Goal: Task Accomplishment & Management: Complete application form

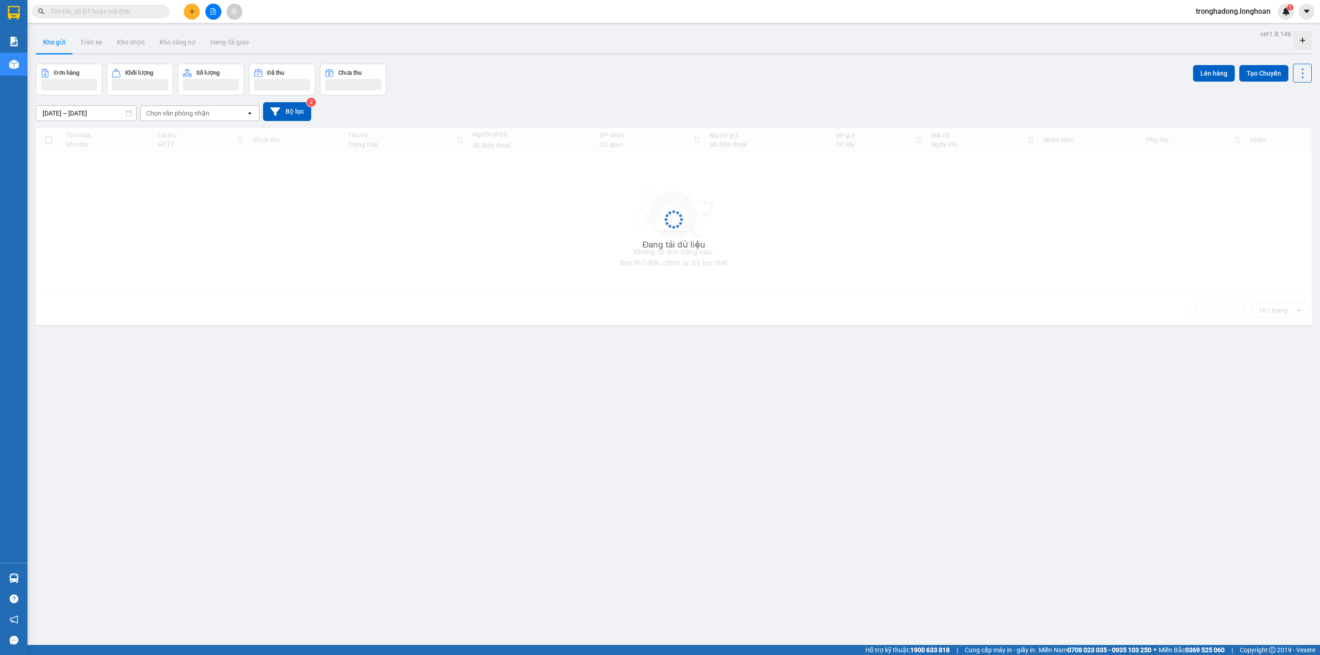
click at [130, 12] on input "text" at bounding box center [104, 11] width 108 height 10
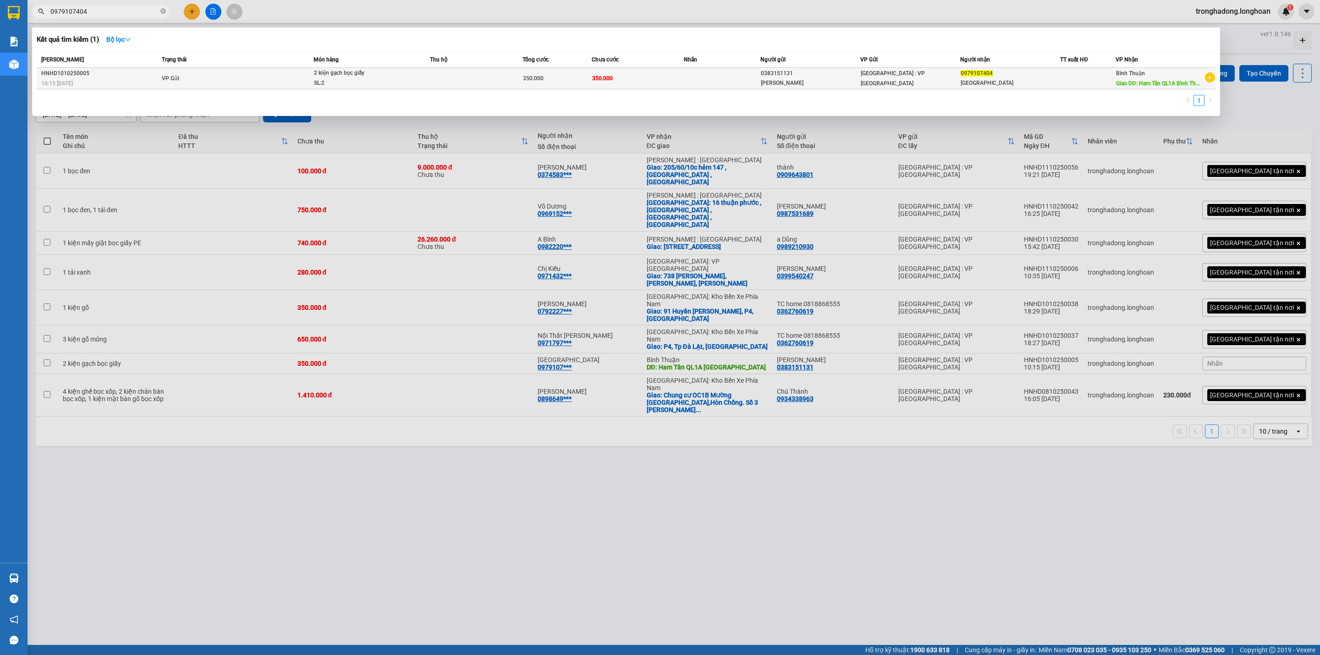
type input "0979107404"
click at [641, 80] on td "350.000" at bounding box center [638, 79] width 92 height 22
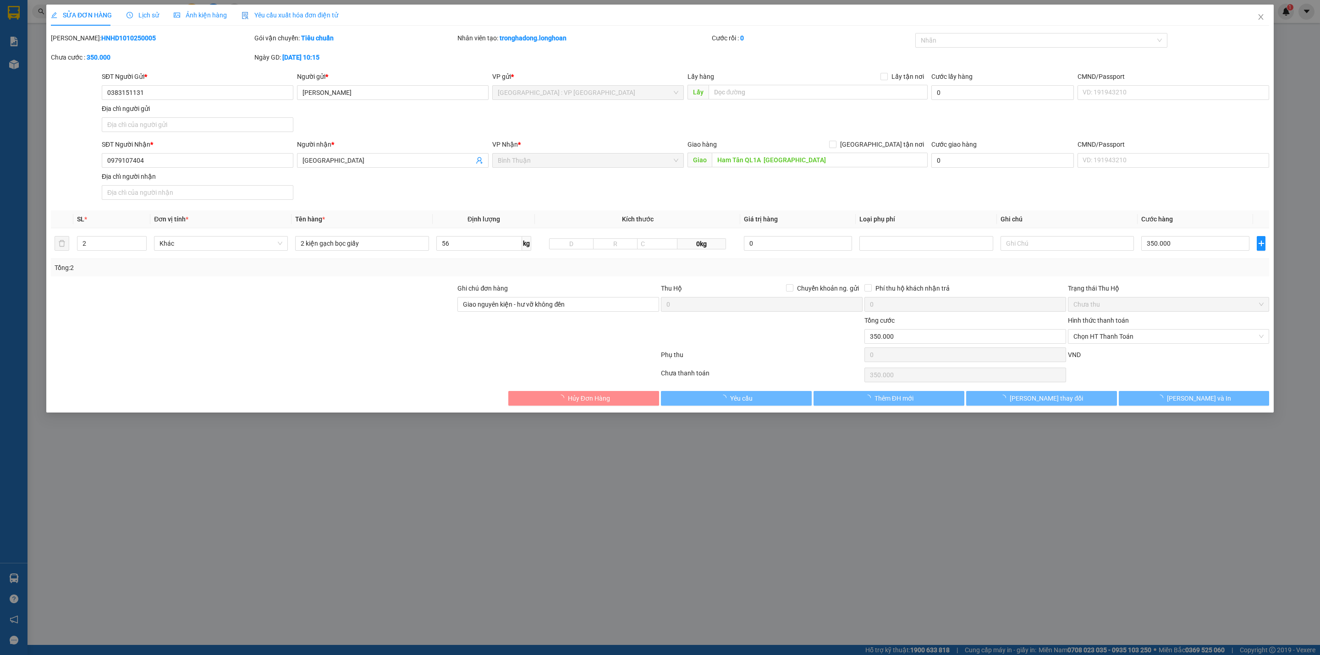
type input "0383151131"
type input "[PERSON_NAME]"
type input "0979107404"
type input "[GEOGRAPHIC_DATA]"
type input "Ham Tân QL1A [GEOGRAPHIC_DATA]"
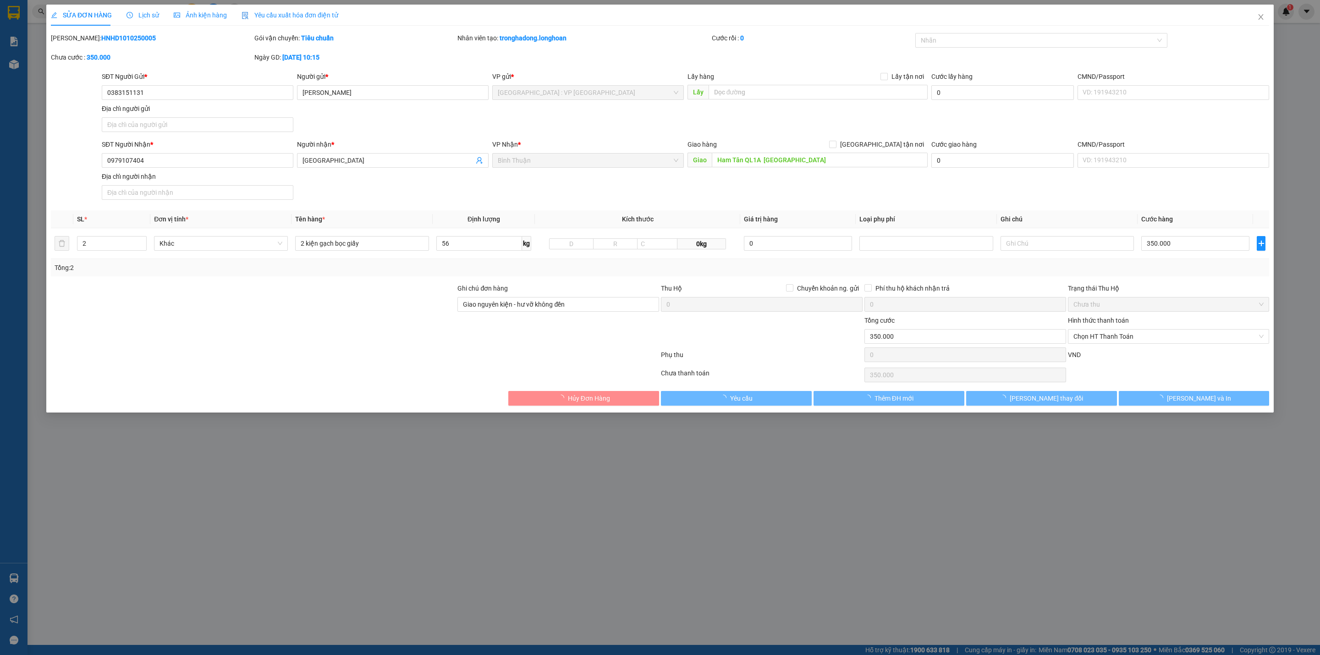
type input "Giao nguyên kiện - hư vỡ không đền"
type input "0"
type input "350.000"
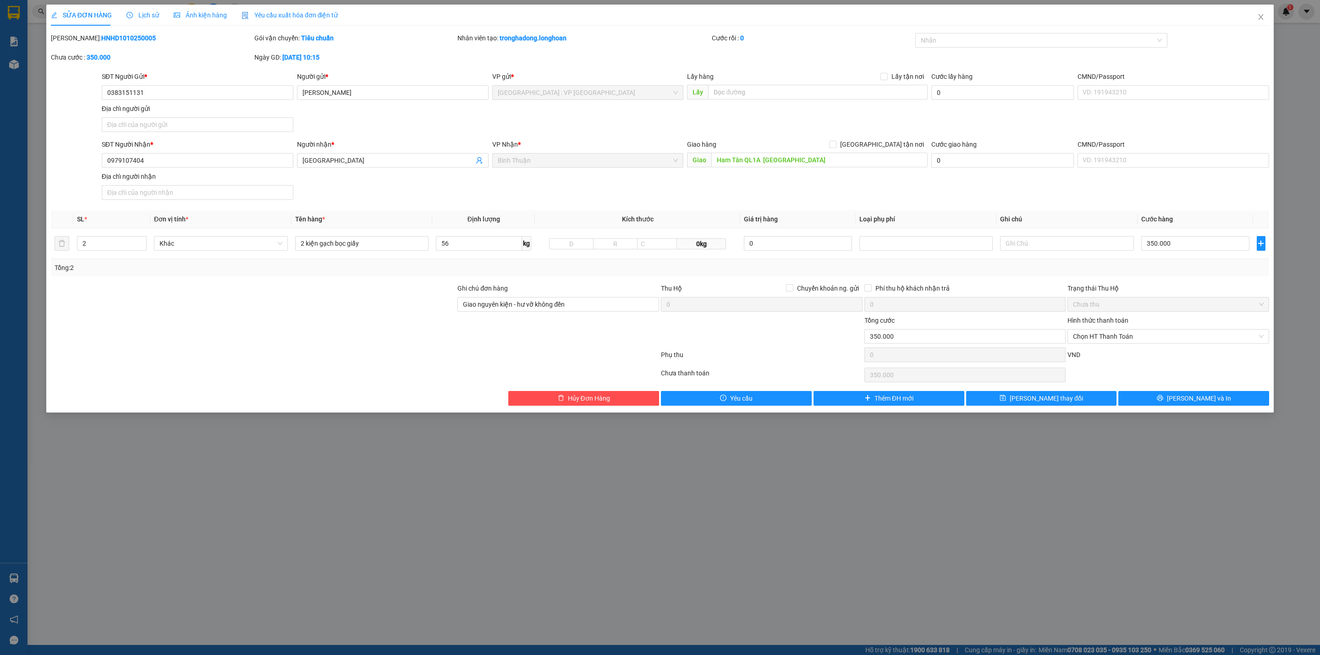
click at [318, 347] on div at bounding box center [253, 331] width 406 height 32
click at [726, 183] on div "SĐT Người Nhận * 0979107404 Người nhận * Thái Sơn VP Nhận * Bình Thuận Giao hàn…" at bounding box center [685, 171] width 1171 height 64
click at [731, 186] on div "SĐT Người Nhận * 0979107404 Người nhận * Thái Sơn VP Nhận * Bình Thuận Giao hàn…" at bounding box center [685, 171] width 1171 height 64
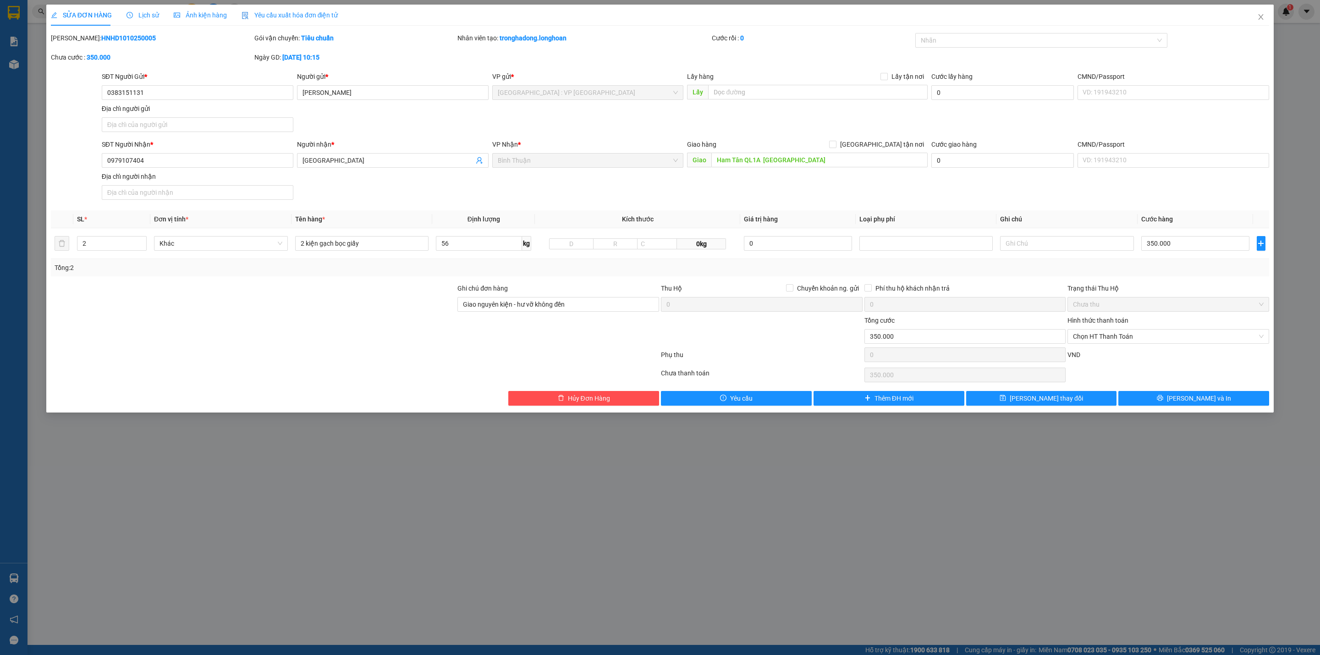
click at [308, 326] on div at bounding box center [253, 331] width 406 height 32
click at [150, 14] on span "Lịch sử" at bounding box center [142, 14] width 33 height 7
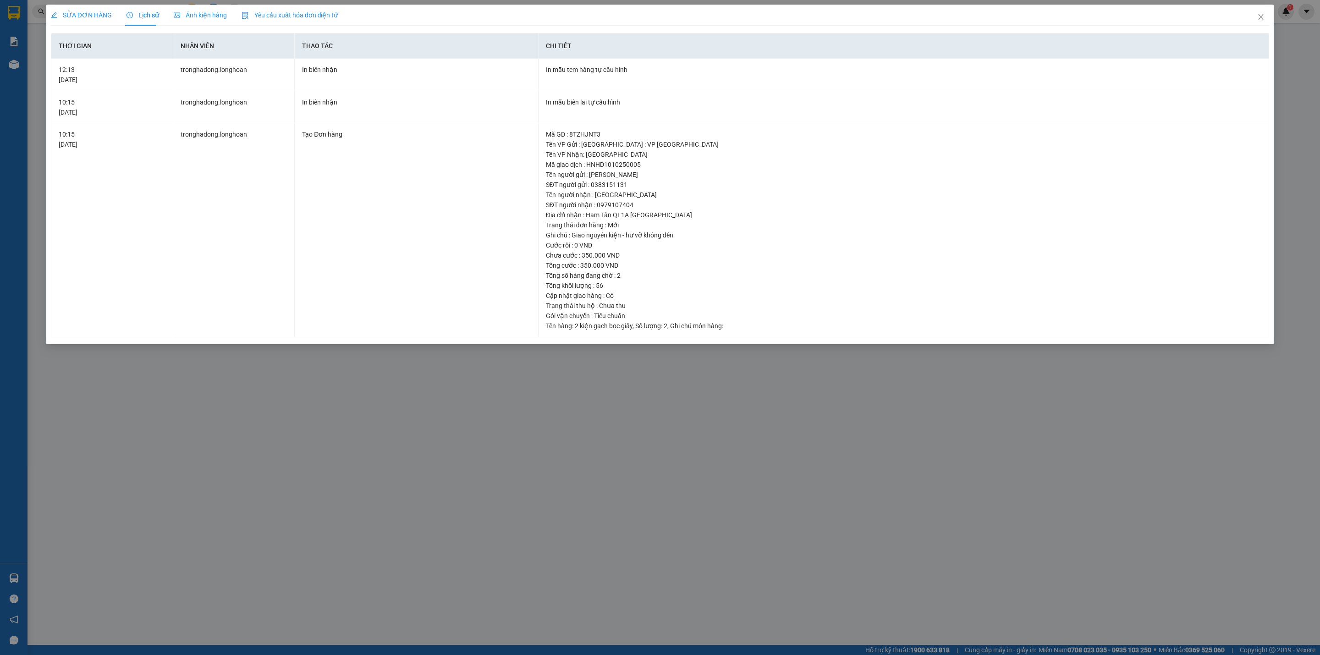
click at [147, 14] on span "Lịch sử" at bounding box center [142, 14] width 33 height 7
drag, startPoint x: 256, startPoint y: 143, endPoint x: 217, endPoint y: 152, distance: 39.9
click at [233, 148] on td "tronghadong.longhoan" at bounding box center [234, 230] width 122 height 214
click at [184, 139] on td "tronghadong.longhoan" at bounding box center [234, 230] width 122 height 214
drag, startPoint x: 177, startPoint y: 136, endPoint x: 252, endPoint y: 147, distance: 75.1
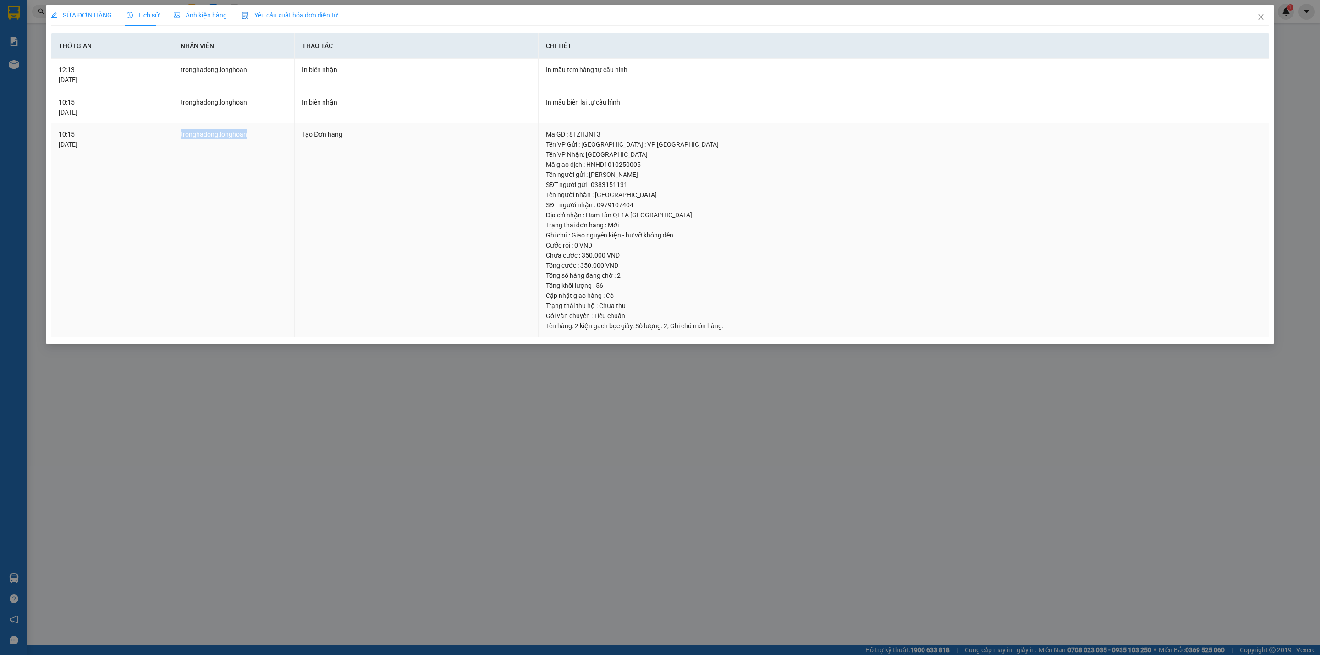
click at [252, 147] on td "tronghadong.longhoan" at bounding box center [234, 230] width 122 height 214
click at [253, 148] on td "tronghadong.longhoan" at bounding box center [234, 230] width 122 height 214
drag, startPoint x: 256, startPoint y: 146, endPoint x: 172, endPoint y: 142, distance: 83.5
click at [173, 142] on td "tronghadong.longhoan" at bounding box center [234, 230] width 122 height 214
click at [181, 179] on td "tronghadong.longhoan" at bounding box center [234, 230] width 122 height 214
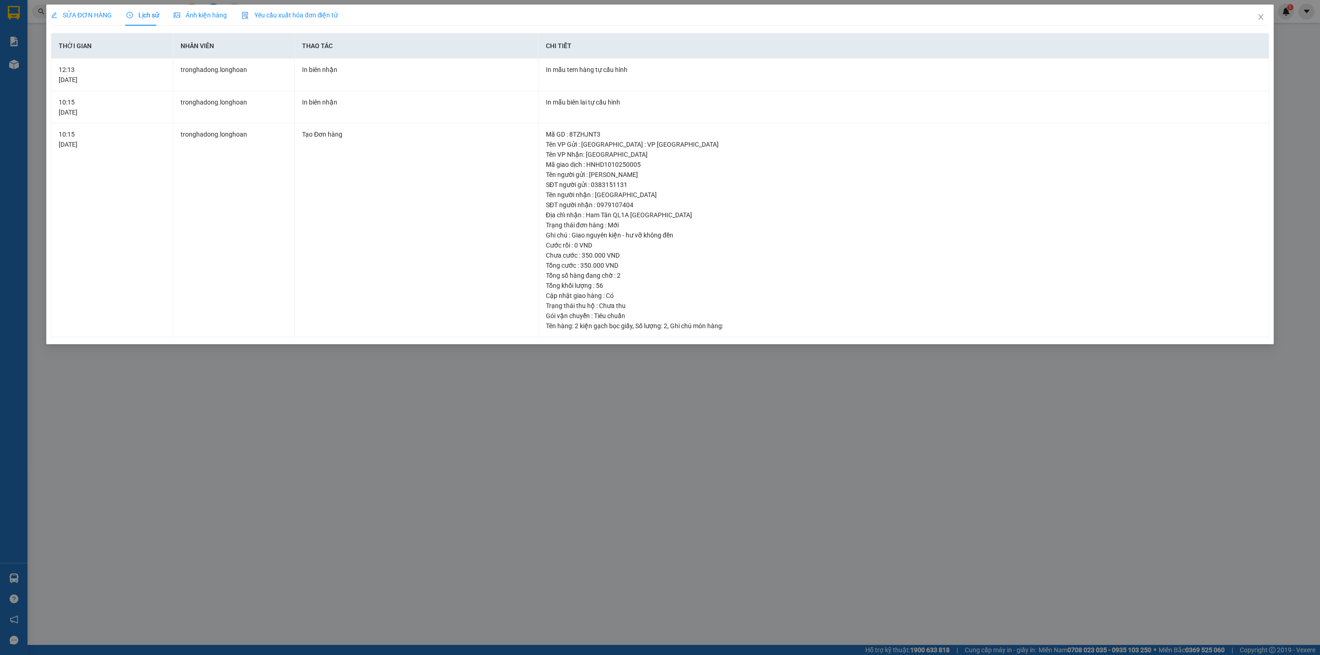
click at [83, 18] on span "SỬA ĐƠN HÀNG" at bounding box center [81, 14] width 61 height 7
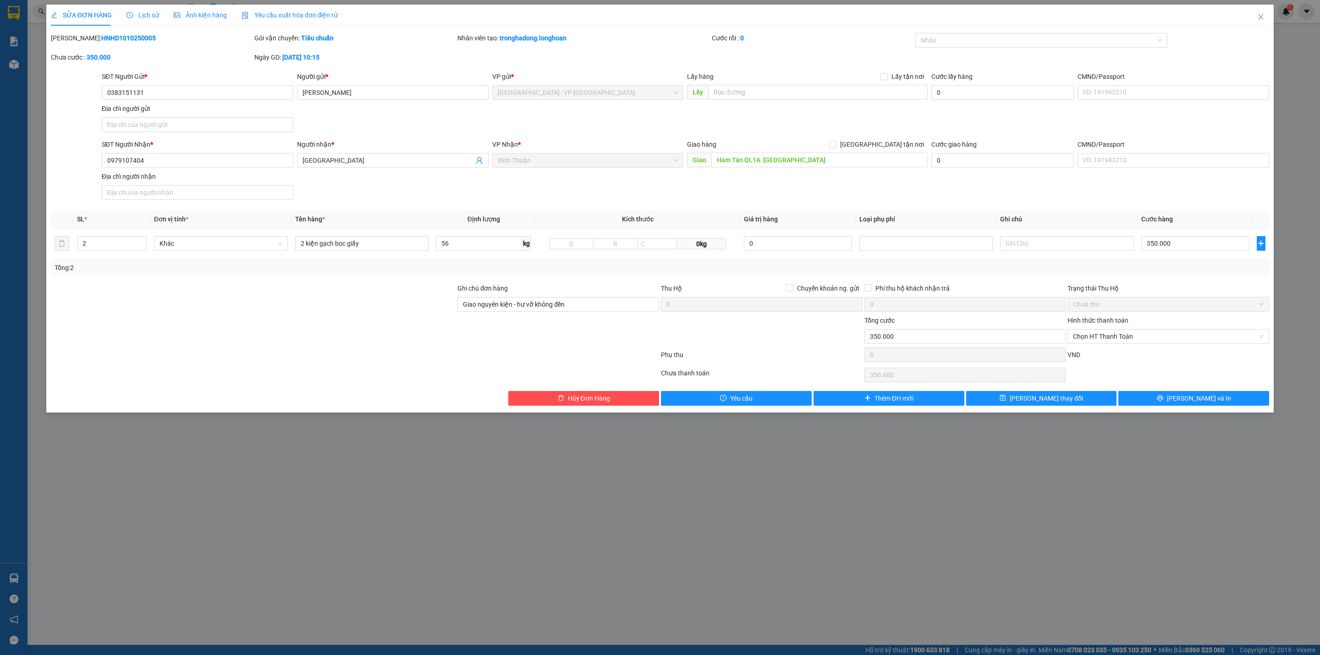
click at [300, 324] on div at bounding box center [253, 331] width 406 height 32
click at [299, 324] on div at bounding box center [253, 331] width 406 height 32
click at [298, 324] on div at bounding box center [253, 331] width 406 height 32
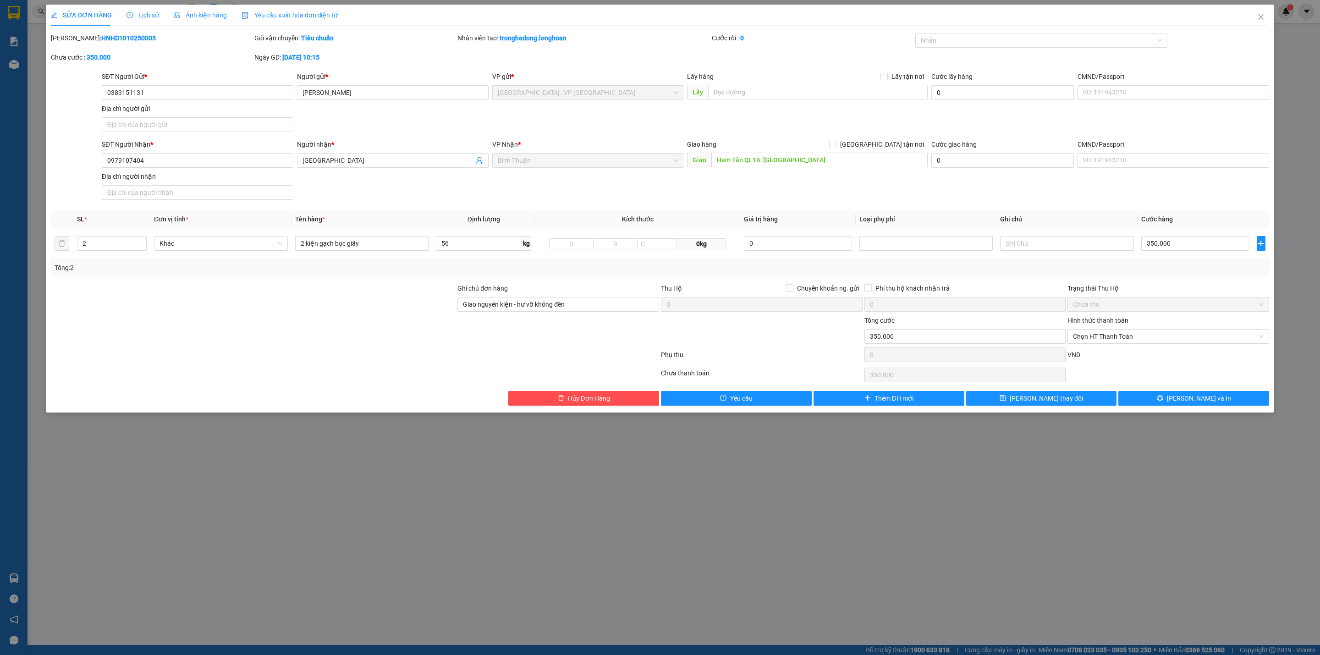
click at [297, 324] on div at bounding box center [253, 331] width 406 height 32
click at [296, 324] on div at bounding box center [253, 331] width 406 height 32
click at [291, 326] on div at bounding box center [253, 331] width 406 height 32
click at [1259, 16] on icon "close" at bounding box center [1260, 16] width 7 height 7
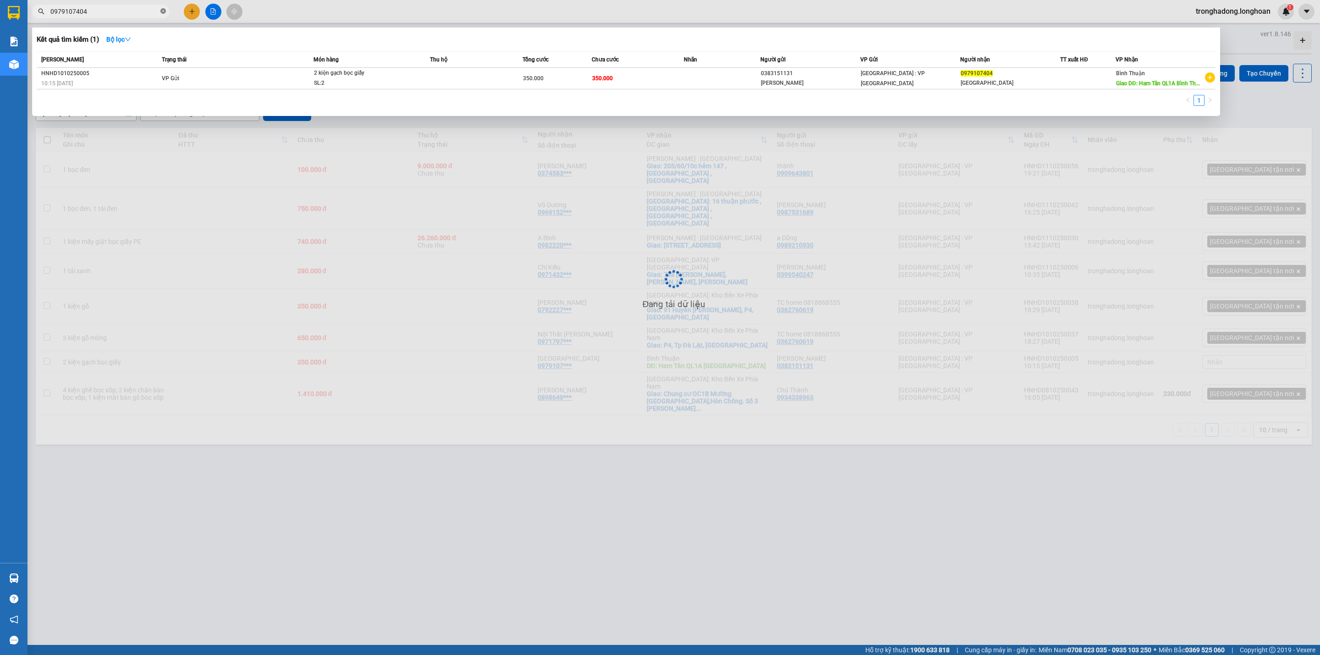
drag, startPoint x: 161, startPoint y: 12, endPoint x: 129, endPoint y: 10, distance: 32.2
click at [161, 11] on icon "close-circle" at bounding box center [162, 10] width 5 height 5
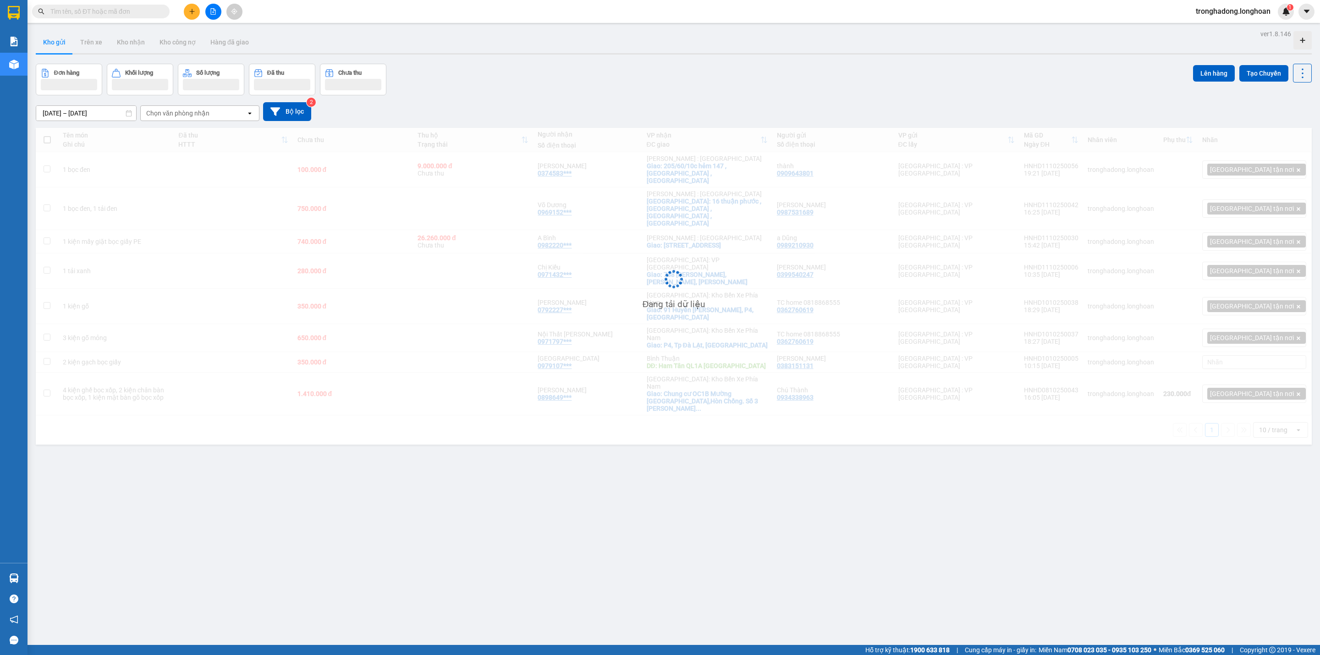
click at [129, 10] on input "text" at bounding box center [104, 11] width 108 height 10
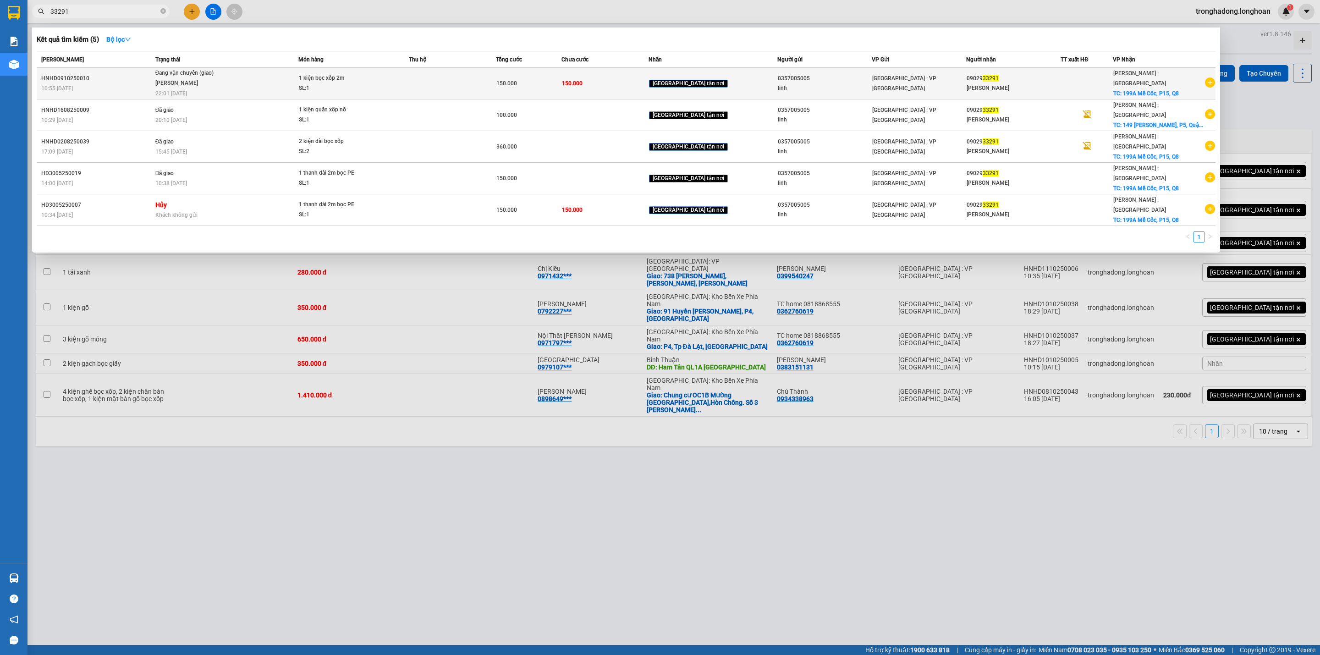
type input "33291"
click at [406, 89] on span "1 kiện bọc xốp 2m SL: 1" at bounding box center [354, 83] width 110 height 20
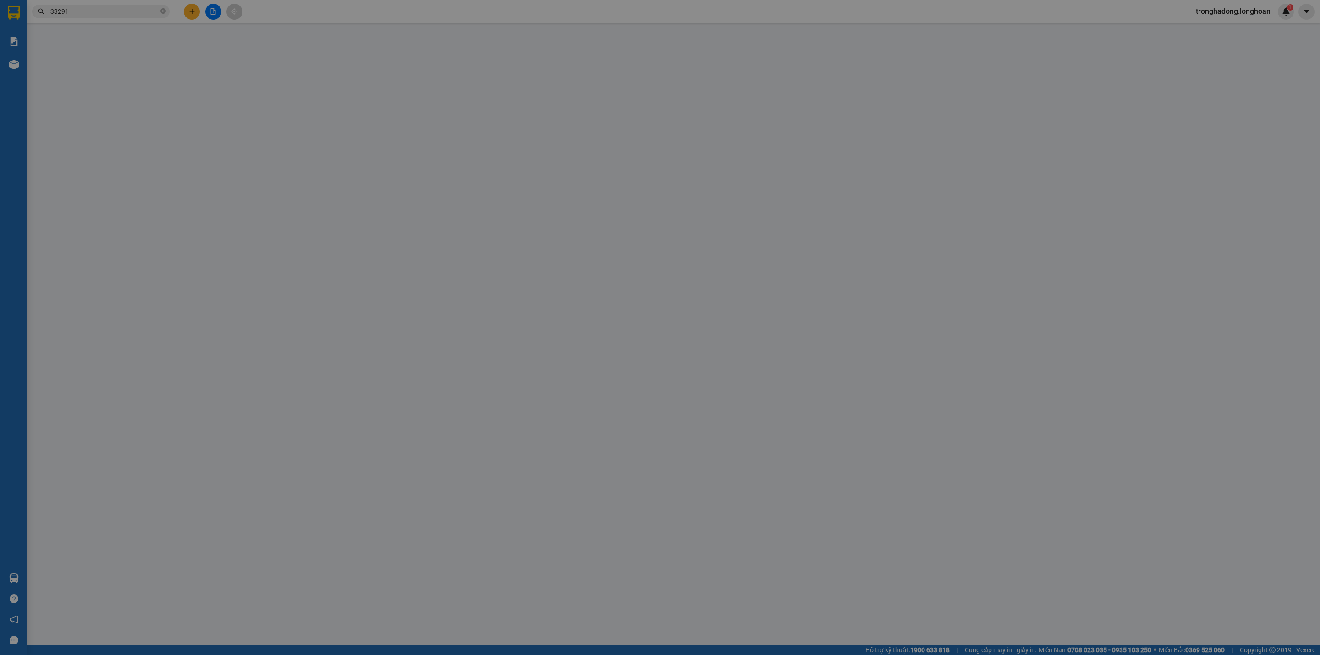
type input "0357005005"
type input "linh"
type input "0902933291"
type input "[PERSON_NAME]"
checkbox input "true"
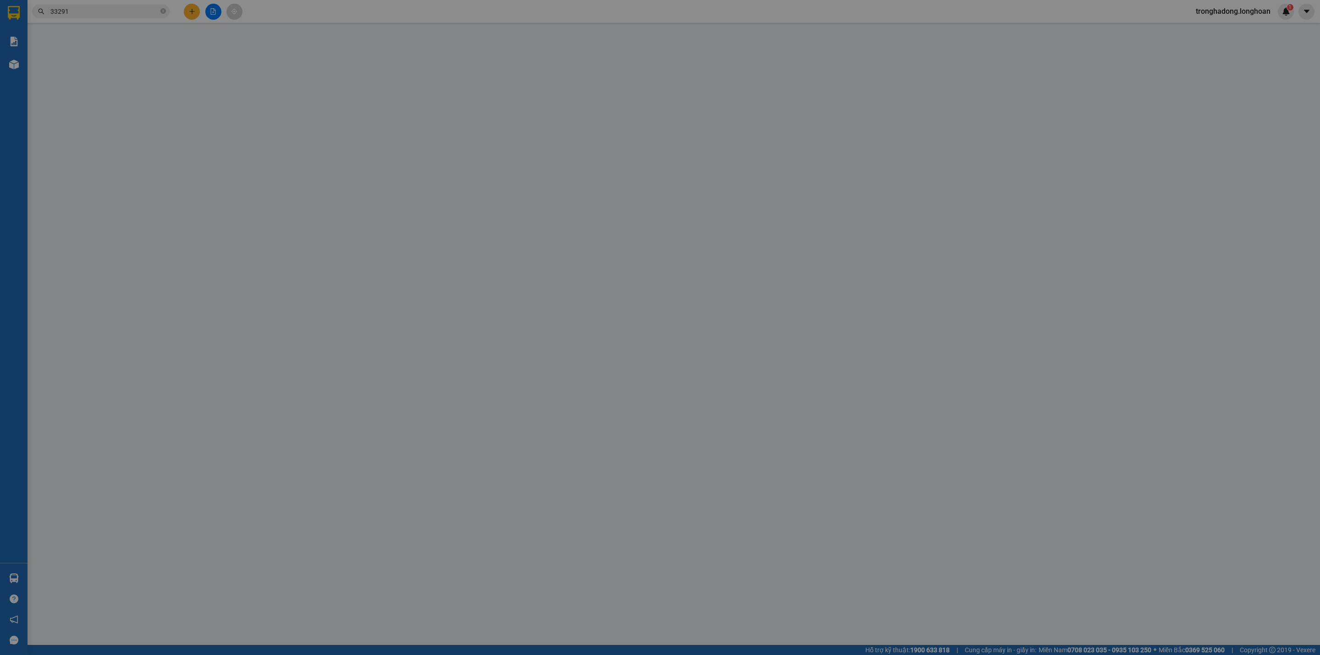
type input "199A Mễ Cốc, P15, Q8"
type input "0"
type input "150.000"
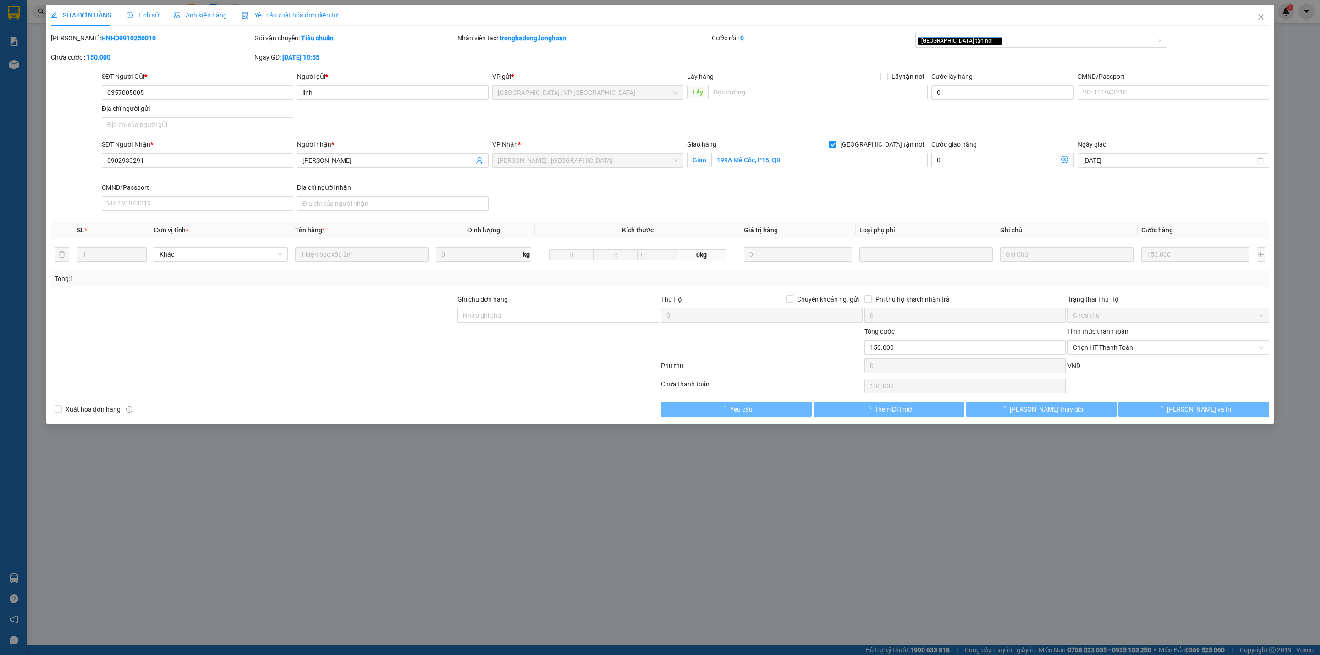
click at [152, 3] on div "SỬA ĐƠN HÀNG Lịch sử Ảnh kiện hàng Yêu cầu xuất hóa đơn điện tử Total Paid Fee …" at bounding box center [660, 327] width 1320 height 655
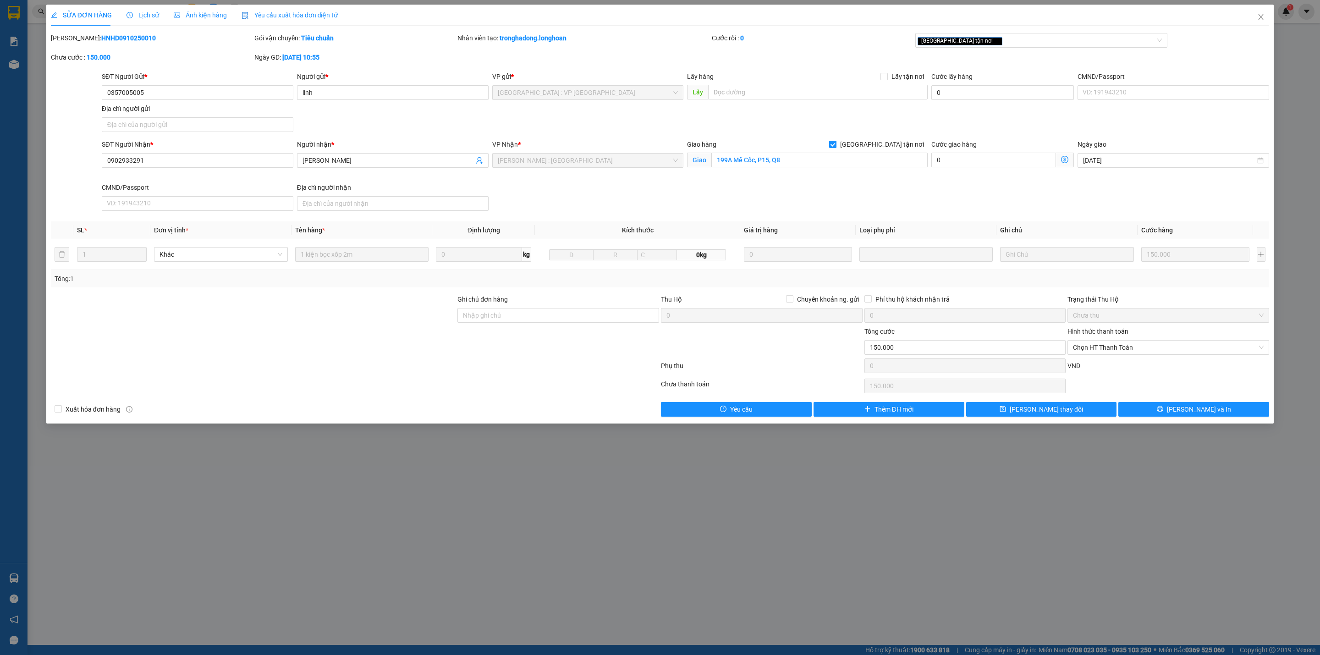
click at [145, 16] on span "Lịch sử" at bounding box center [142, 14] width 33 height 7
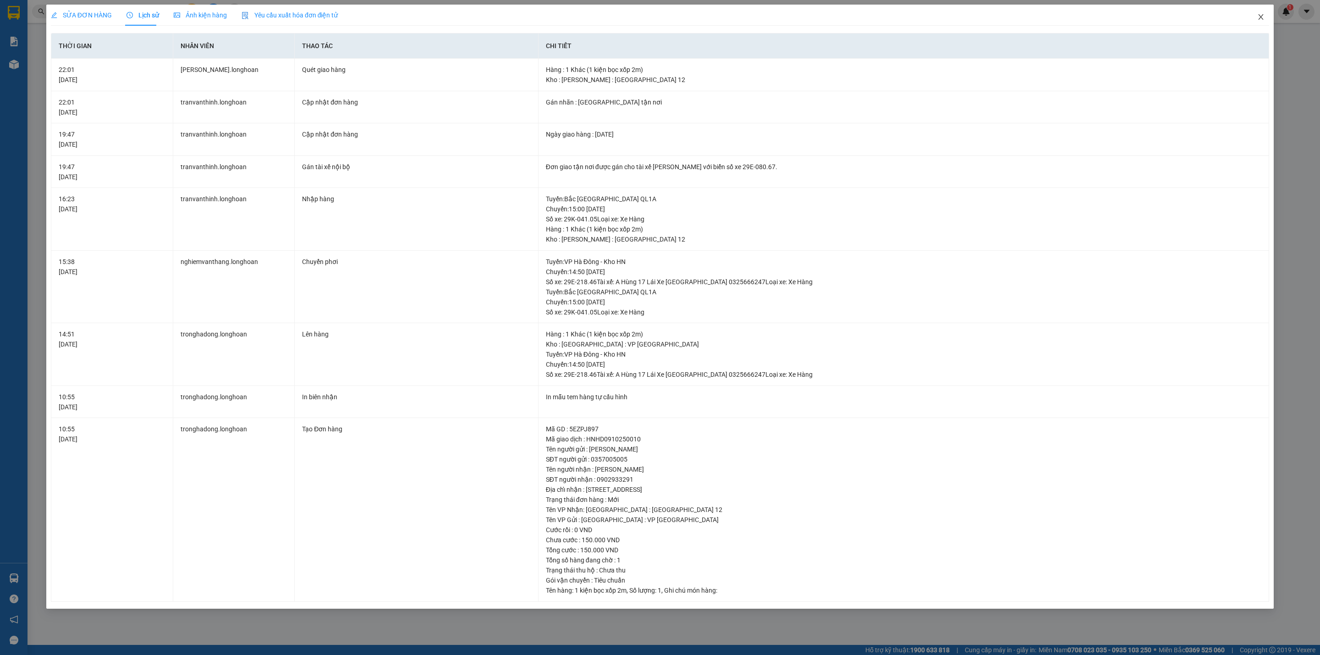
drag, startPoint x: 1264, startPoint y: 12, endPoint x: 258, endPoint y: 18, distance: 1006.4
click at [1263, 12] on span "Close" at bounding box center [1261, 18] width 26 height 26
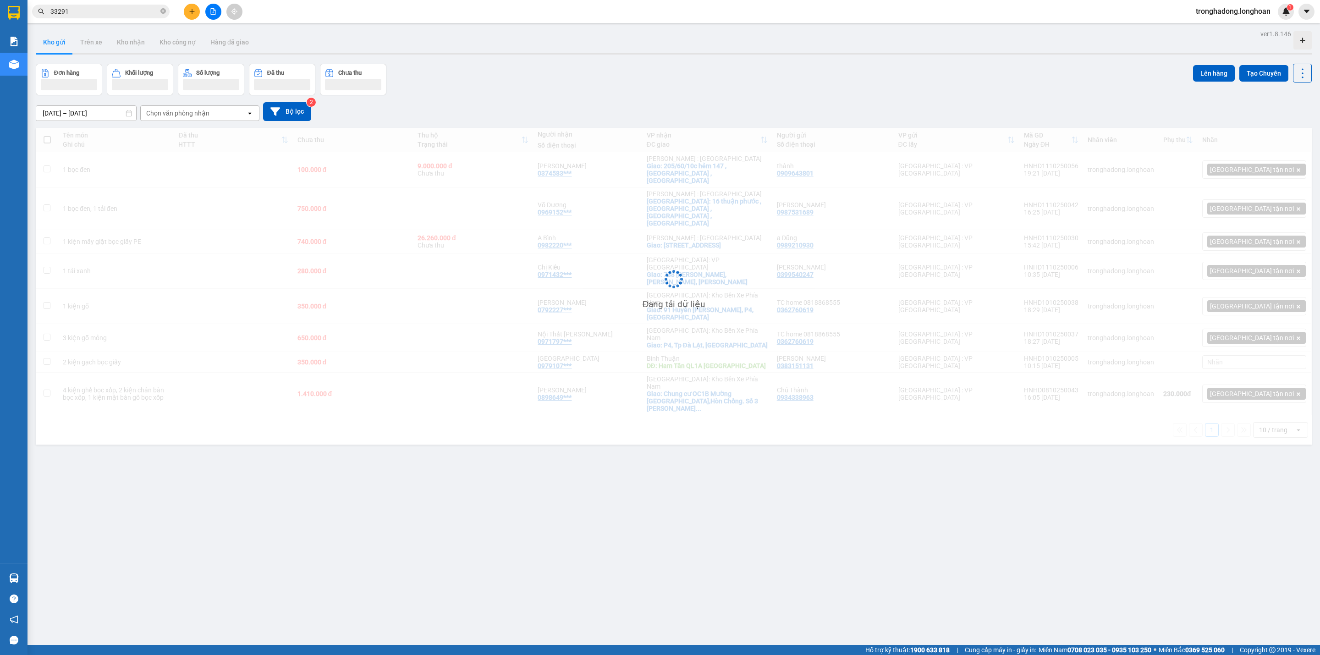
click at [213, 13] on icon "file-add" at bounding box center [213, 11] width 5 height 6
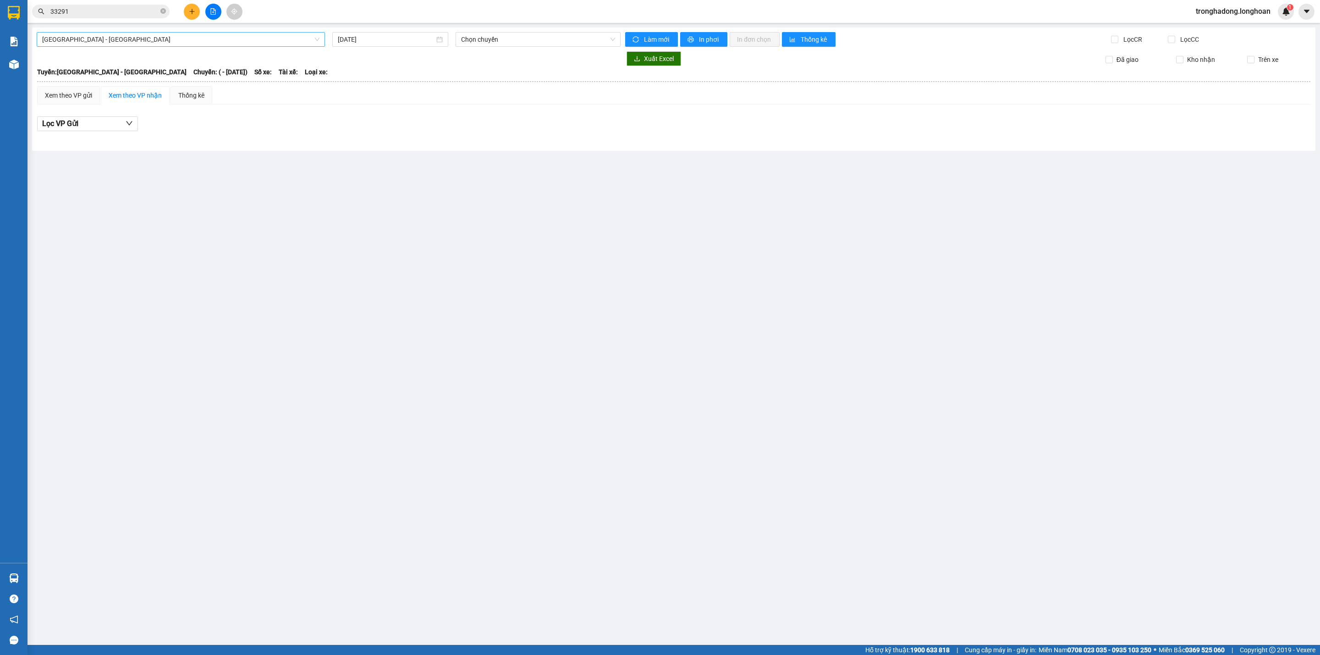
click at [211, 39] on span "[GEOGRAPHIC_DATA] - [GEOGRAPHIC_DATA]" at bounding box center [180, 40] width 277 height 14
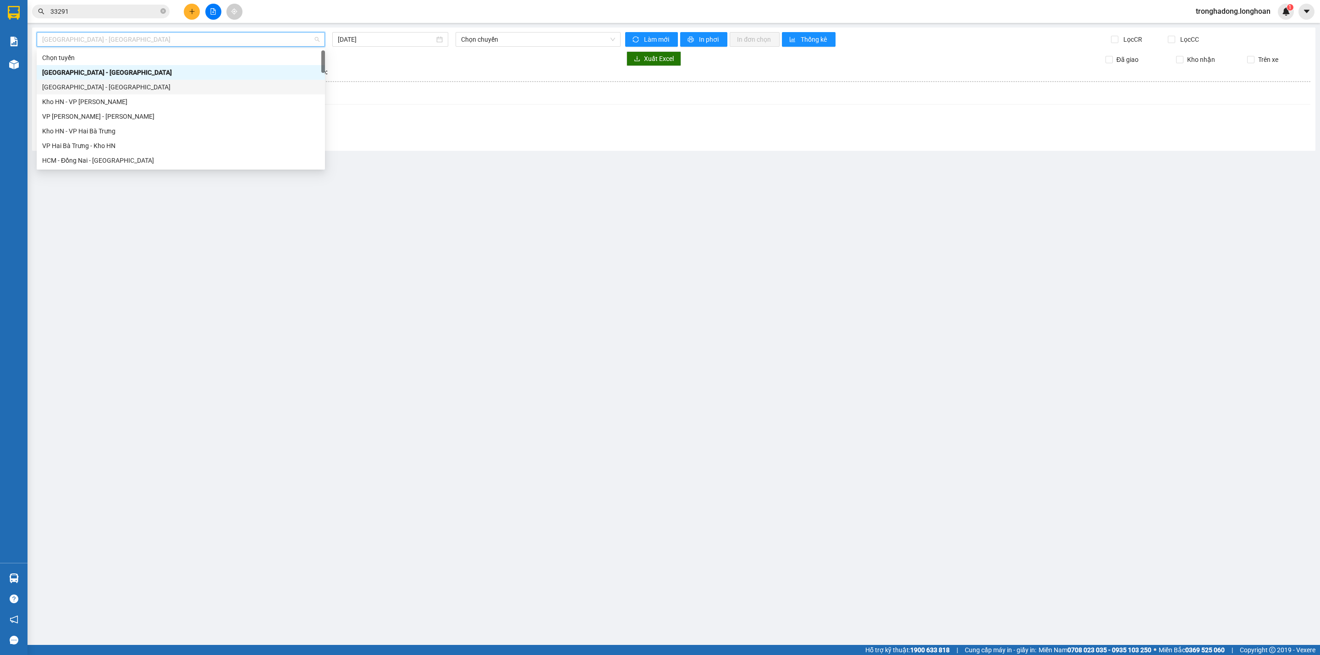
scroll to position [206, 0]
click at [103, 143] on div "Kho HN - VP [GEOGRAPHIC_DATA]" at bounding box center [180, 145] width 277 height 10
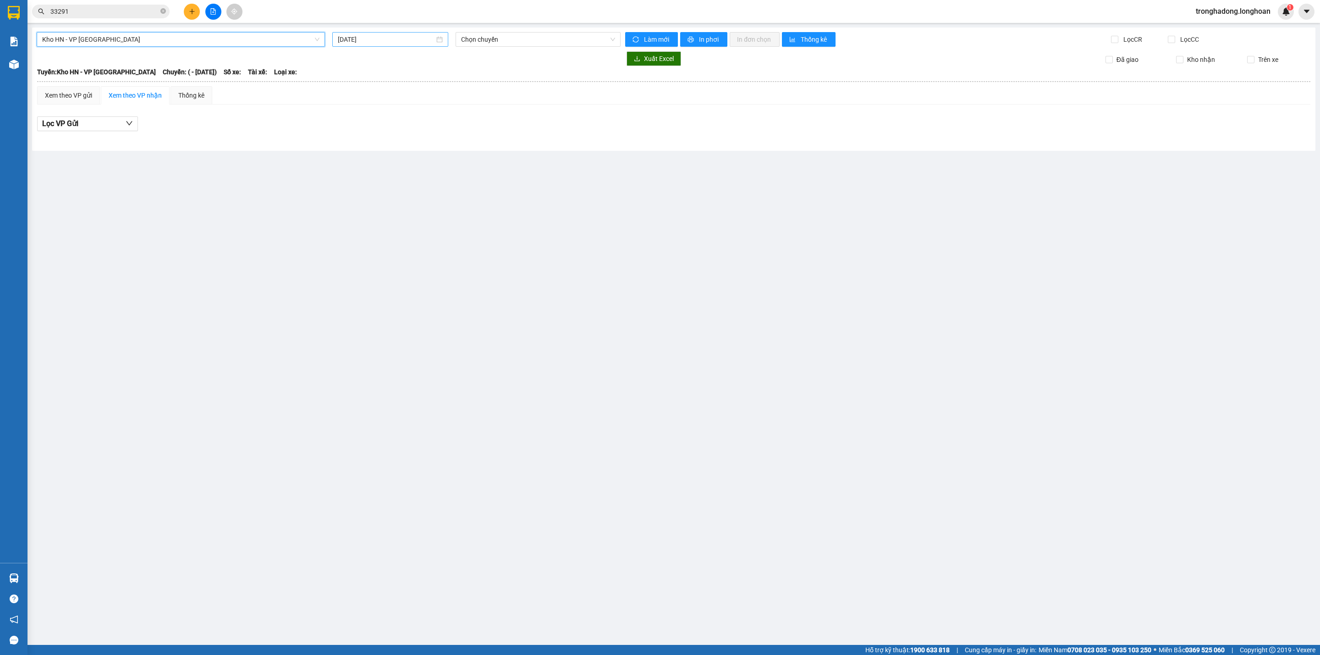
click at [392, 40] on input "[DATE]" at bounding box center [386, 39] width 97 height 10
click at [445, 106] on div "11" at bounding box center [444, 106] width 11 height 11
click at [486, 47] on div "Chọn chuyến" at bounding box center [538, 40] width 172 height 16
click at [491, 43] on span "Chọn chuyến" at bounding box center [538, 40] width 154 height 14
click at [489, 44] on span "Chọn chuyến" at bounding box center [538, 40] width 154 height 14
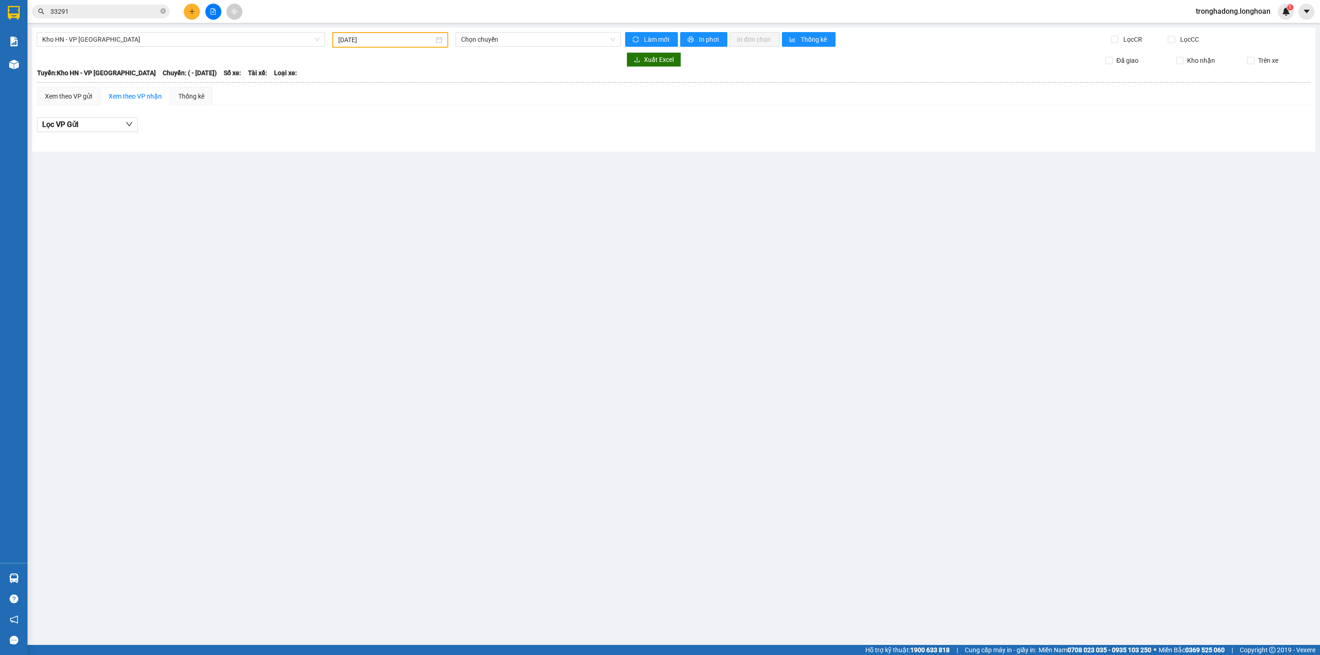
click at [399, 44] on div "[DATE]" at bounding box center [390, 40] width 116 height 16
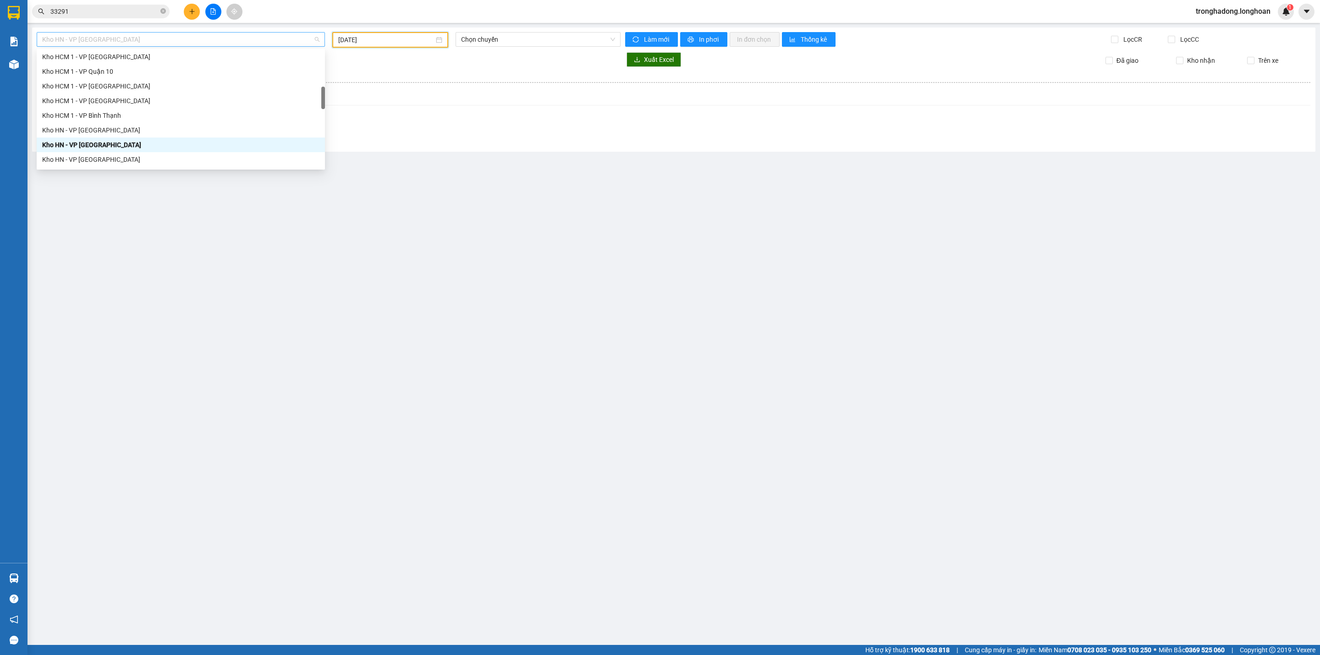
click at [161, 43] on span "Kho HN - VP [GEOGRAPHIC_DATA]" at bounding box center [180, 40] width 277 height 14
click at [98, 144] on div "Kho HN - VP [GEOGRAPHIC_DATA]" at bounding box center [180, 145] width 277 height 10
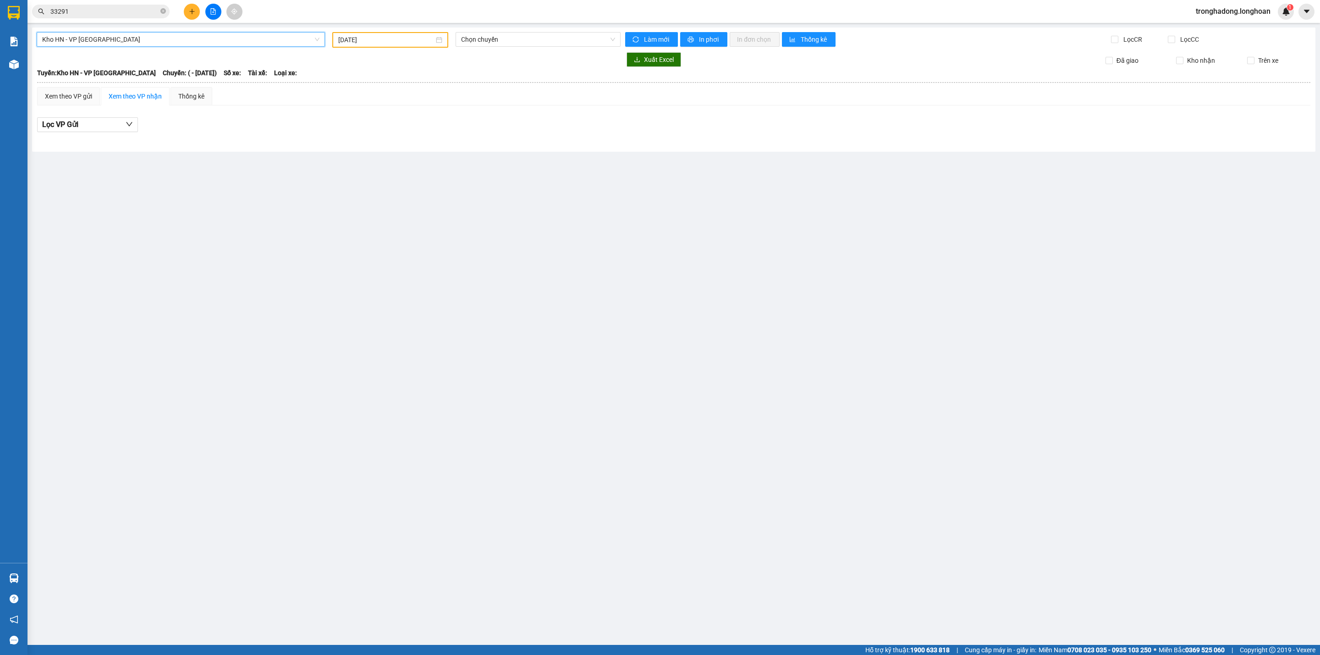
click at [368, 43] on input "[DATE]" at bounding box center [386, 40] width 96 height 10
click at [423, 107] on div "10" at bounding box center [428, 106] width 11 height 11
type input "[DATE]"
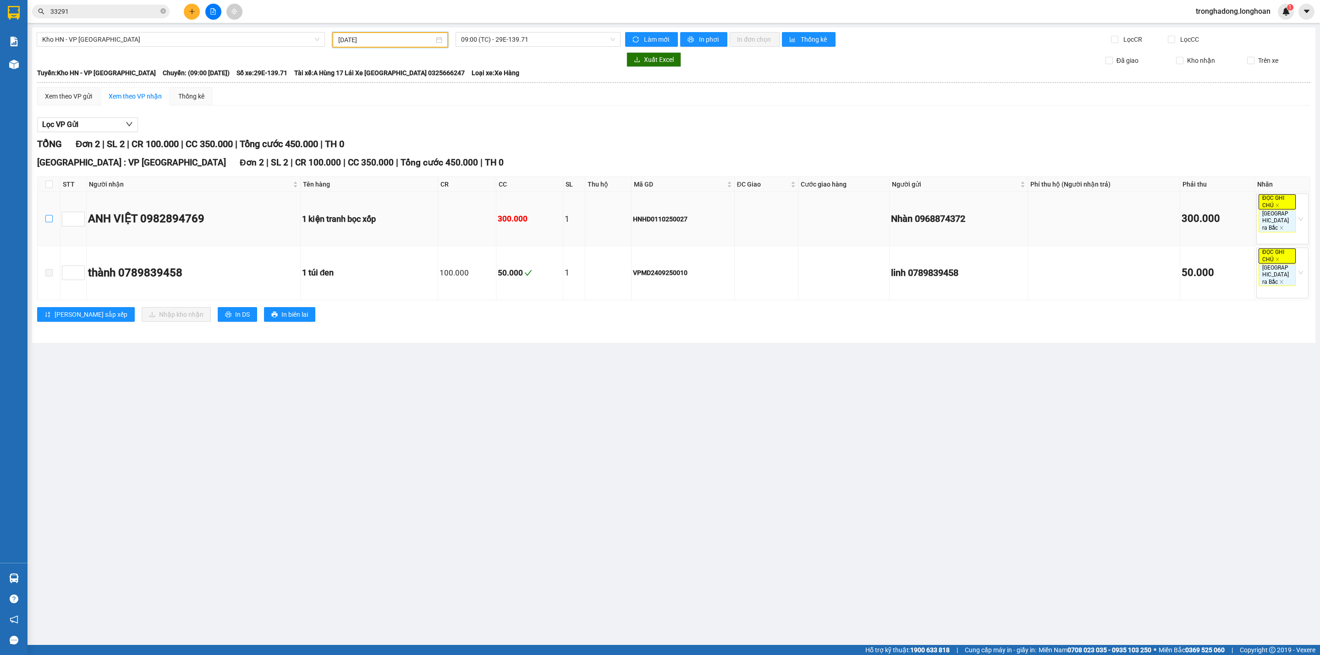
click at [47, 216] on input "checkbox" at bounding box center [48, 218] width 7 height 7
checkbox input "true"
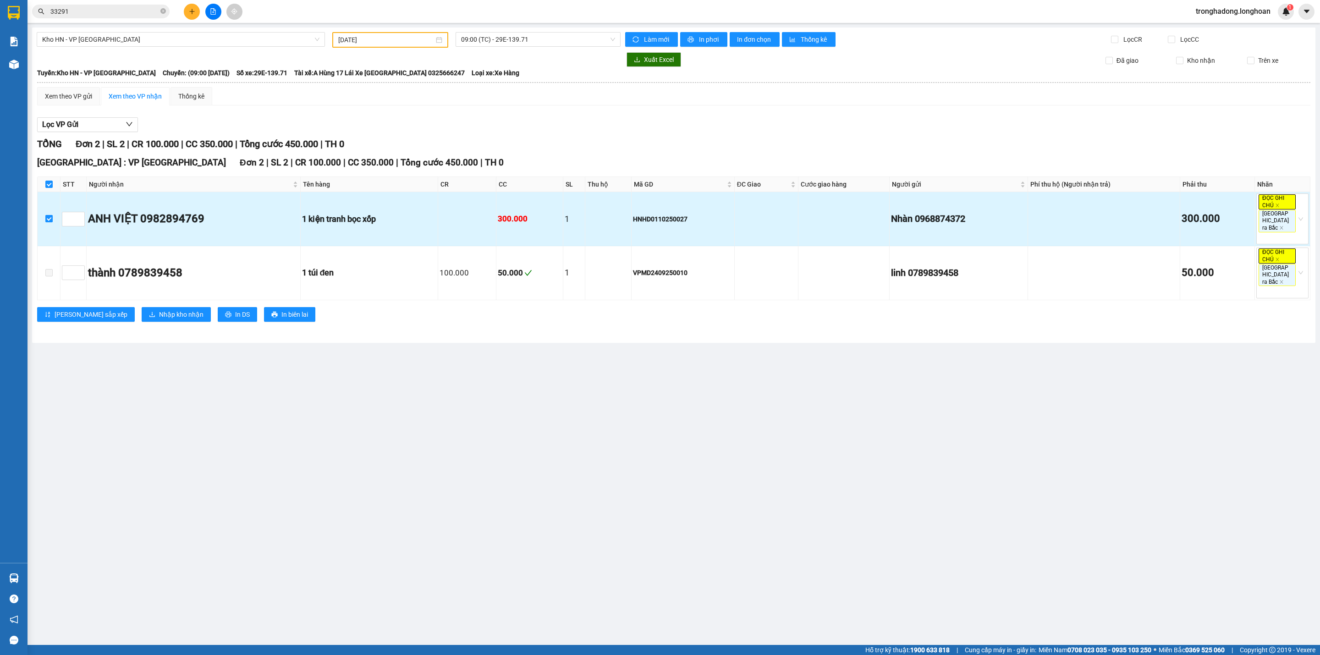
click at [50, 215] on input "checkbox" at bounding box center [48, 218] width 7 height 7
checkbox input "false"
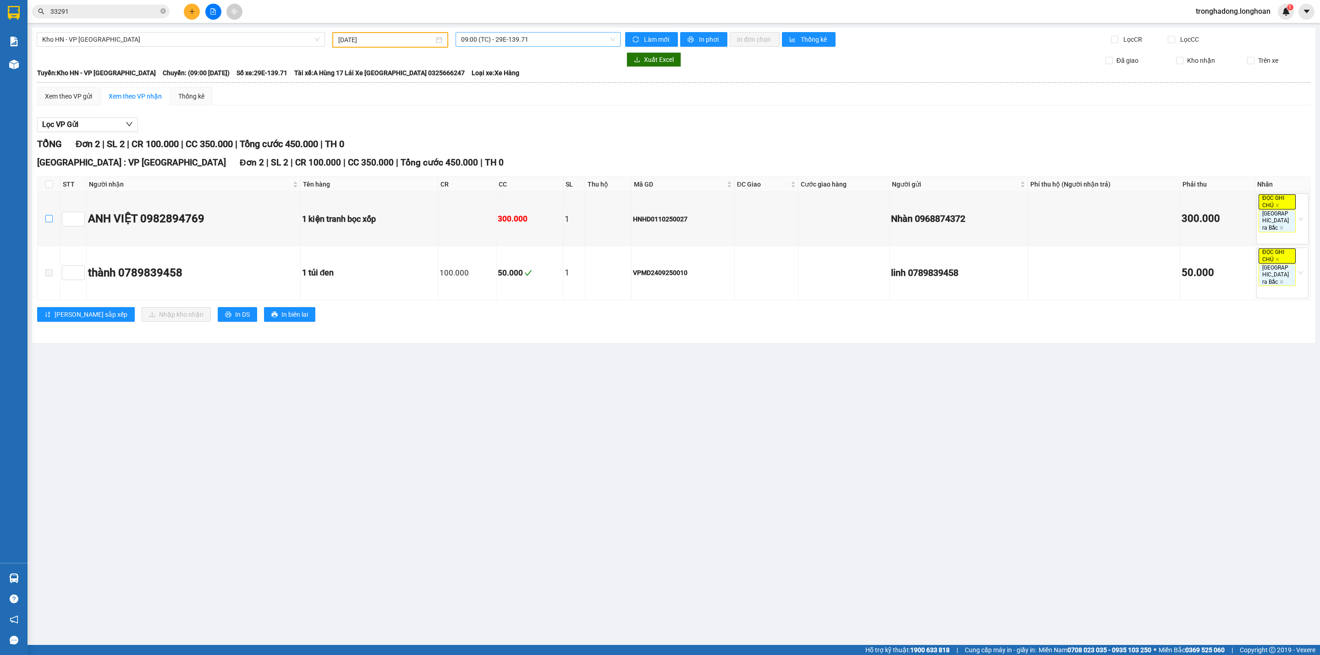
click at [490, 41] on span "09:00 (TC) - 29E-139.71" at bounding box center [538, 40] width 154 height 14
click at [487, 87] on div "15:00 (TC) - 29E-139.71" at bounding box center [496, 87] width 71 height 10
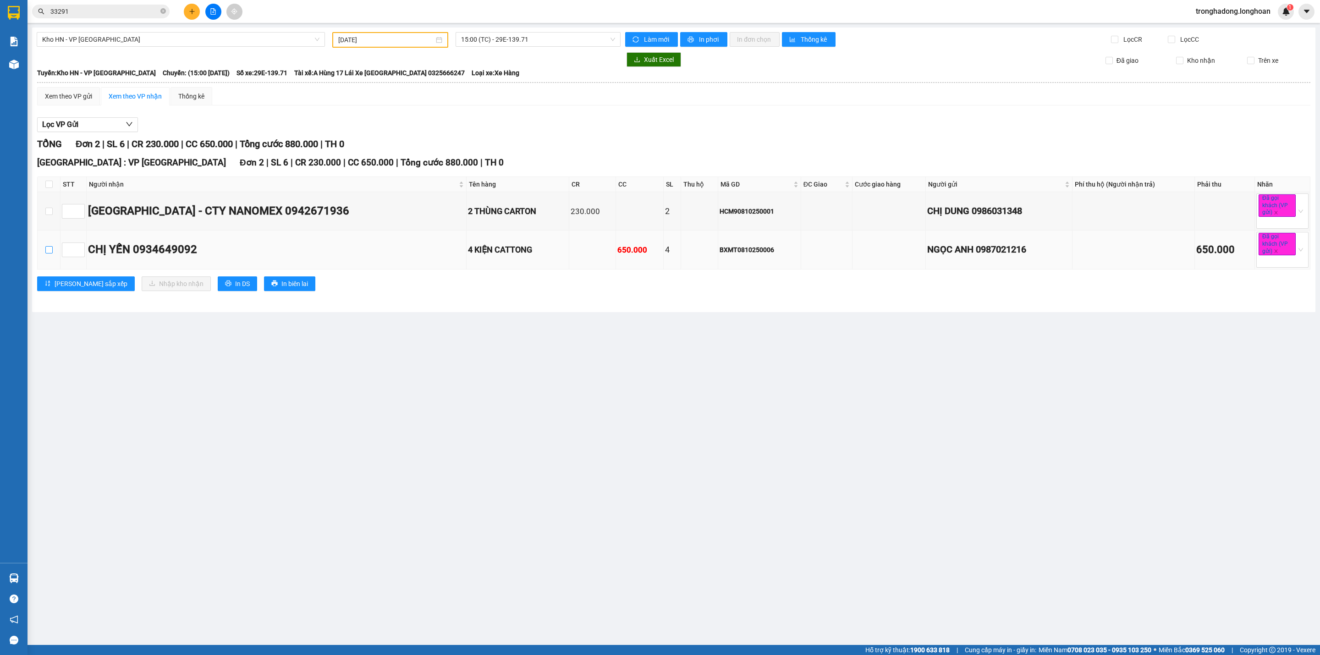
click at [49, 252] on input "checkbox" at bounding box center [48, 249] width 7 height 7
checkbox input "true"
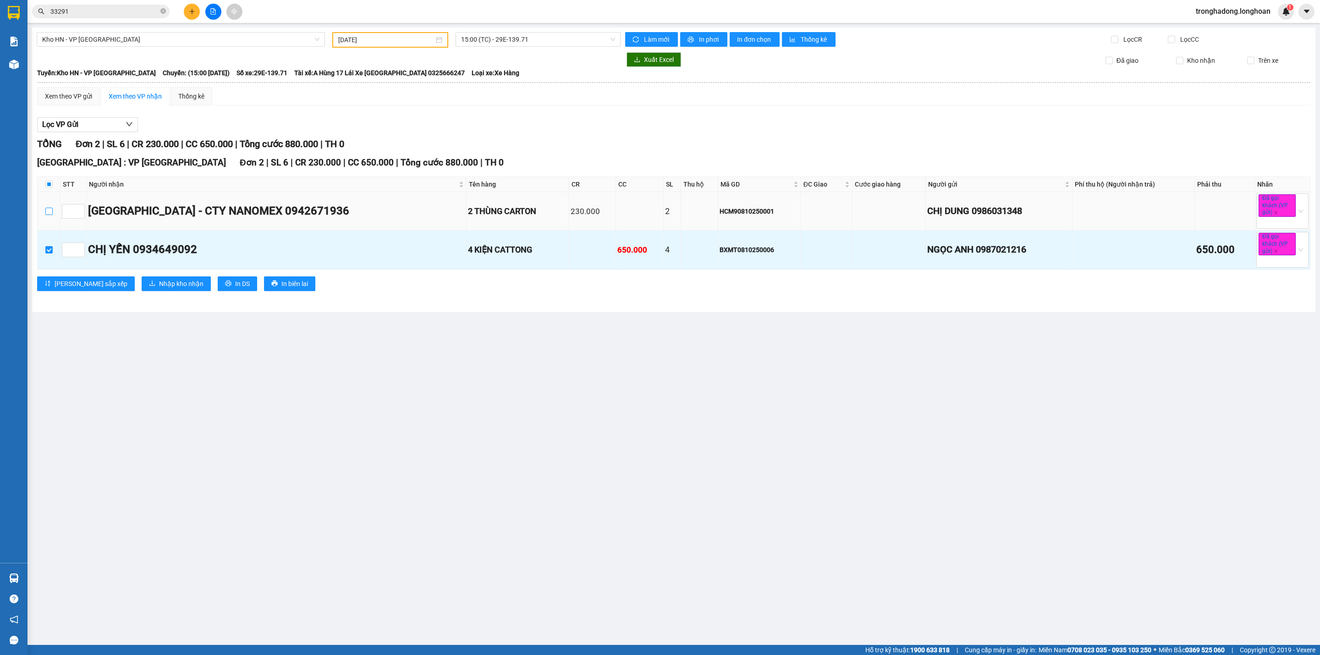
click at [50, 211] on input "checkbox" at bounding box center [48, 211] width 7 height 7
checkbox input "true"
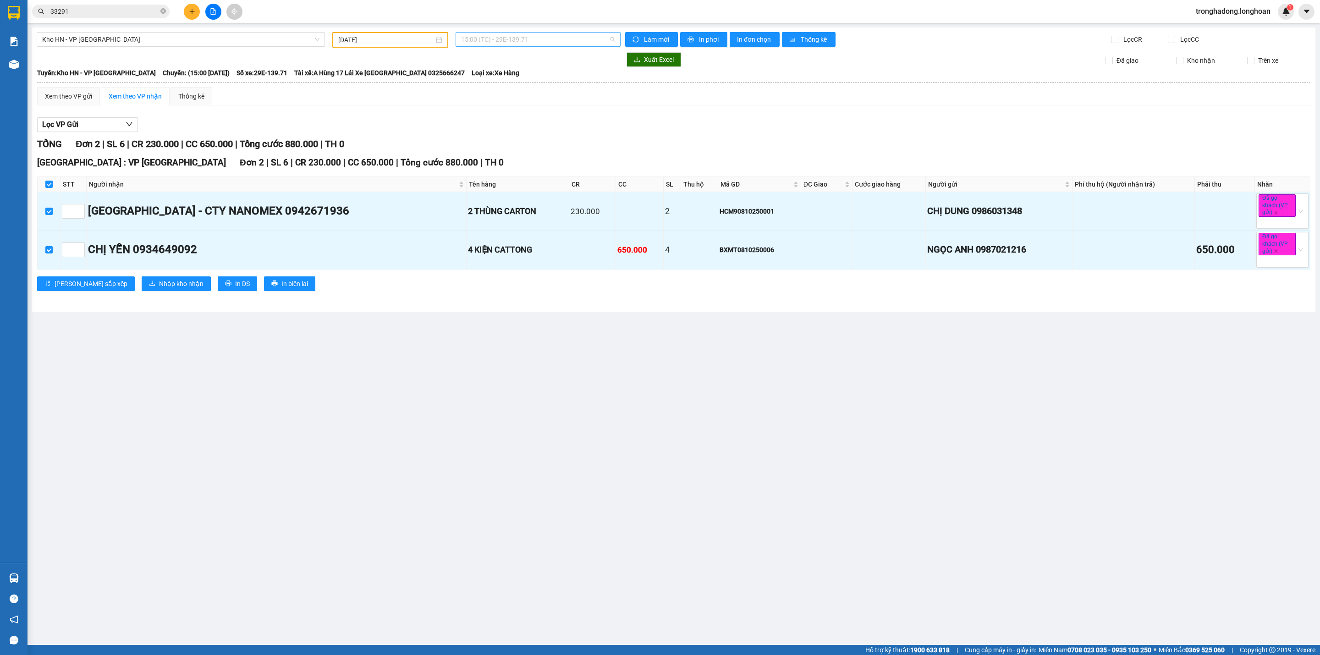
click at [508, 40] on span "15:00 (TC) - 29E-139.71" at bounding box center [538, 40] width 154 height 14
click at [488, 71] on div "09:00 (TC) - 29E-139.71" at bounding box center [496, 72] width 71 height 10
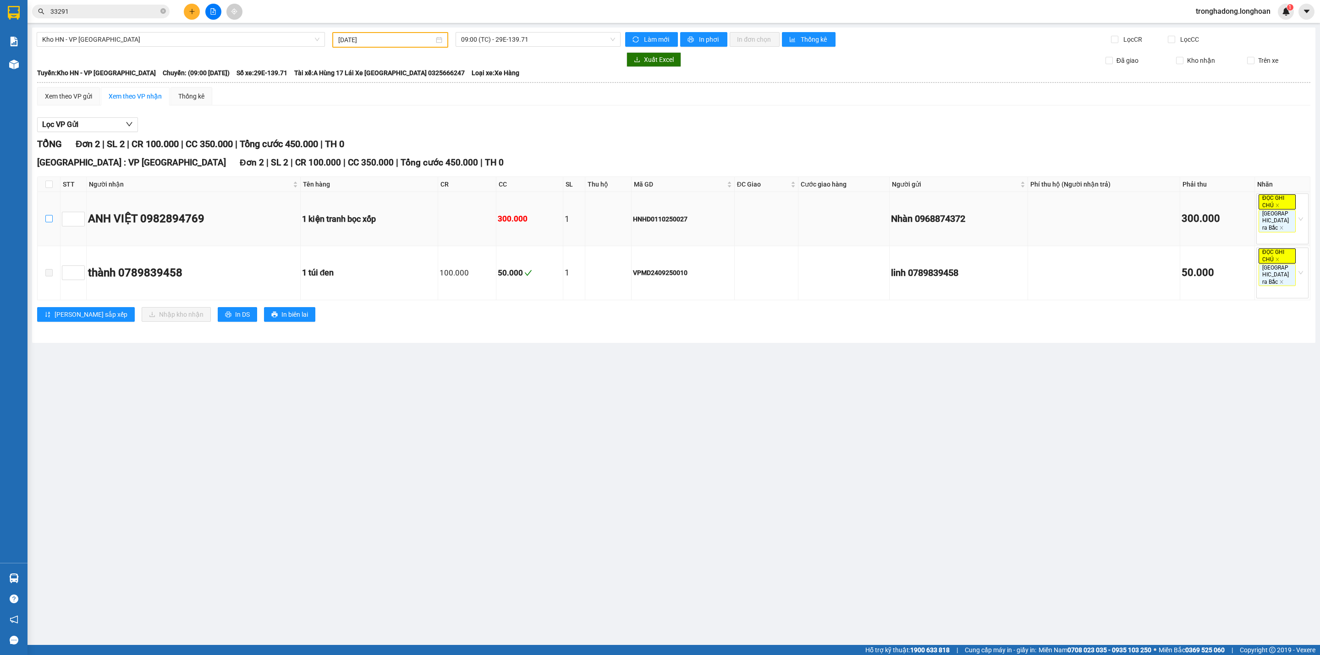
click at [48, 216] on input "checkbox" at bounding box center [48, 218] width 7 height 7
checkbox input "true"
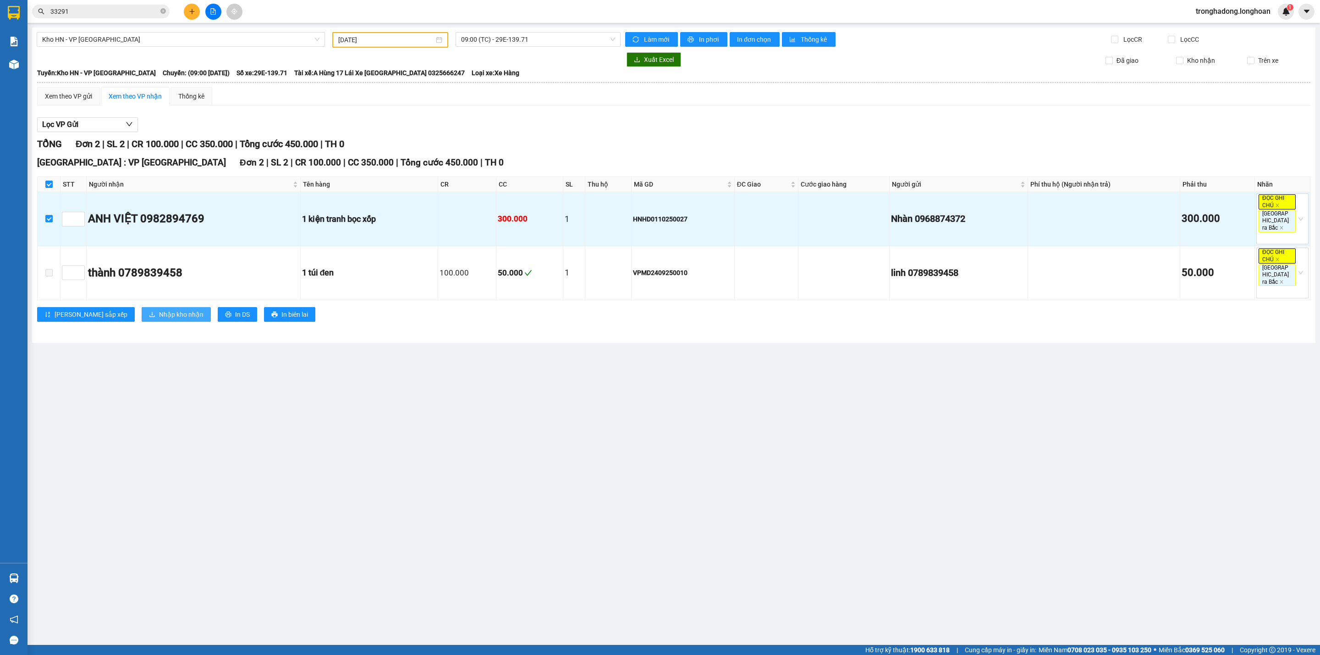
click at [159, 309] on span "Nhập kho nhận" at bounding box center [181, 314] width 44 height 10
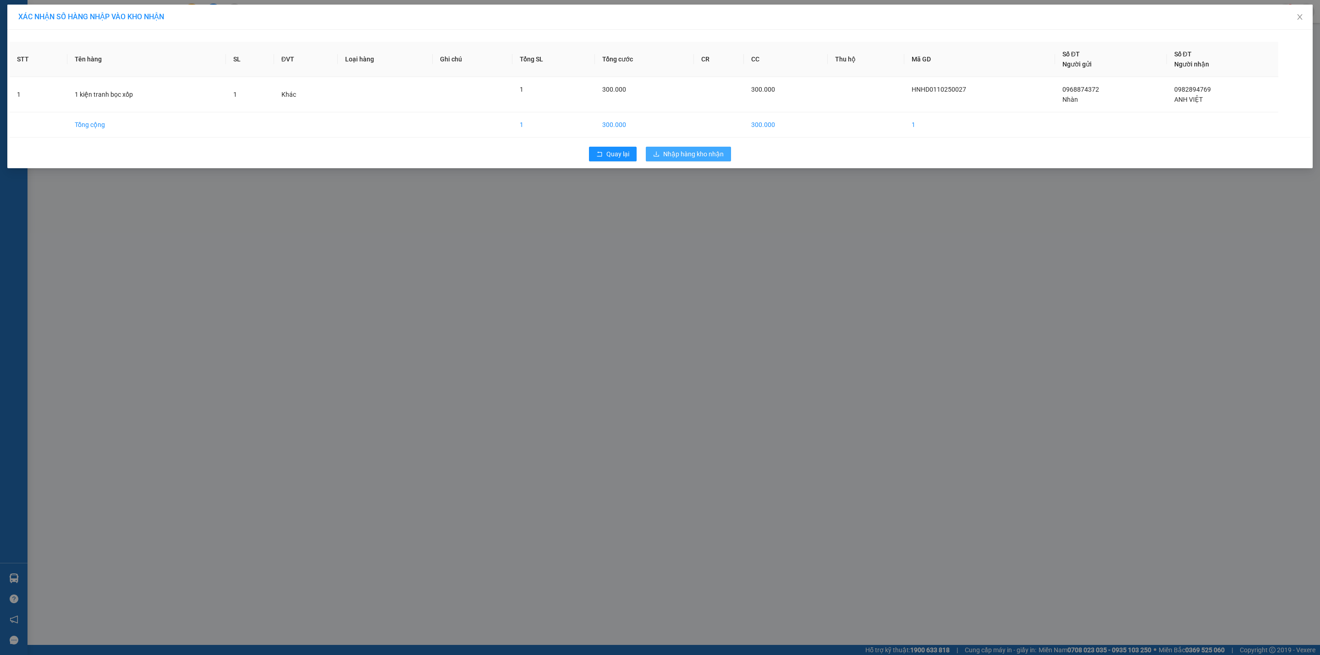
click at [707, 157] on span "Nhập hàng kho nhận" at bounding box center [693, 154] width 60 height 10
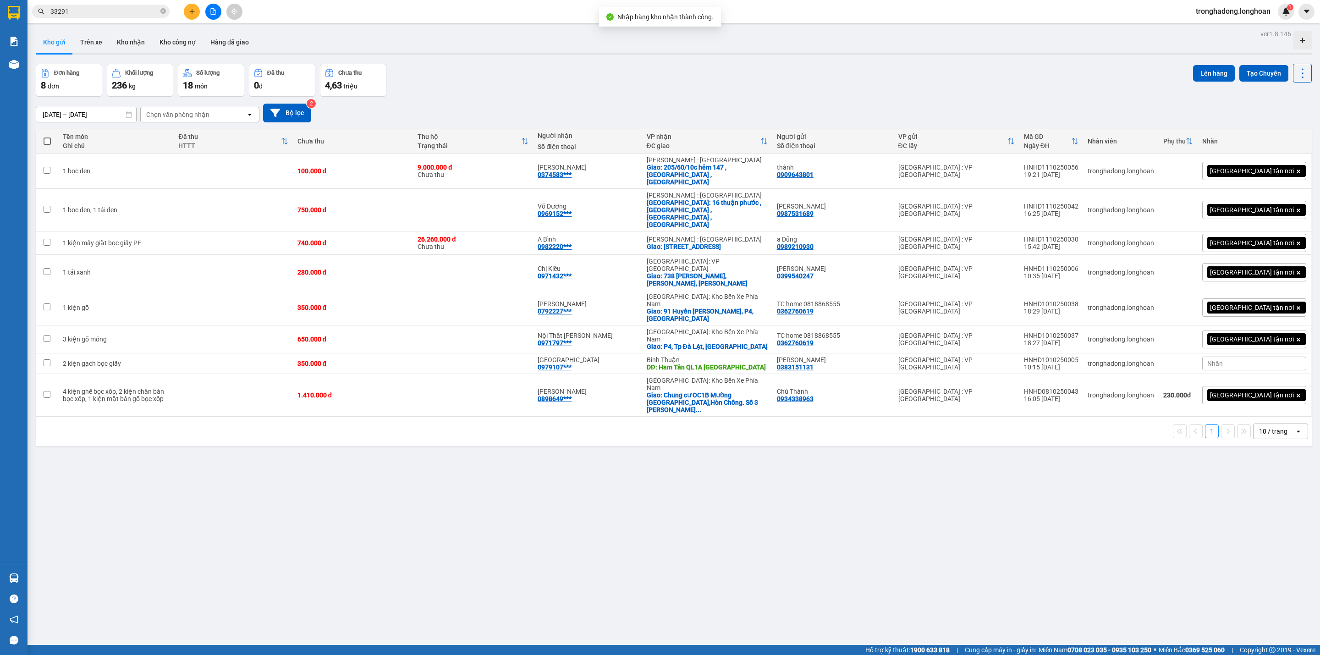
click at [209, 7] on button at bounding box center [213, 12] width 16 height 16
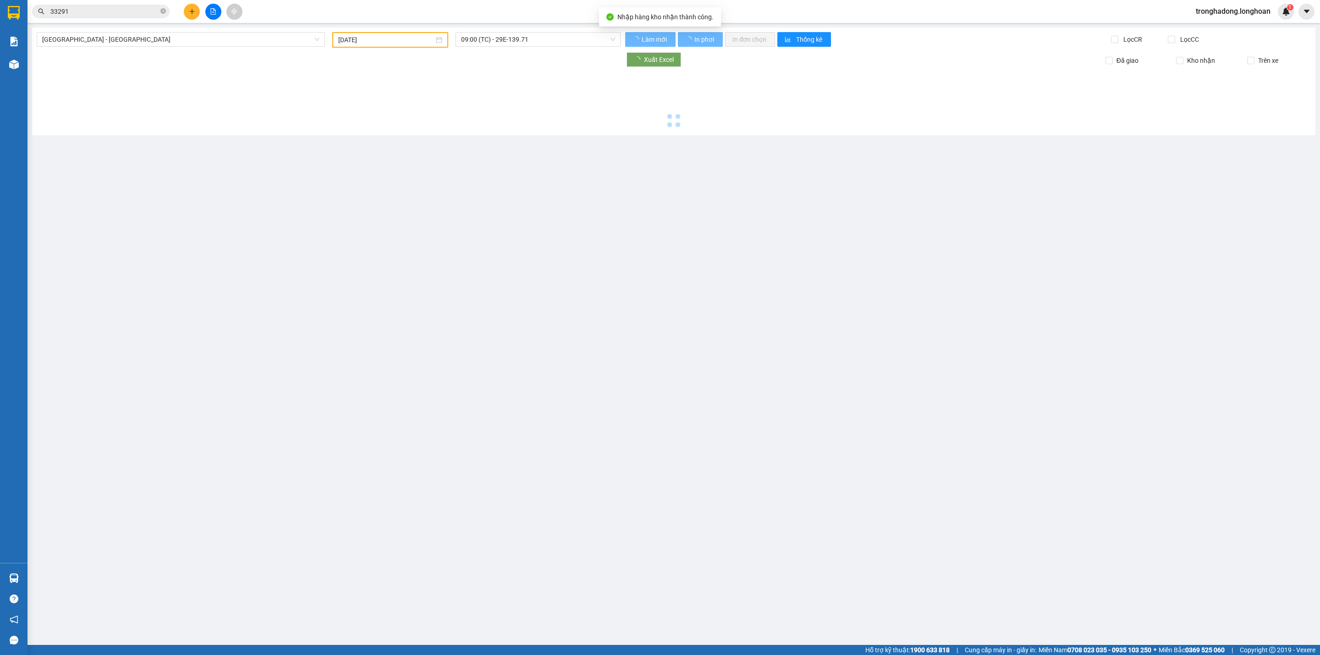
type input "[DATE]"
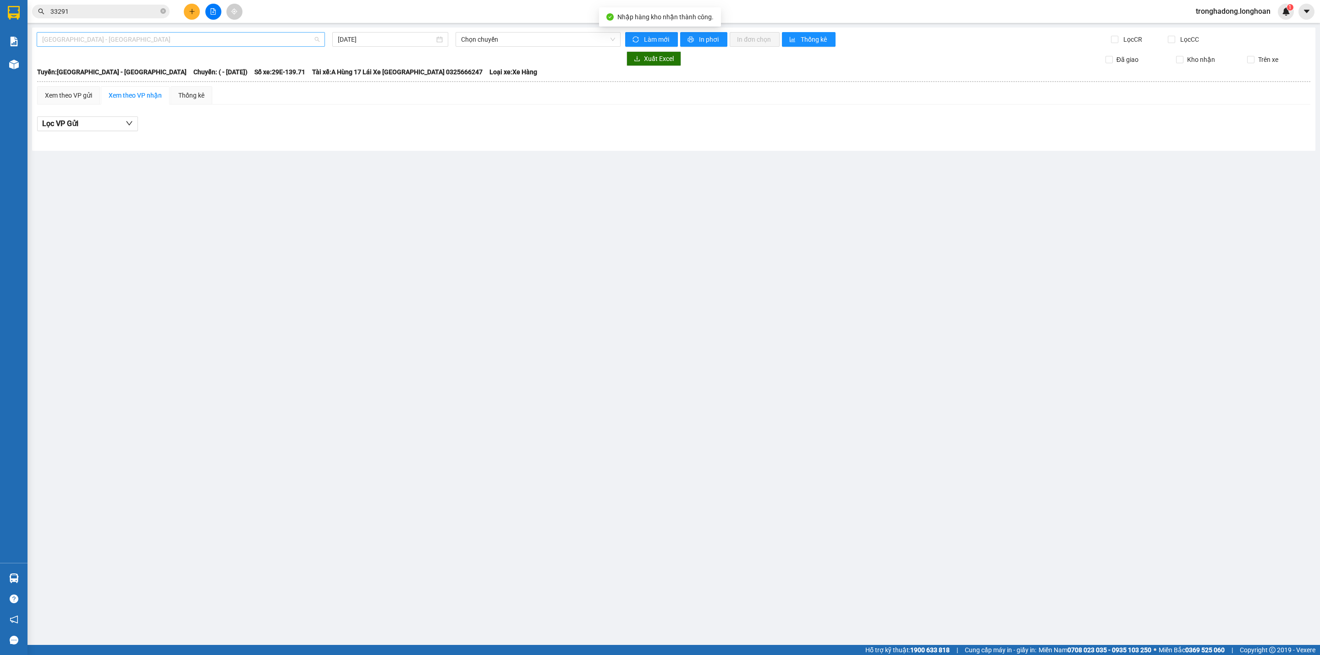
click at [168, 40] on span "[GEOGRAPHIC_DATA] - [GEOGRAPHIC_DATA]" at bounding box center [180, 40] width 277 height 14
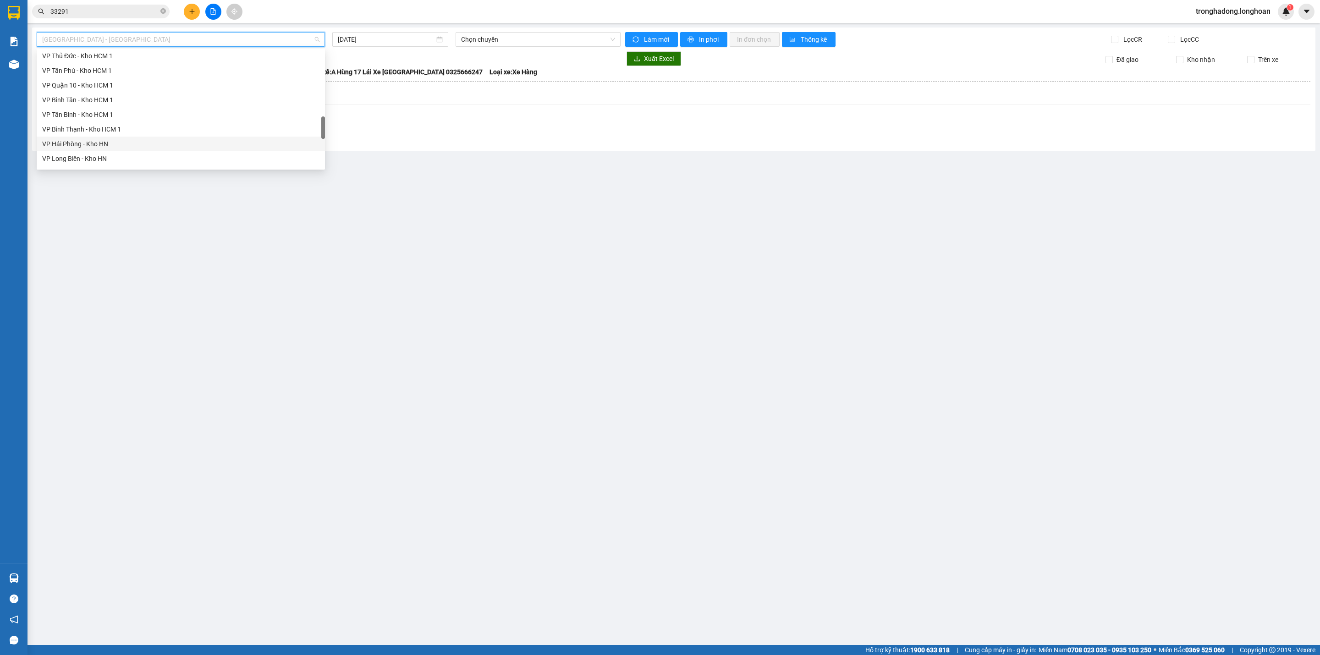
scroll to position [481, 0]
click at [90, 117] on div "VP Hà Đông - Kho HN" at bounding box center [180, 119] width 277 height 10
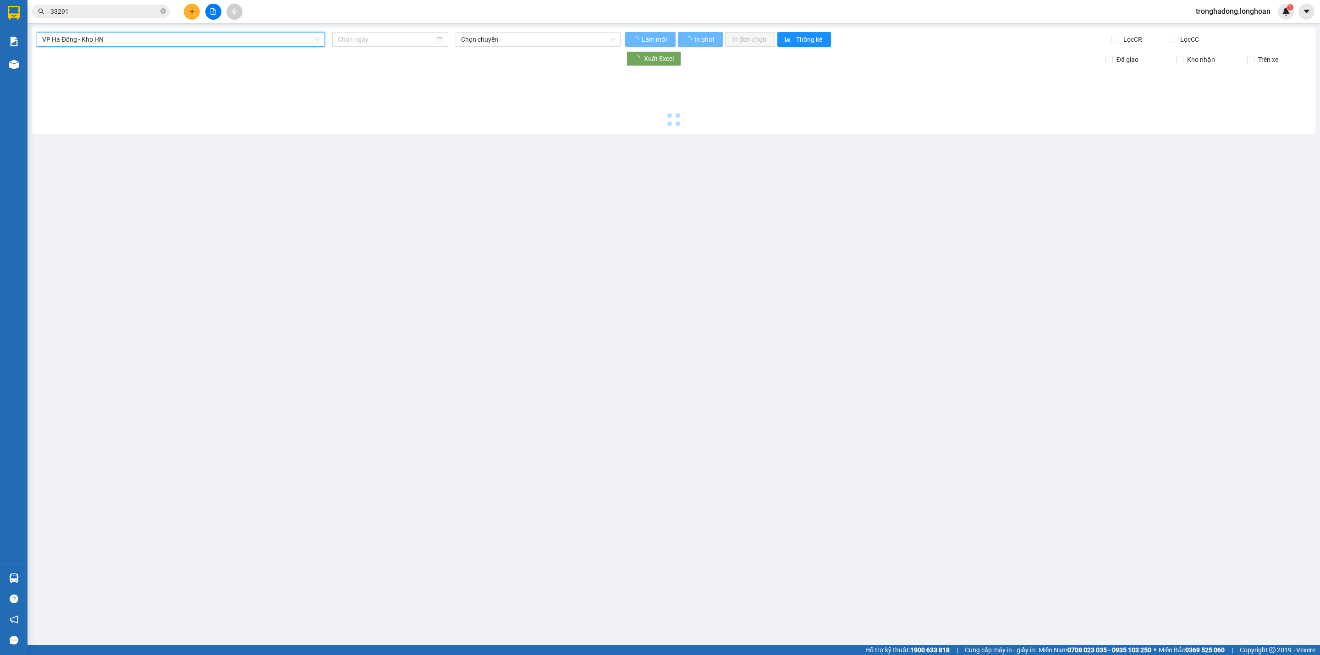
type input "[DATE]"
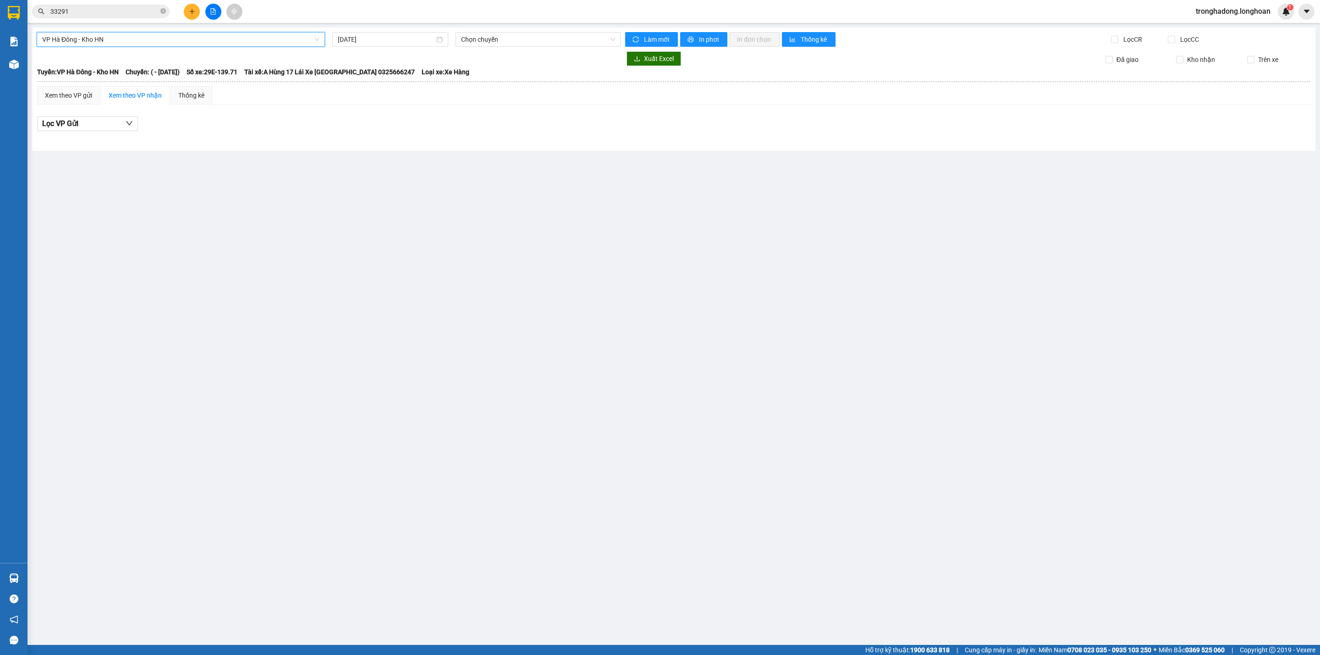
click at [125, 44] on span "VP Hà Đông - Kho HN" at bounding box center [180, 40] width 277 height 14
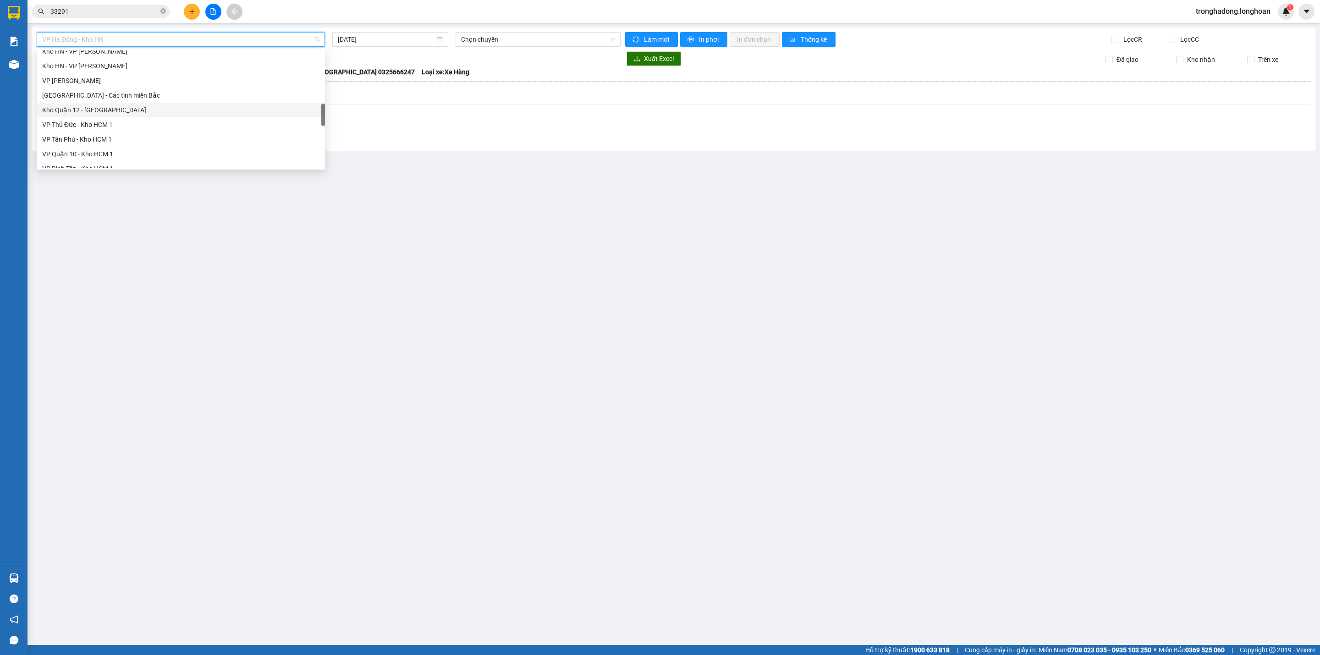
scroll to position [275, 0]
click at [97, 77] on div "Kho HN - VP [GEOGRAPHIC_DATA]" at bounding box center [180, 76] width 277 height 10
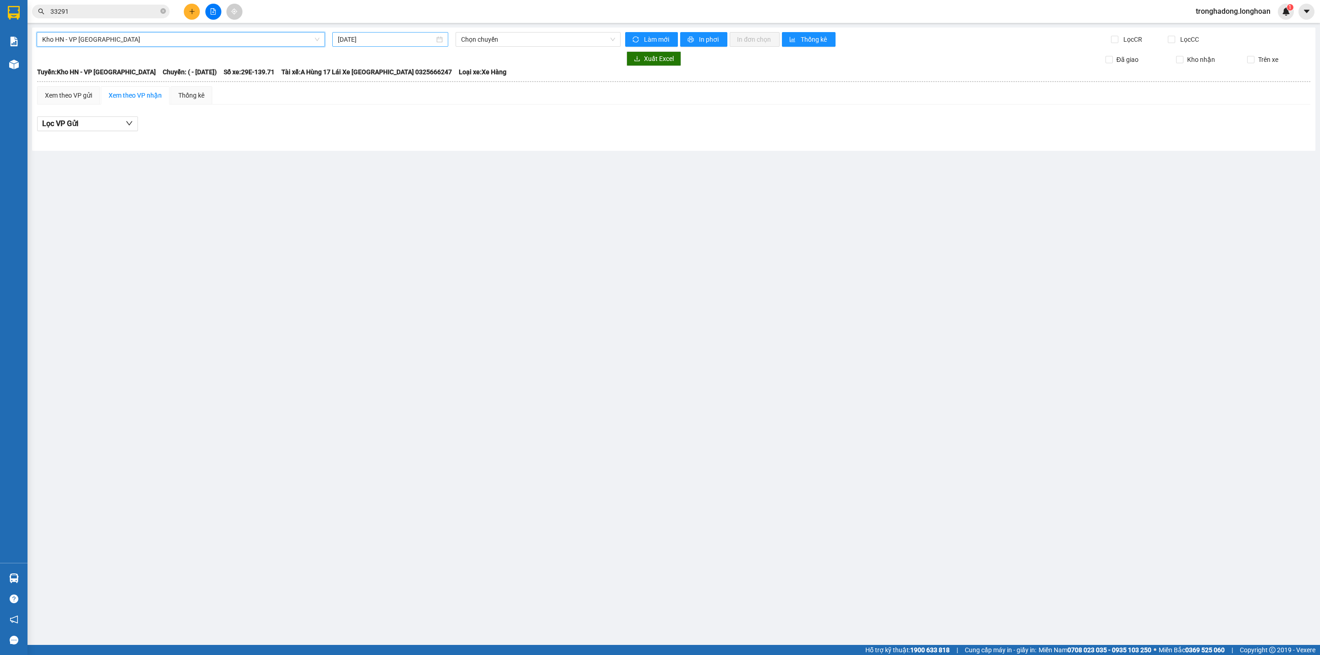
click at [381, 38] on input "[DATE]" at bounding box center [386, 39] width 97 height 10
click at [428, 107] on div "10" at bounding box center [428, 106] width 11 height 11
type input "[DATE]"
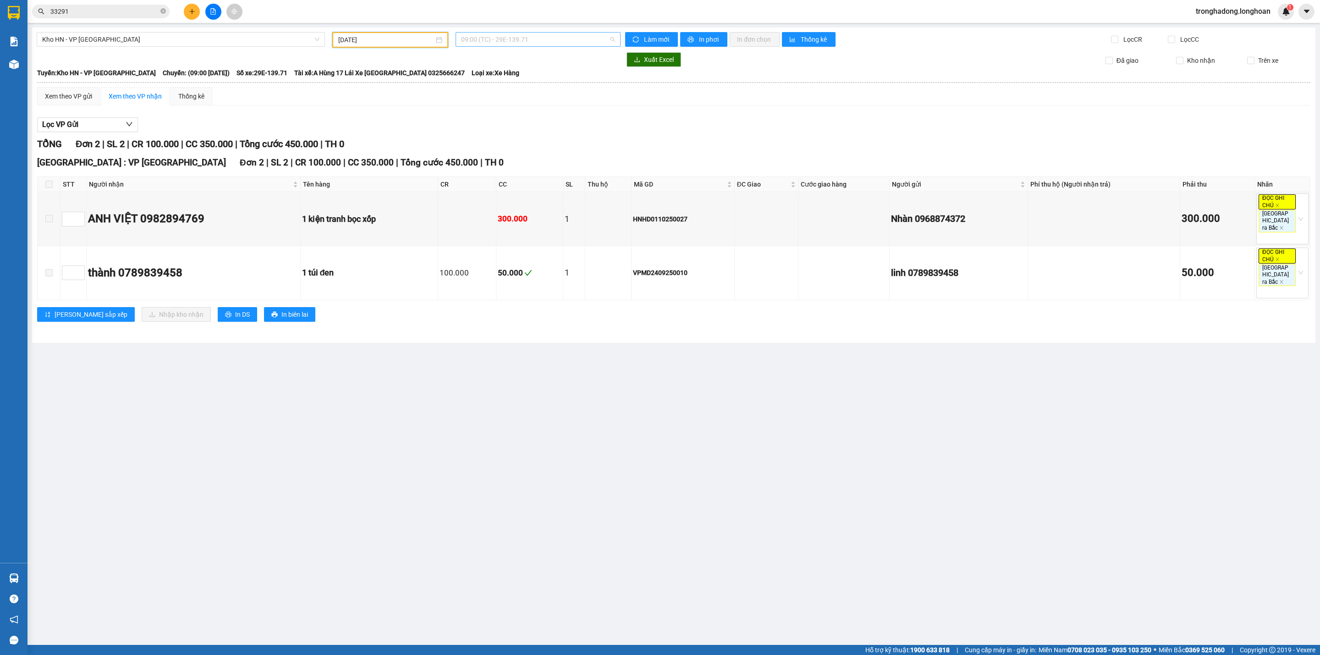
click at [494, 36] on span "09:00 (TC) - 29E-139.71" at bounding box center [538, 40] width 154 height 14
click at [488, 92] on div "15:00 (TC) - 29E-139.71" at bounding box center [497, 87] width 82 height 15
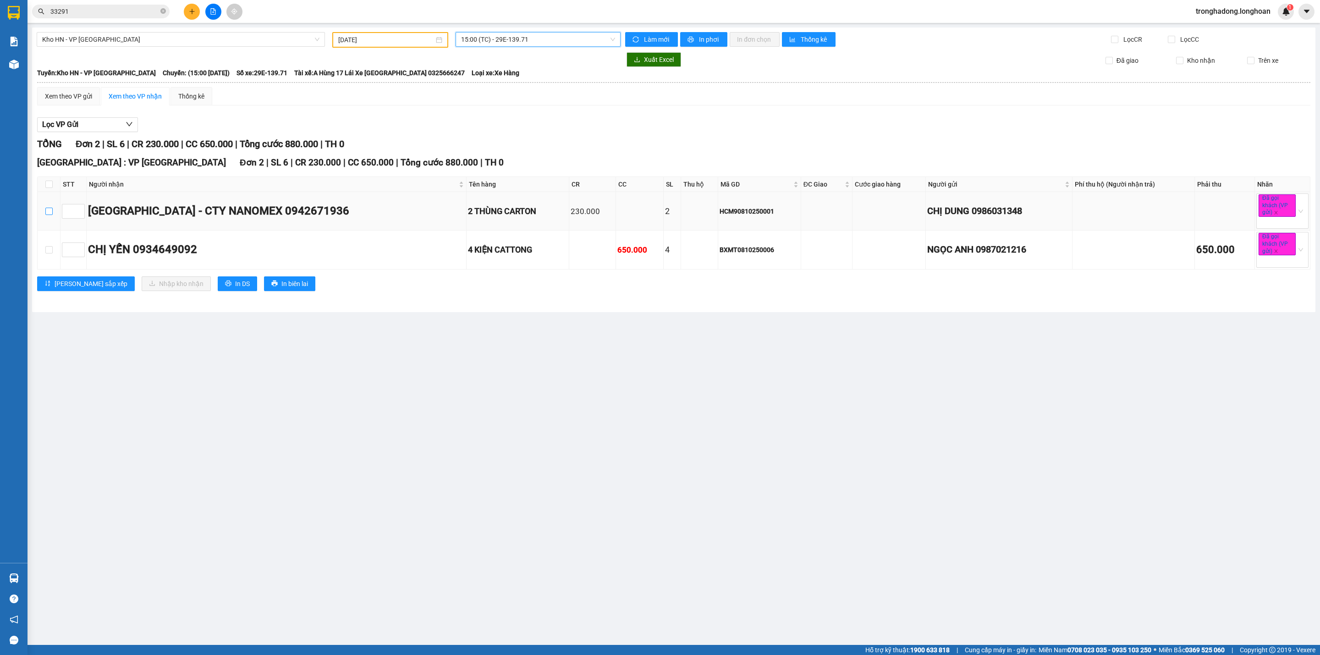
click at [47, 212] on input "checkbox" at bounding box center [48, 211] width 7 height 7
checkbox input "true"
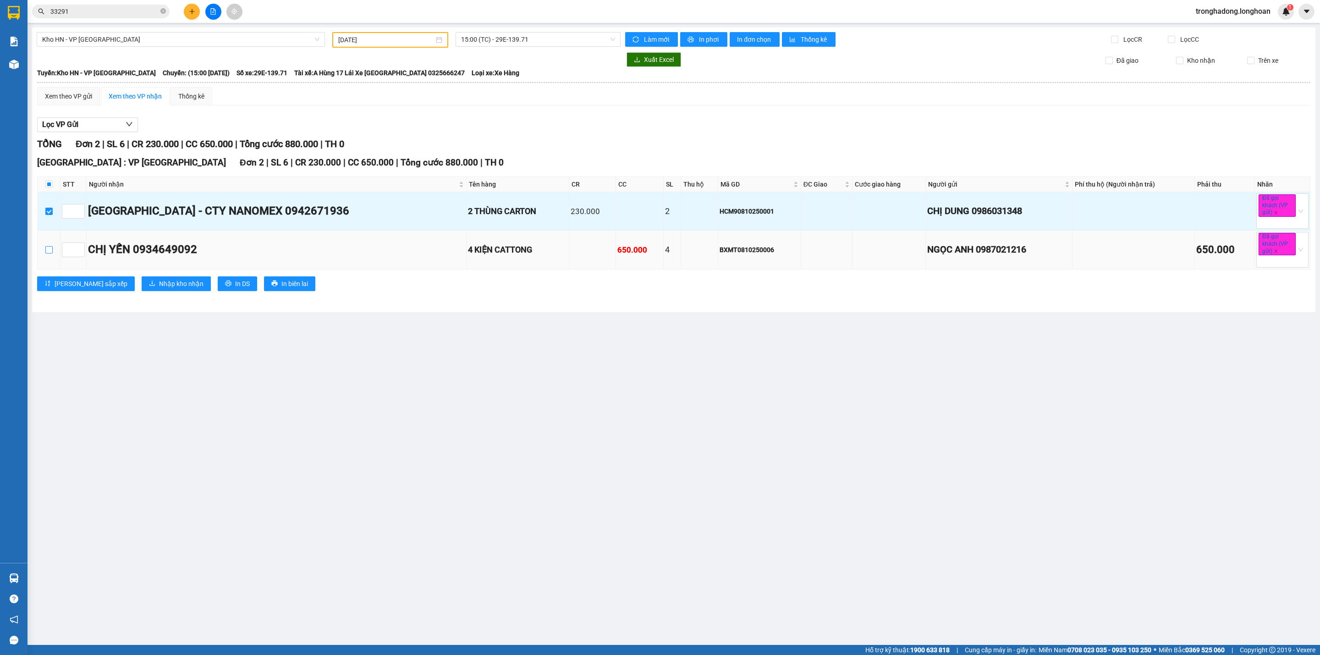
click at [47, 255] on label at bounding box center [48, 250] width 7 height 10
click at [47, 253] on input "checkbox" at bounding box center [48, 249] width 7 height 7
checkbox input "true"
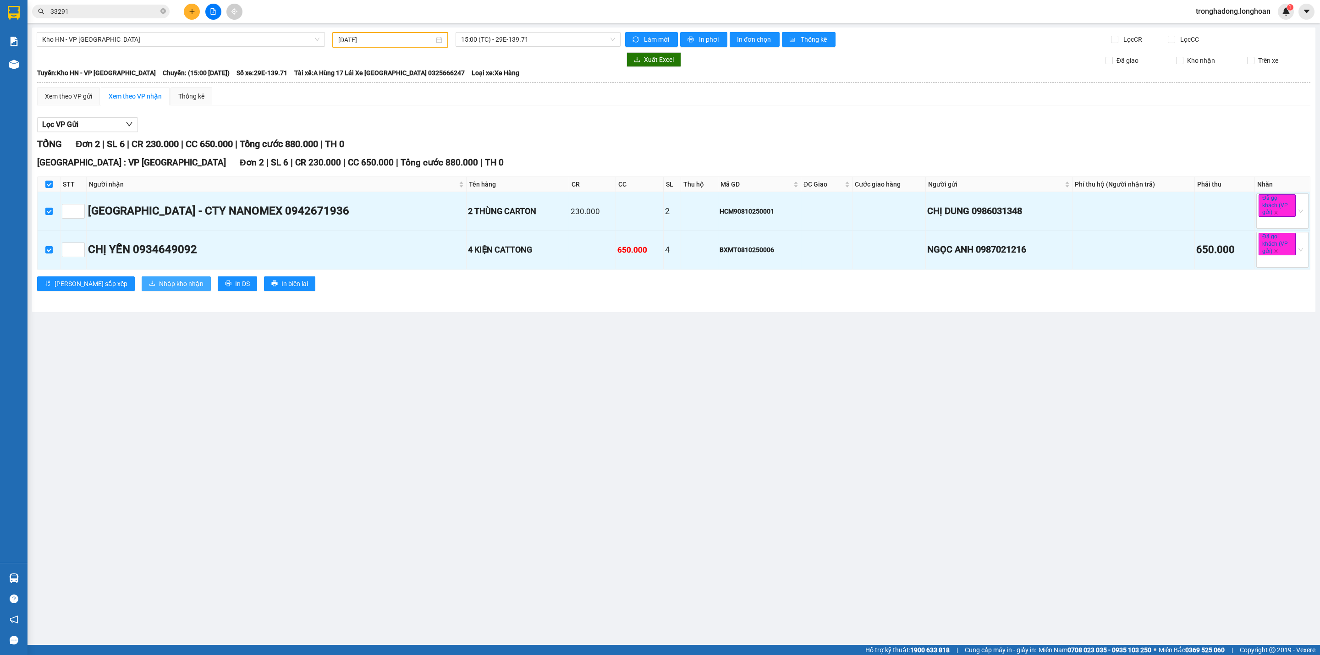
click at [149, 286] on icon "download" at bounding box center [152, 283] width 6 height 6
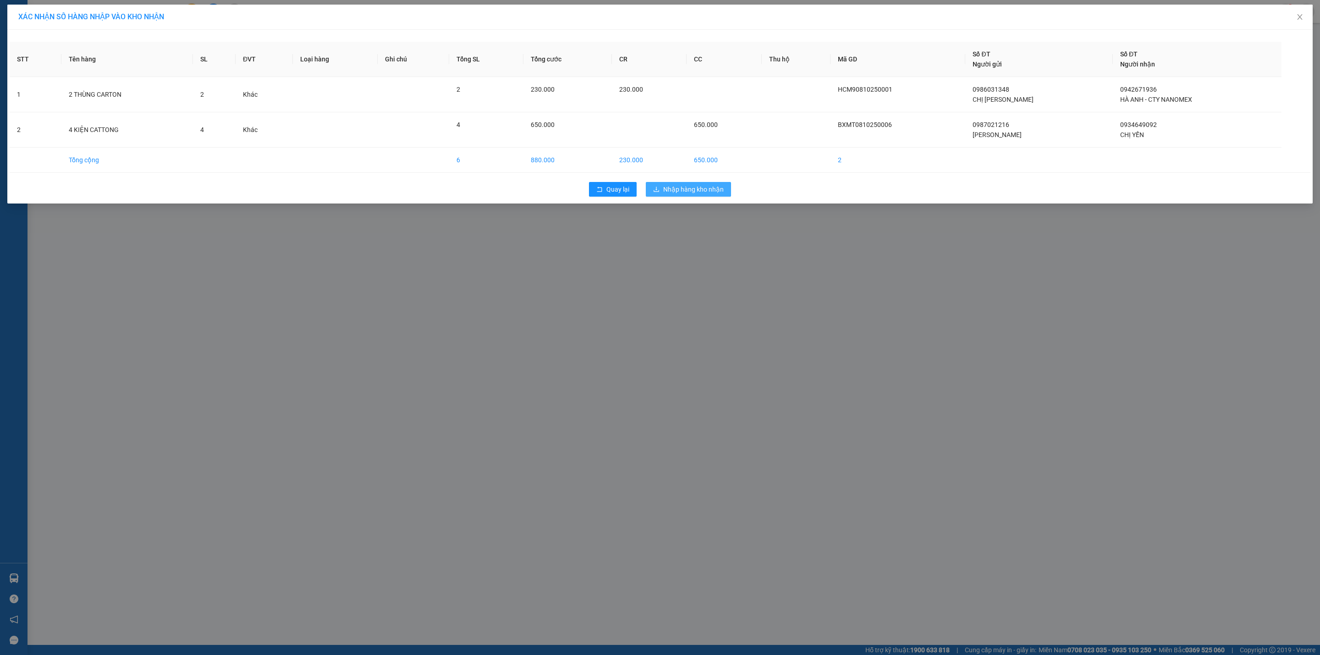
click at [665, 188] on span "Nhập hàng kho nhận" at bounding box center [693, 189] width 60 height 10
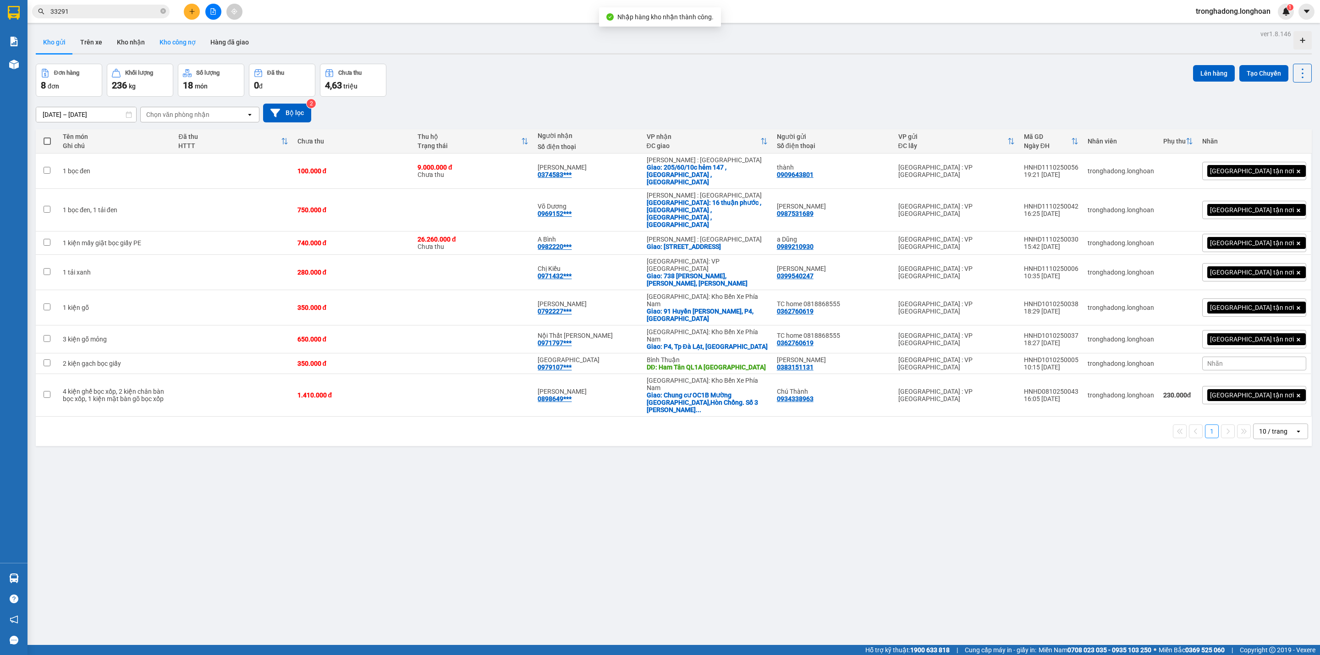
click at [185, 41] on button "Kho công nợ" at bounding box center [177, 42] width 51 height 22
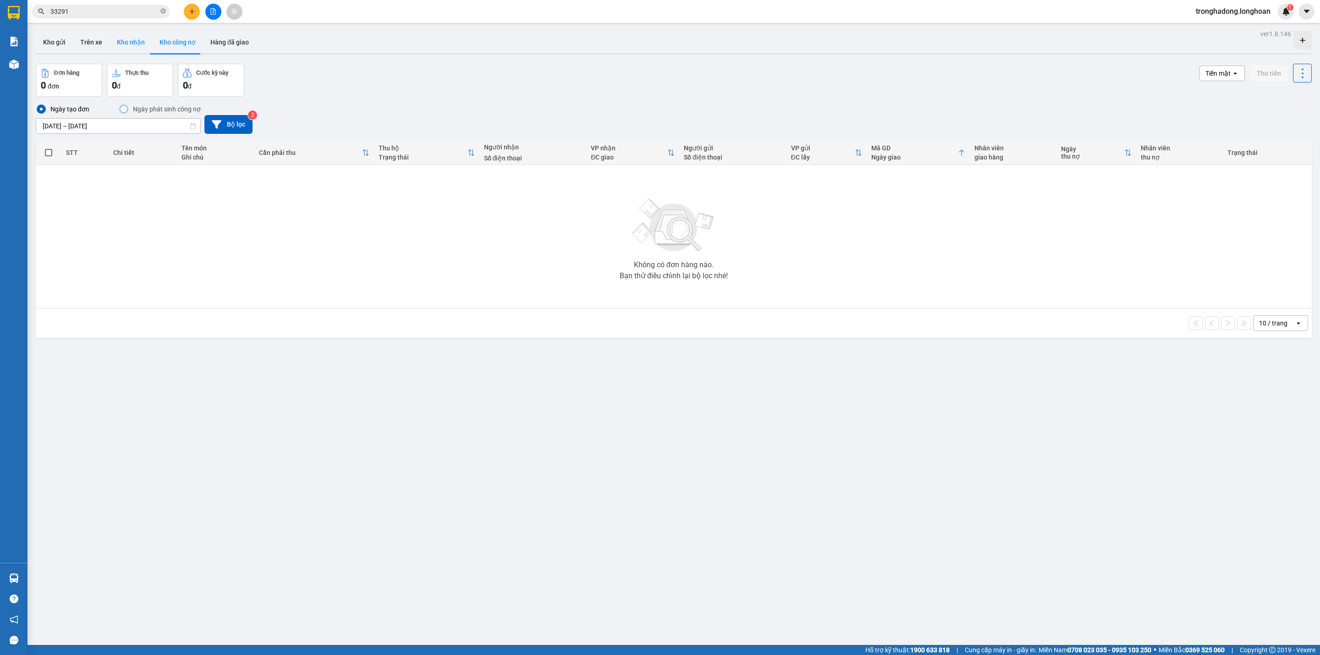
click at [127, 46] on button "Kho nhận" at bounding box center [131, 42] width 43 height 22
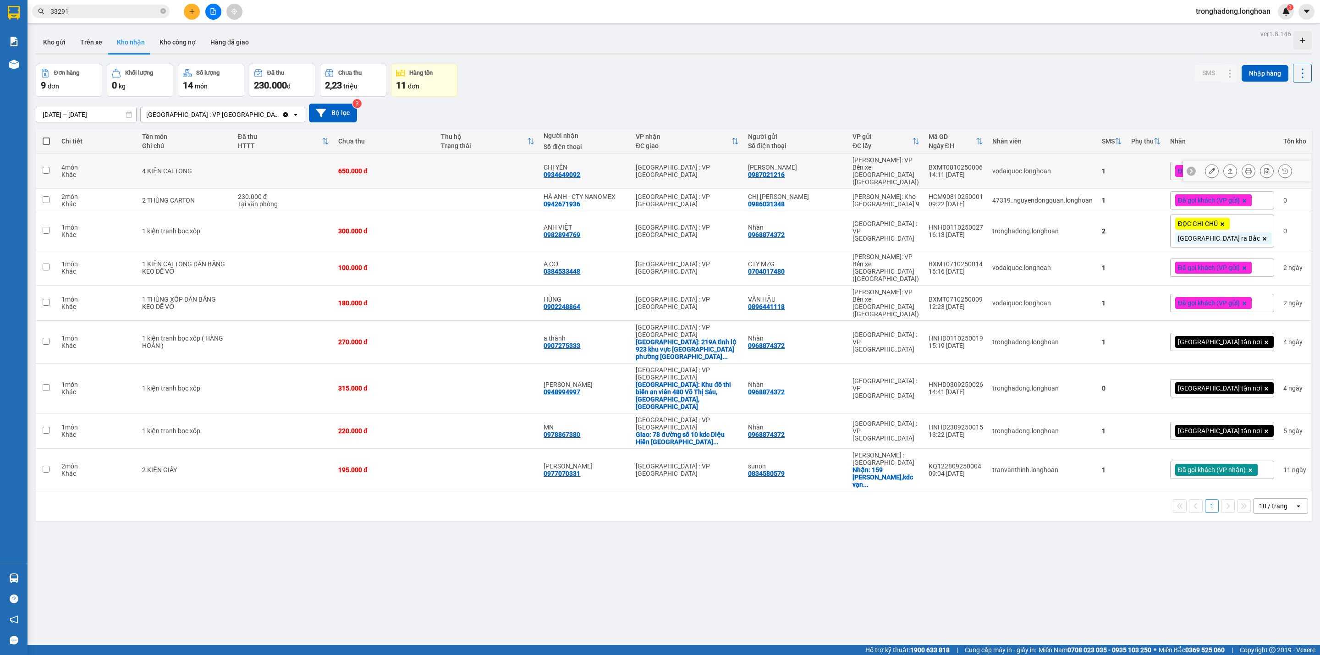
click at [1208, 168] on icon at bounding box center [1211, 171] width 6 height 6
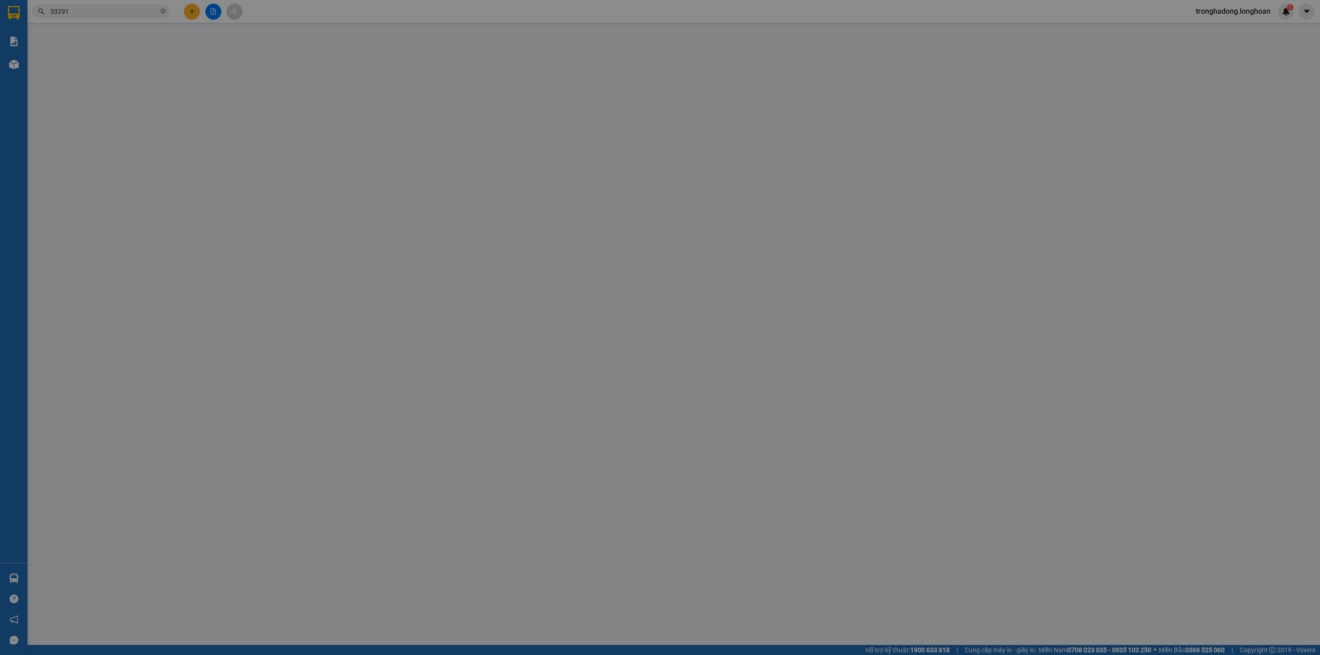
type input "0987021216"
type input "[PERSON_NAME]"
type input "0934649092"
type input "CHỊ YẾN"
type input "0"
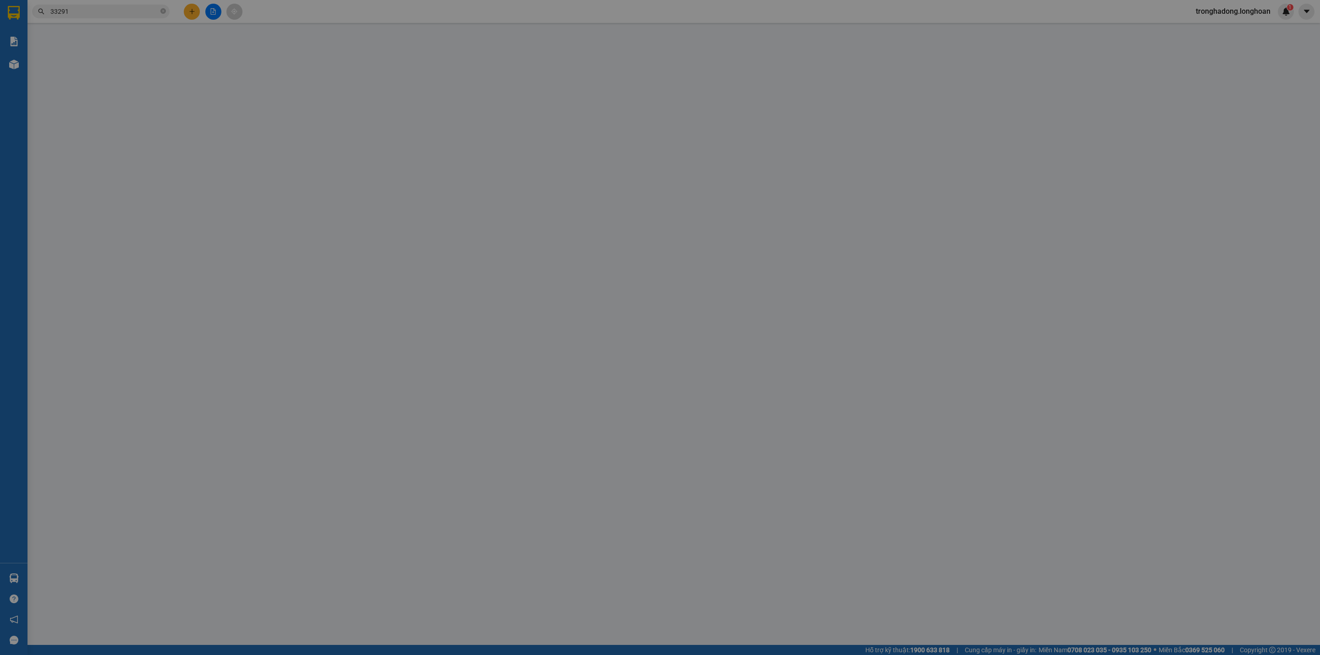
type input "650.000"
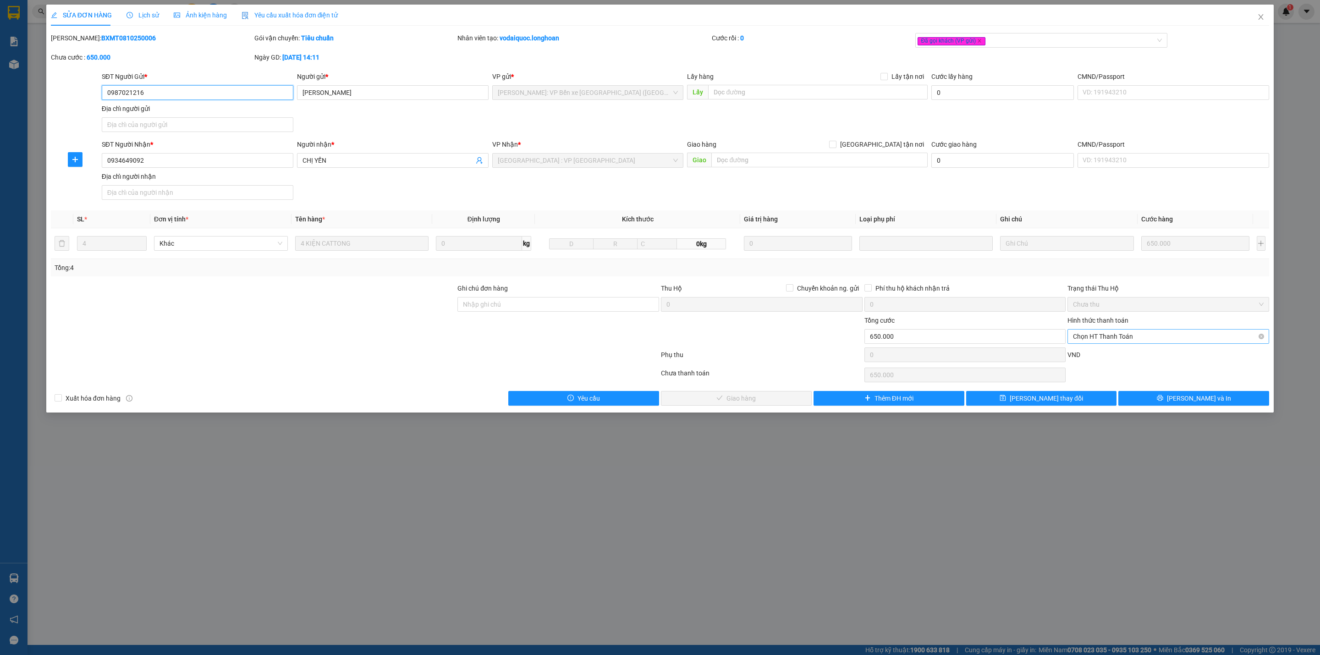
click at [1125, 341] on span "Chọn HT Thanh Toán" at bounding box center [1168, 336] width 191 height 14
click at [1118, 354] on div "Tại văn phòng" at bounding box center [1168, 357] width 191 height 10
type input "0"
click at [744, 403] on span "[PERSON_NAME] và Giao hàng" at bounding box center [741, 398] width 88 height 10
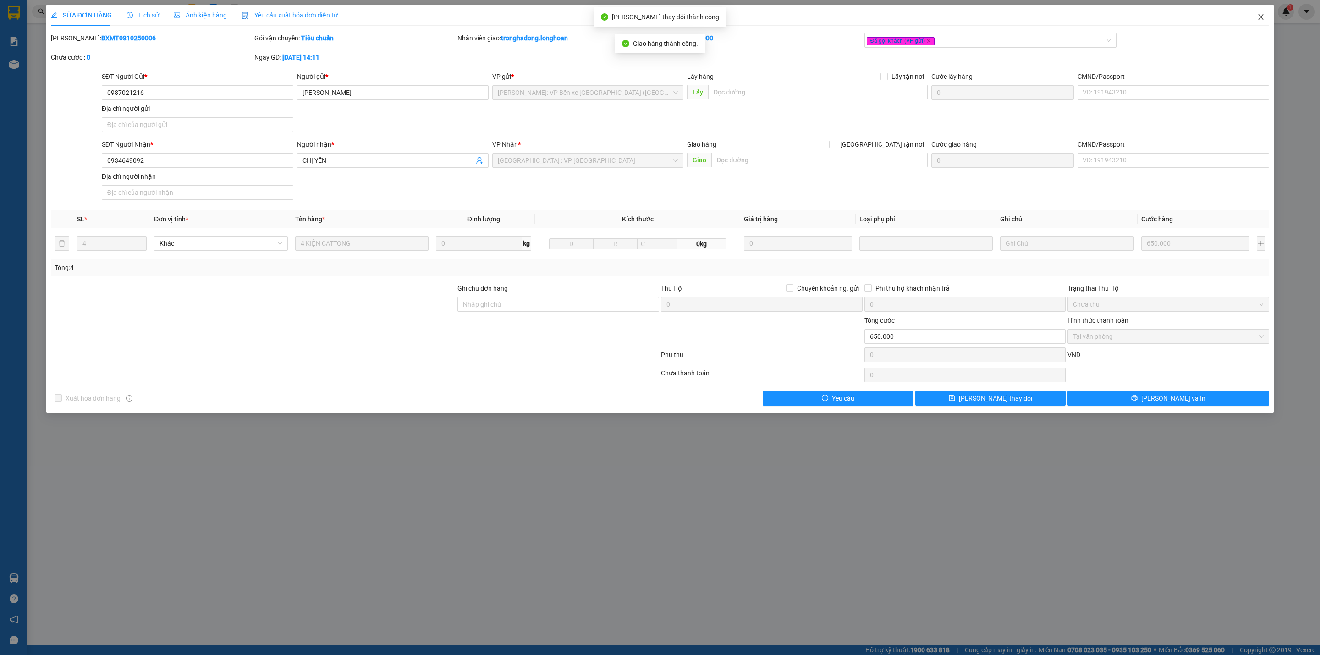
click at [1261, 12] on span "Close" at bounding box center [1261, 18] width 26 height 26
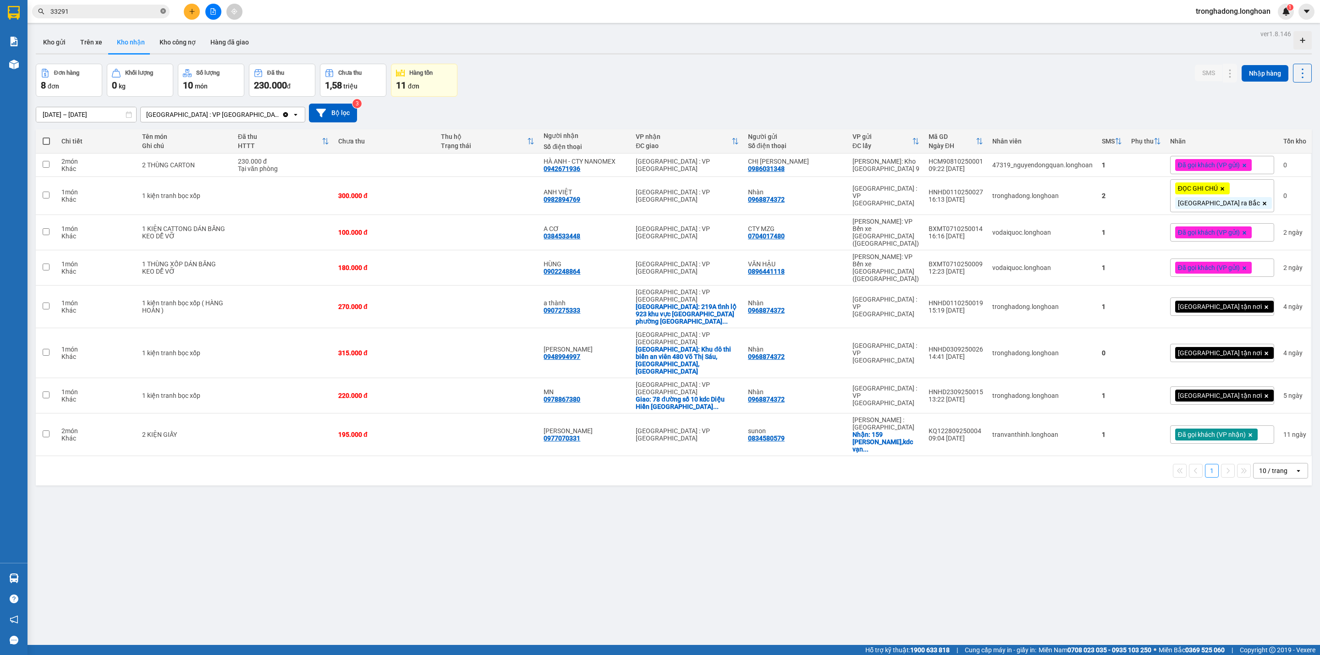
click at [163, 7] on span at bounding box center [162, 11] width 5 height 9
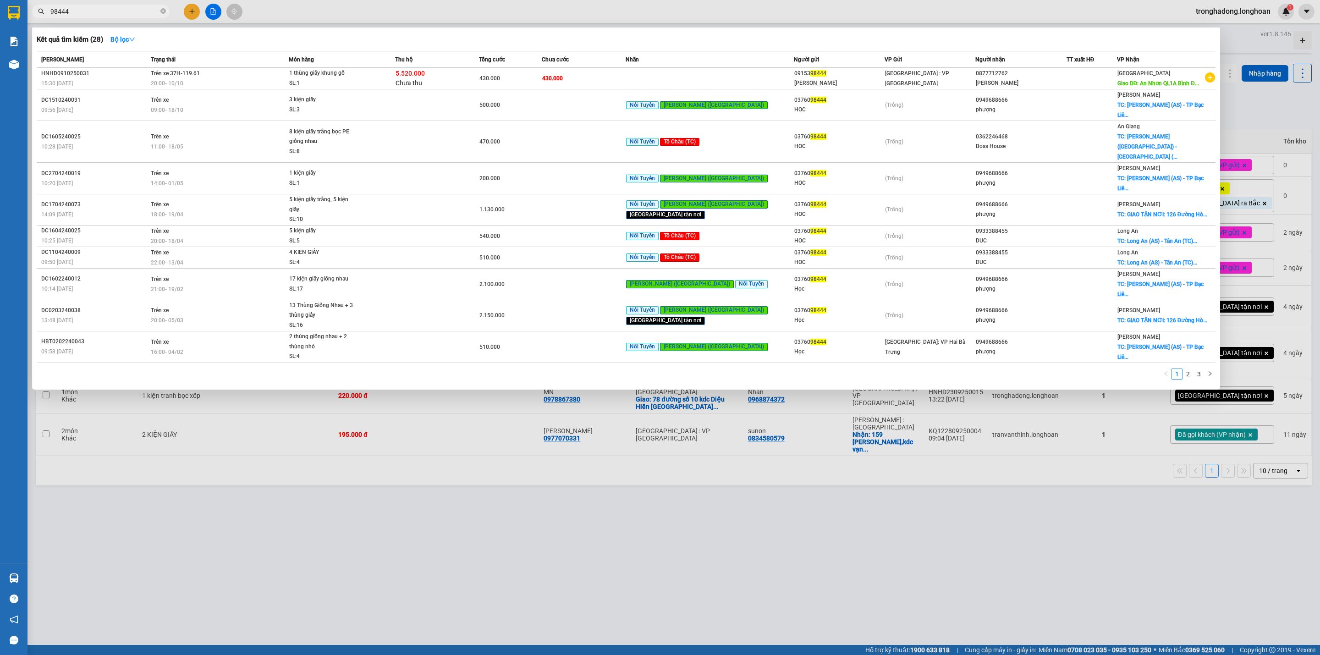
type input "98444"
click at [437, 492] on div at bounding box center [660, 327] width 1320 height 655
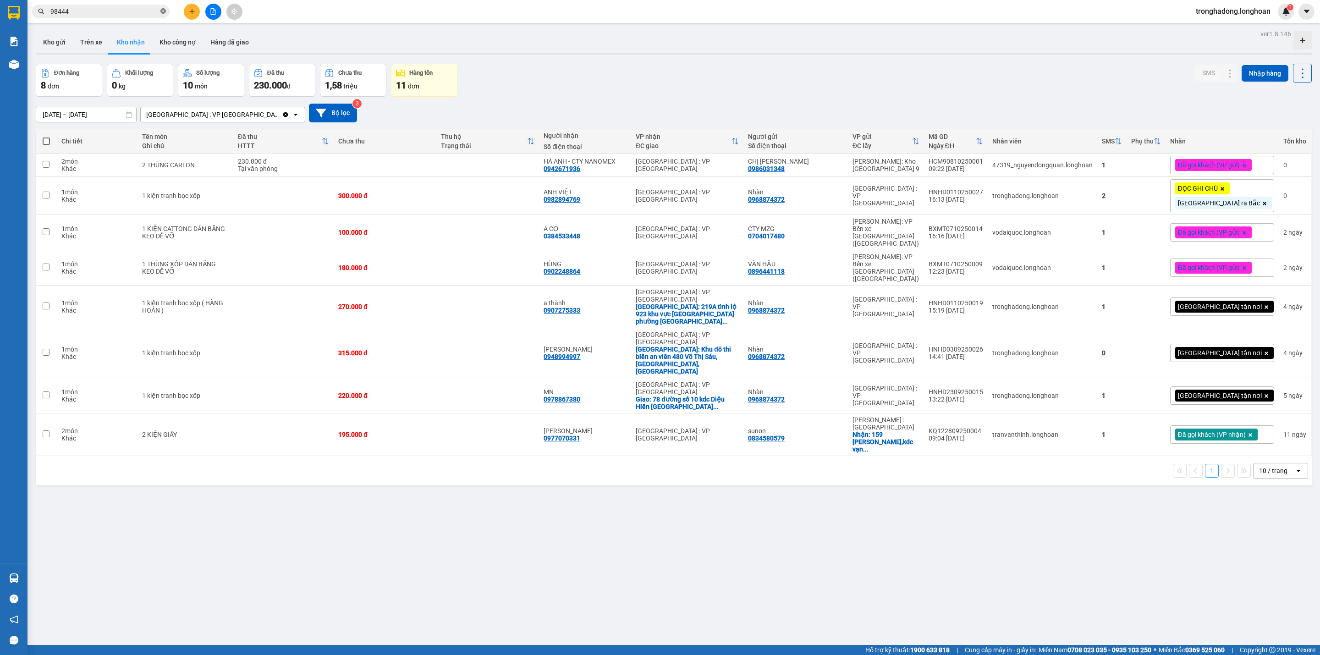
click at [163, 14] on span at bounding box center [162, 11] width 5 height 9
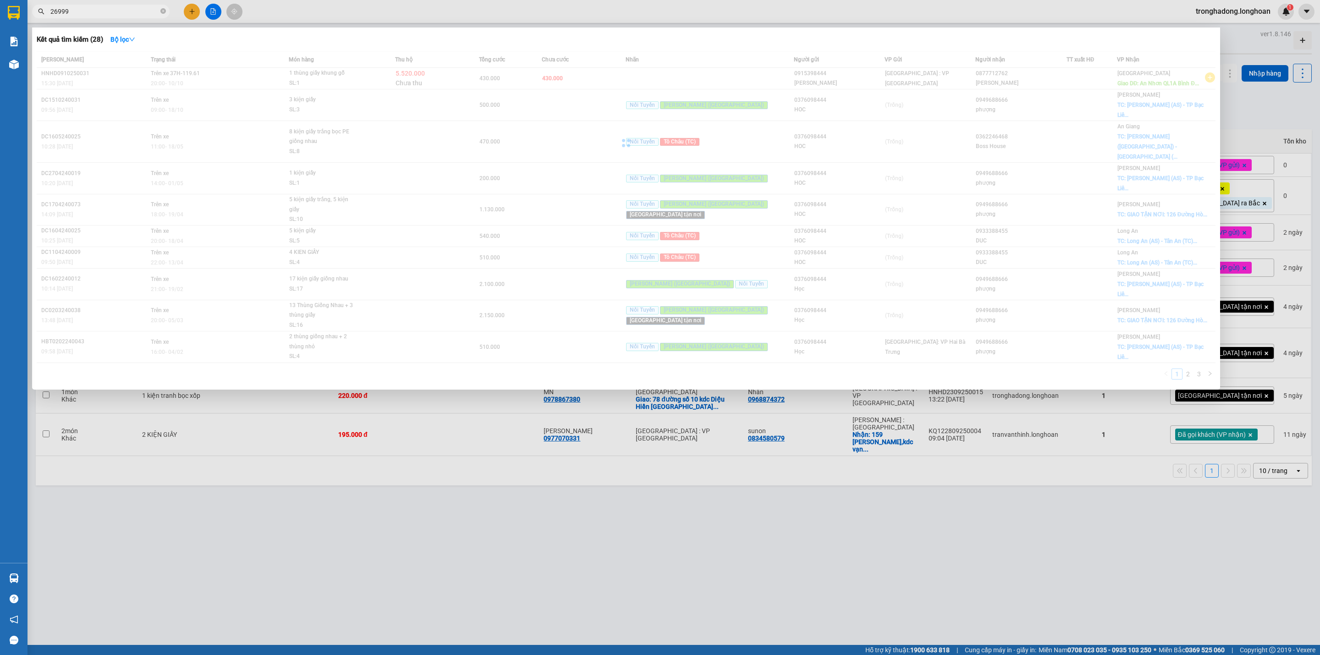
type input "26999"
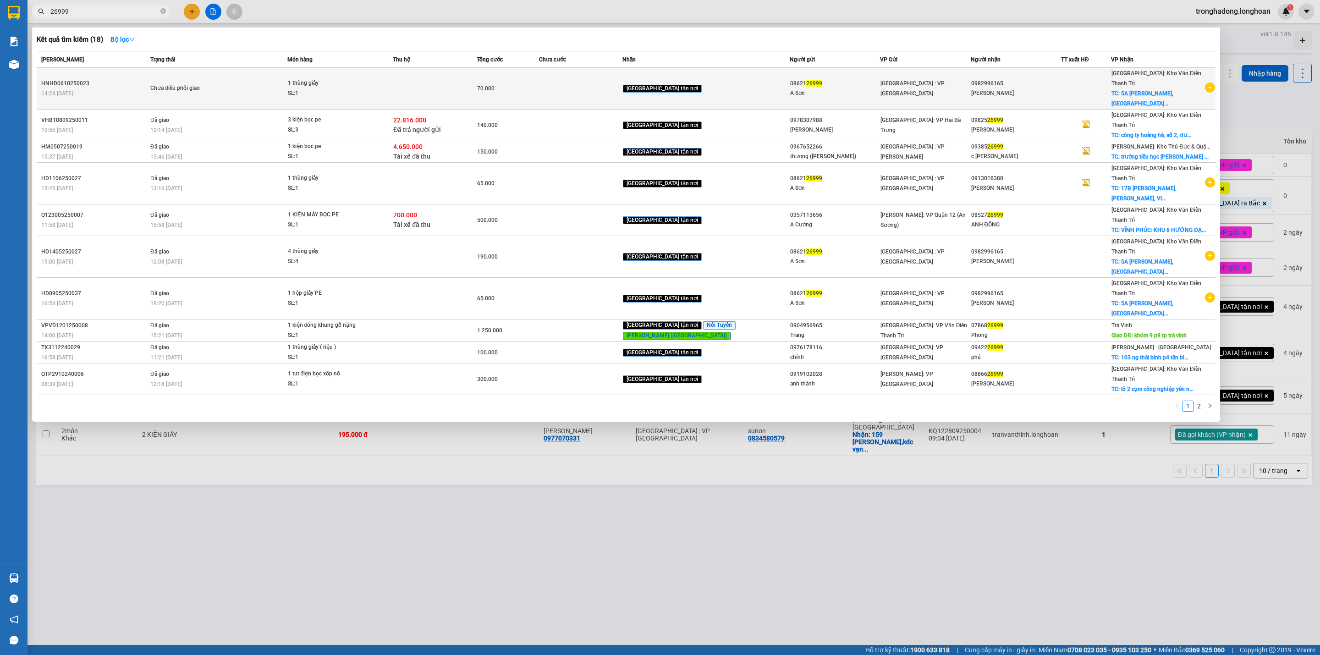
click at [393, 78] on span "1 thùng giấy SL: 1" at bounding box center [340, 88] width 105 height 20
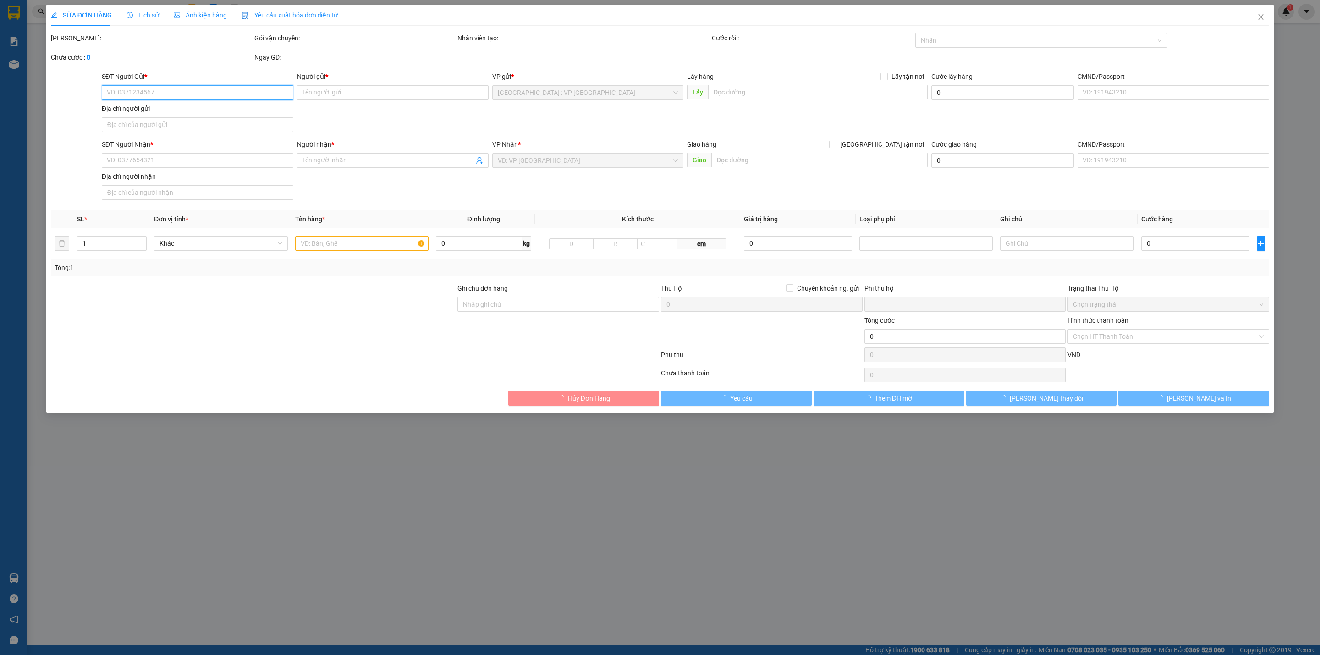
type input "0862126999"
type input "A Sơn"
type input "0982996165"
type input "[PERSON_NAME]"
checkbox input "true"
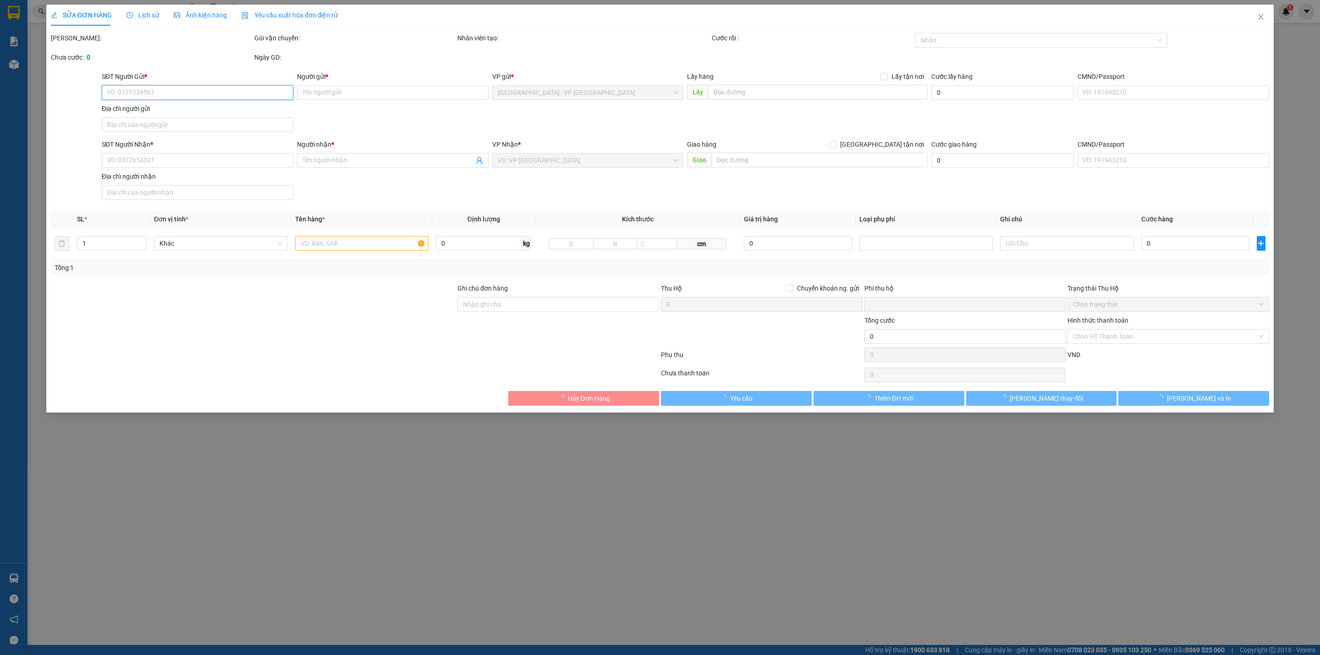
type input "5A [PERSON_NAME], [PERSON_NAME]"
type input "0"
type input "70.000"
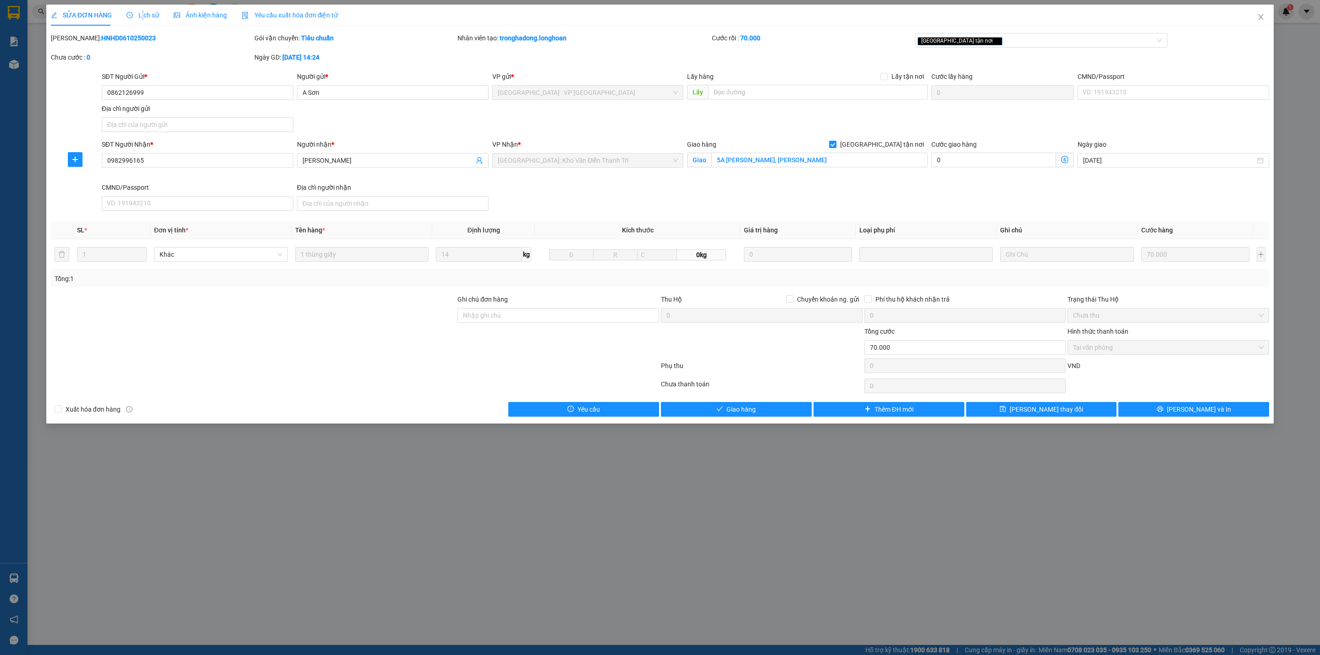
click at [139, 17] on span "Lịch sử" at bounding box center [142, 14] width 33 height 7
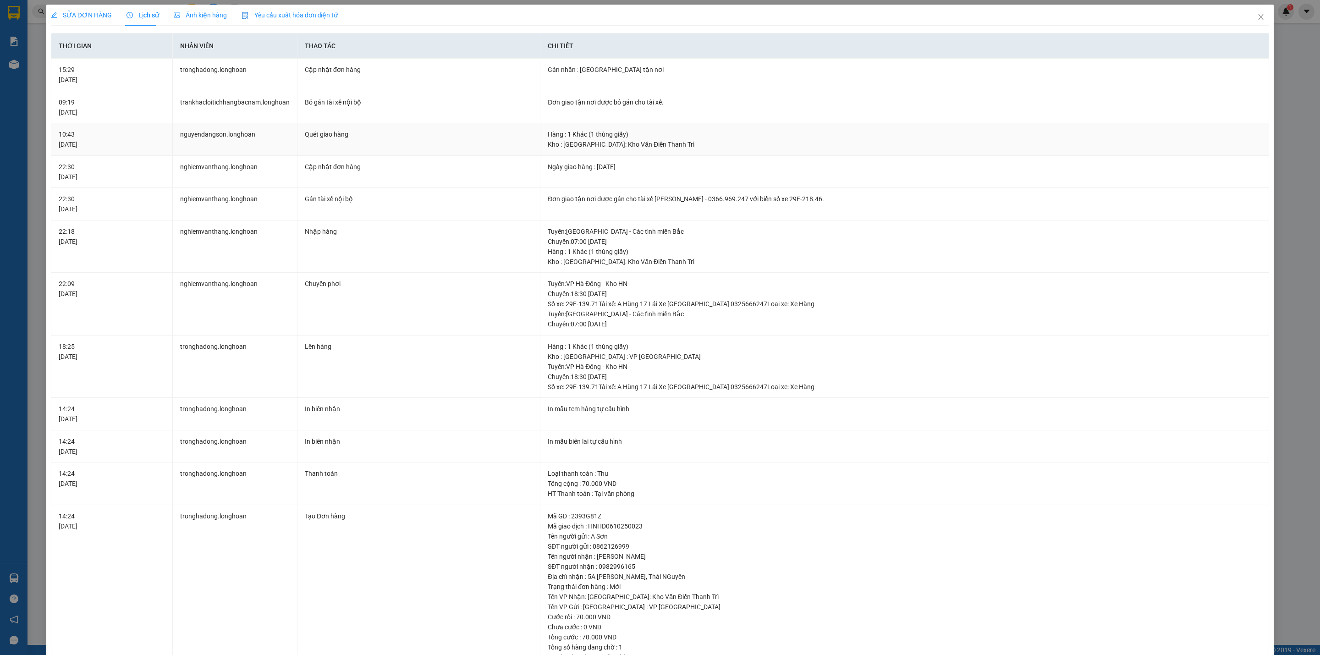
click at [675, 151] on td "Hàng : 1 Khác (1 thùng giấy) Kho : [GEOGRAPHIC_DATA]: Kho Văn Điển Thanh Trì" at bounding box center [904, 139] width 729 height 33
drag, startPoint x: 660, startPoint y: 146, endPoint x: 564, endPoint y: 146, distance: 96.7
click at [575, 146] on div "Kho : [GEOGRAPHIC_DATA]: Kho Văn Điển Thanh Trì" at bounding box center [905, 144] width 714 height 10
click at [552, 146] on div "Kho : [GEOGRAPHIC_DATA]: Kho Văn Điển Thanh Trì" at bounding box center [905, 144] width 714 height 10
drag, startPoint x: 557, startPoint y: 131, endPoint x: 702, endPoint y: 150, distance: 145.6
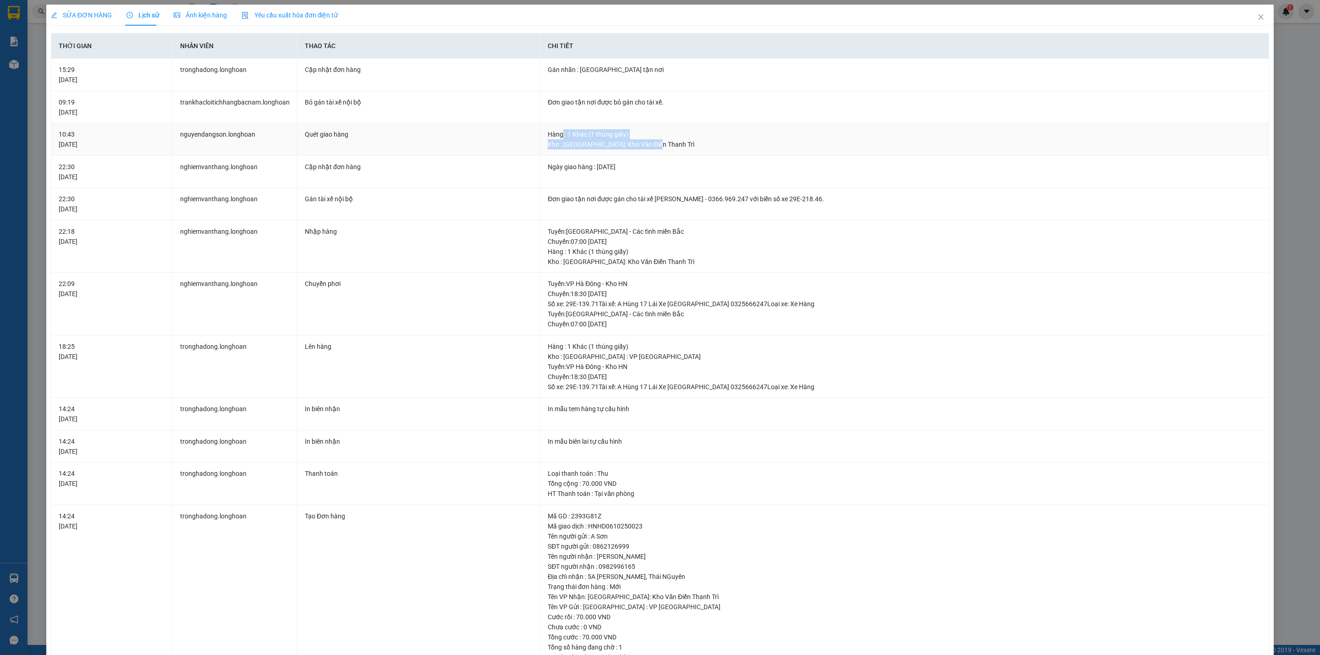
click at [701, 149] on div "Hàng : 1 Khác (1 thùng giấy) Kho : [GEOGRAPHIC_DATA]: Kho Văn Điển Thanh Trì" at bounding box center [905, 139] width 714 height 20
click at [702, 149] on div "Kho : [GEOGRAPHIC_DATA]: Kho Văn Điển Thanh Trì" at bounding box center [905, 144] width 714 height 10
drag, startPoint x: 675, startPoint y: 148, endPoint x: 561, endPoint y: 137, distance: 114.7
click at [561, 137] on div "Hàng : 1 Khác (1 thùng giấy) Kho : [GEOGRAPHIC_DATA]: Kho Văn Điển Thanh Trì" at bounding box center [905, 139] width 714 height 20
click at [561, 137] on div "Hàng : 1 Khác (1 thùng giấy)" at bounding box center [905, 134] width 714 height 10
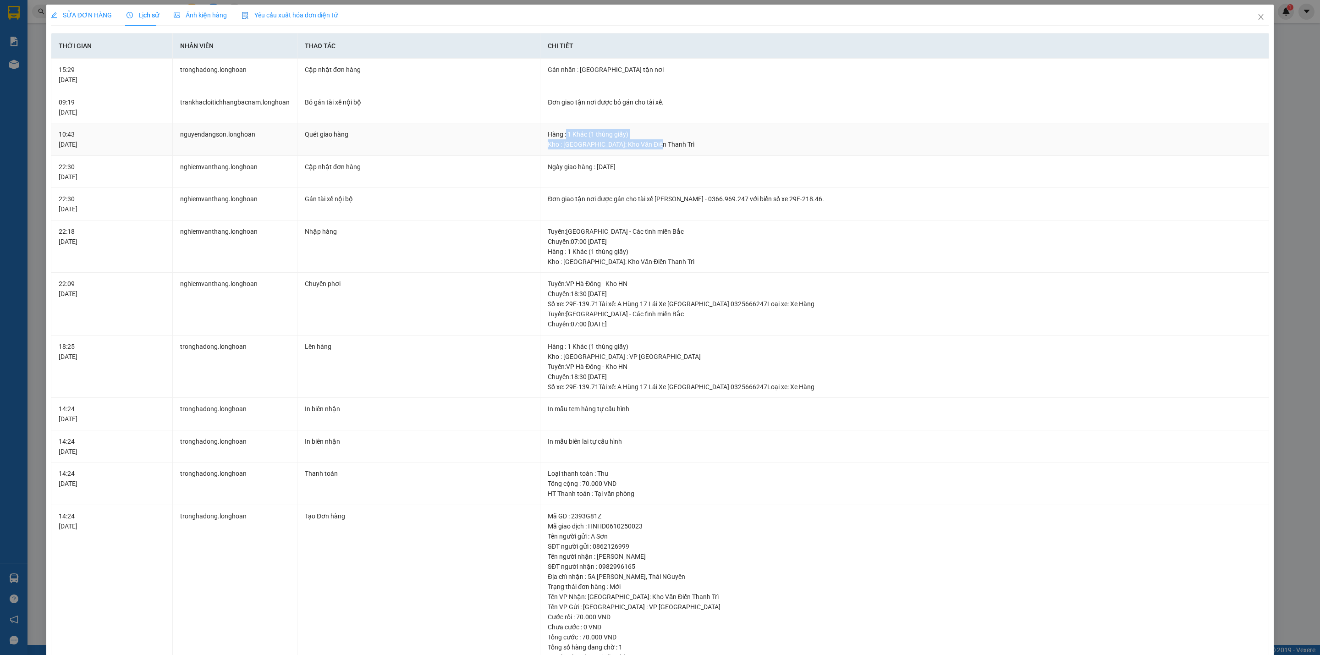
drag, startPoint x: 561, startPoint y: 137, endPoint x: 651, endPoint y: 143, distance: 90.1
click at [651, 143] on div "Hàng : 1 Khác (1 thùng giấy) Kho : [GEOGRAPHIC_DATA]: Kho Văn Điển Thanh Trì" at bounding box center [905, 139] width 714 height 20
click at [651, 143] on div "Kho : [GEOGRAPHIC_DATA]: Kho Văn Điển Thanh Trì" at bounding box center [905, 144] width 714 height 10
drag, startPoint x: 653, startPoint y: 143, endPoint x: 579, endPoint y: 137, distance: 74.1
click at [562, 135] on div "Hàng : 1 Khác (1 thùng giấy) Kho : [GEOGRAPHIC_DATA]: Kho Văn Điển Thanh Trì" at bounding box center [905, 139] width 714 height 20
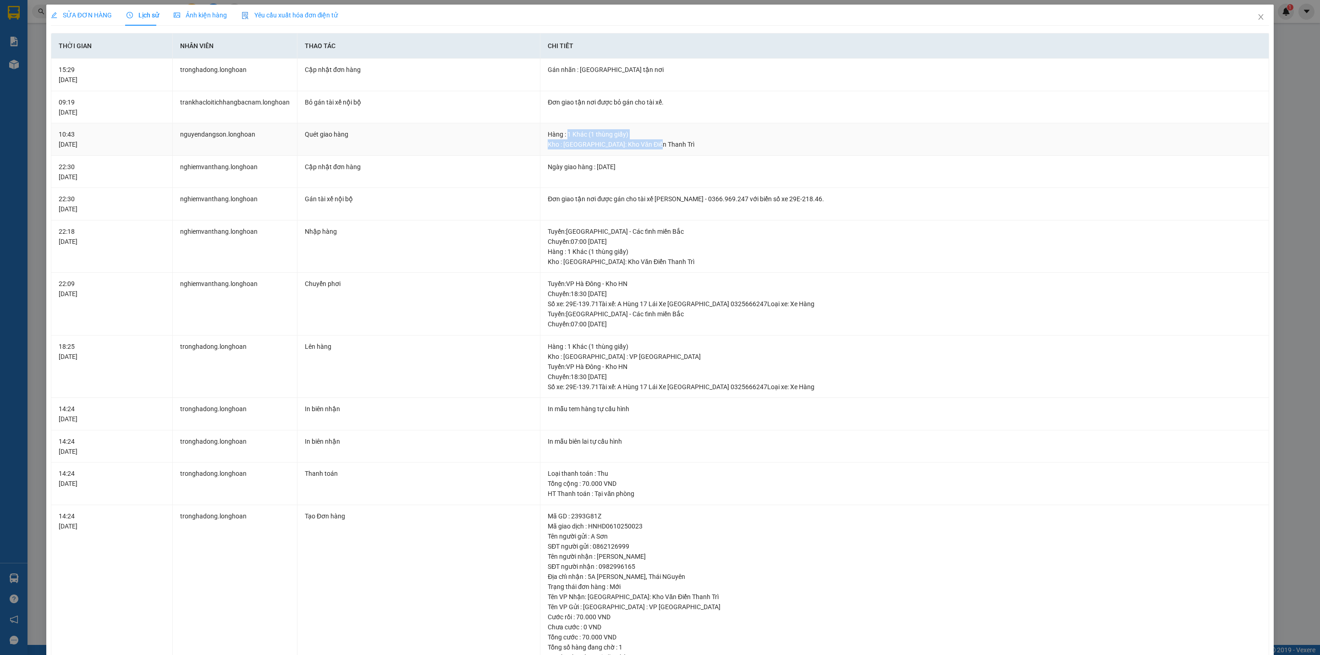
click at [656, 136] on div "Hàng : 1 Khác (1 thùng giấy)" at bounding box center [905, 134] width 714 height 10
drag, startPoint x: 652, startPoint y: 146, endPoint x: 563, endPoint y: 132, distance: 90.4
click at [563, 132] on div "Hàng : 1 Khác (1 thùng giấy) Kho : [GEOGRAPHIC_DATA]: Kho Văn Điển Thanh Trì" at bounding box center [905, 139] width 714 height 20
click at [642, 144] on div "Kho : [GEOGRAPHIC_DATA]: Kho Văn Điển Thanh Trì" at bounding box center [905, 144] width 714 height 10
click at [655, 146] on div "Kho : [GEOGRAPHIC_DATA]: Kho Văn Điển Thanh Trì" at bounding box center [905, 144] width 714 height 10
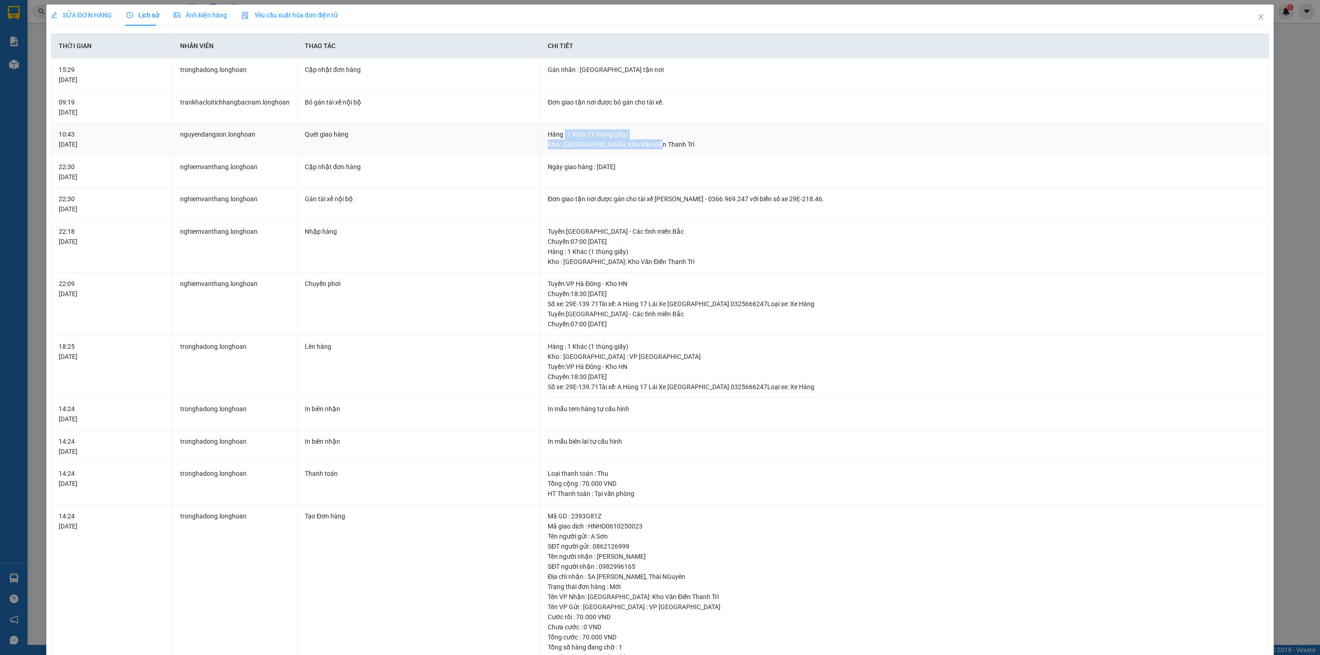
drag, startPoint x: 655, startPoint y: 146, endPoint x: 560, endPoint y: 132, distance: 96.3
click at [560, 132] on div "Hàng : 1 Khác (1 thùng giấy) Kho : [GEOGRAPHIC_DATA]: Kho Văn Điển Thanh Trì" at bounding box center [905, 139] width 714 height 20
click at [560, 132] on div "Hàng : 1 Khác (1 thùng giấy)" at bounding box center [905, 134] width 714 height 10
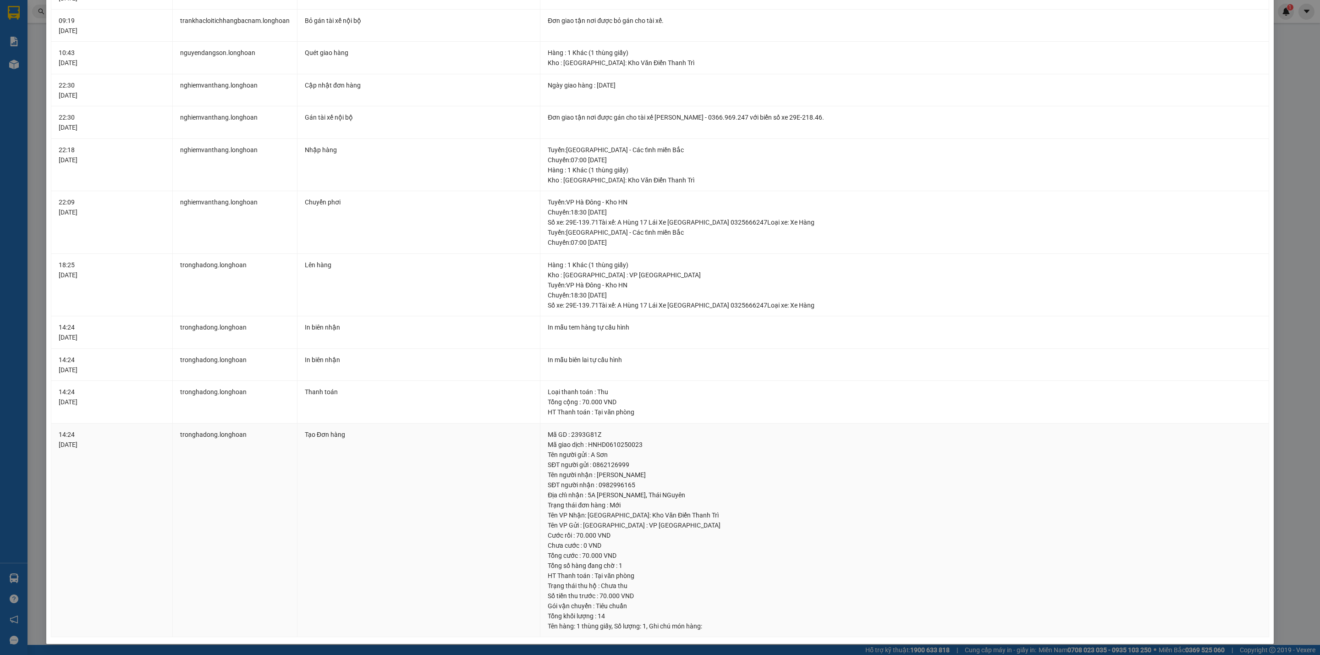
drag, startPoint x: 582, startPoint y: 494, endPoint x: 715, endPoint y: 492, distance: 133.4
click at [715, 492] on div "Địa chỉ nhận : 5A [PERSON_NAME], Thái NGuyên" at bounding box center [905, 495] width 714 height 10
drag, startPoint x: 702, startPoint y: 497, endPoint x: 580, endPoint y: 495, distance: 121.5
click at [580, 495] on div "Địa chỉ nhận : 5A [PERSON_NAME], Thái NGuyên" at bounding box center [905, 495] width 714 height 10
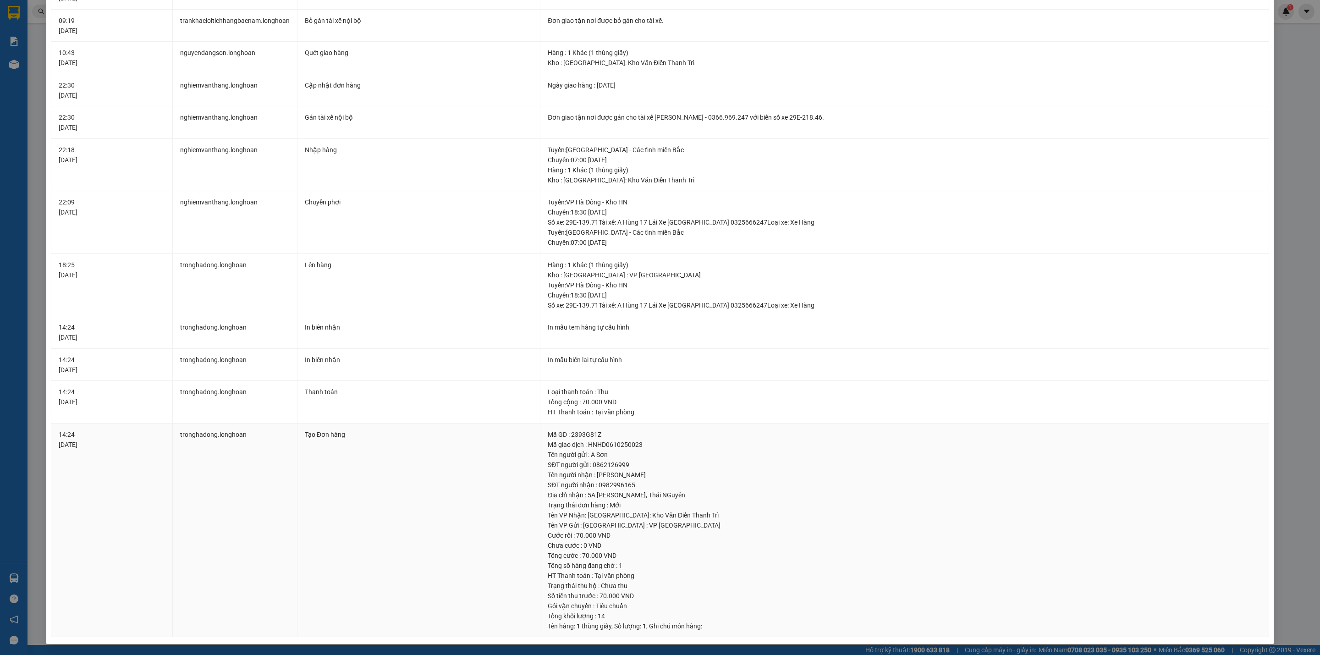
click at [580, 495] on div "Địa chỉ nhận : 5A [PERSON_NAME], Thái NGuyên" at bounding box center [905, 495] width 714 height 10
drag, startPoint x: 580, startPoint y: 495, endPoint x: 709, endPoint y: 497, distance: 129.2
click at [709, 497] on div "Địa chỉ nhận : 5A [PERSON_NAME], Thái NGuyên" at bounding box center [905, 495] width 714 height 10
click at [671, 498] on div "Địa chỉ nhận : 5A [PERSON_NAME], Thái NGuyên" at bounding box center [905, 495] width 714 height 10
drag, startPoint x: 594, startPoint y: 500, endPoint x: 584, endPoint y: 498, distance: 9.8
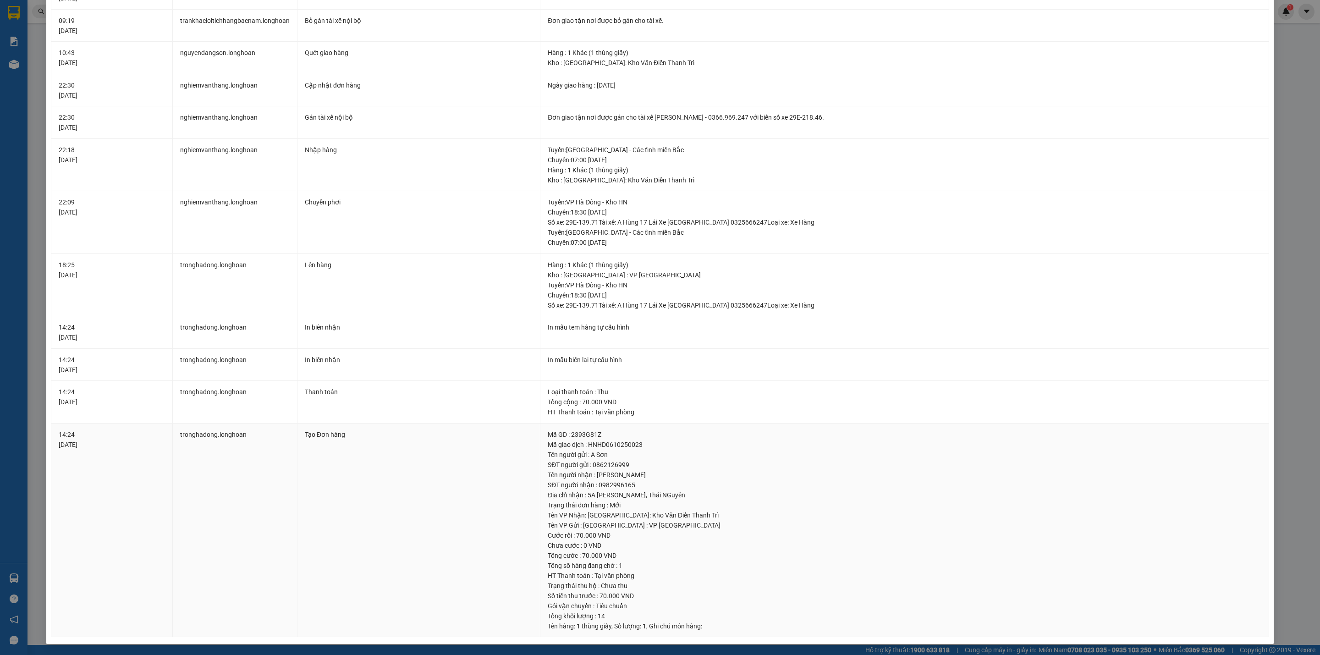
click at [593, 500] on div "Trạng thái đơn hàng : Mới" at bounding box center [905, 505] width 714 height 10
drag, startPoint x: 580, startPoint y: 496, endPoint x: 713, endPoint y: 502, distance: 132.6
click at [713, 502] on td "Mã GD : 2393G81Z Mã giao dịch : HNHD0610250023 Tên người gửi : A [PERSON_NAME] …" at bounding box center [904, 530] width 729 height 214
click at [713, 502] on div "Trạng thái đơn hàng : Mới" at bounding box center [905, 505] width 714 height 10
drag, startPoint x: 707, startPoint y: 495, endPoint x: 582, endPoint y: 495, distance: 125.6
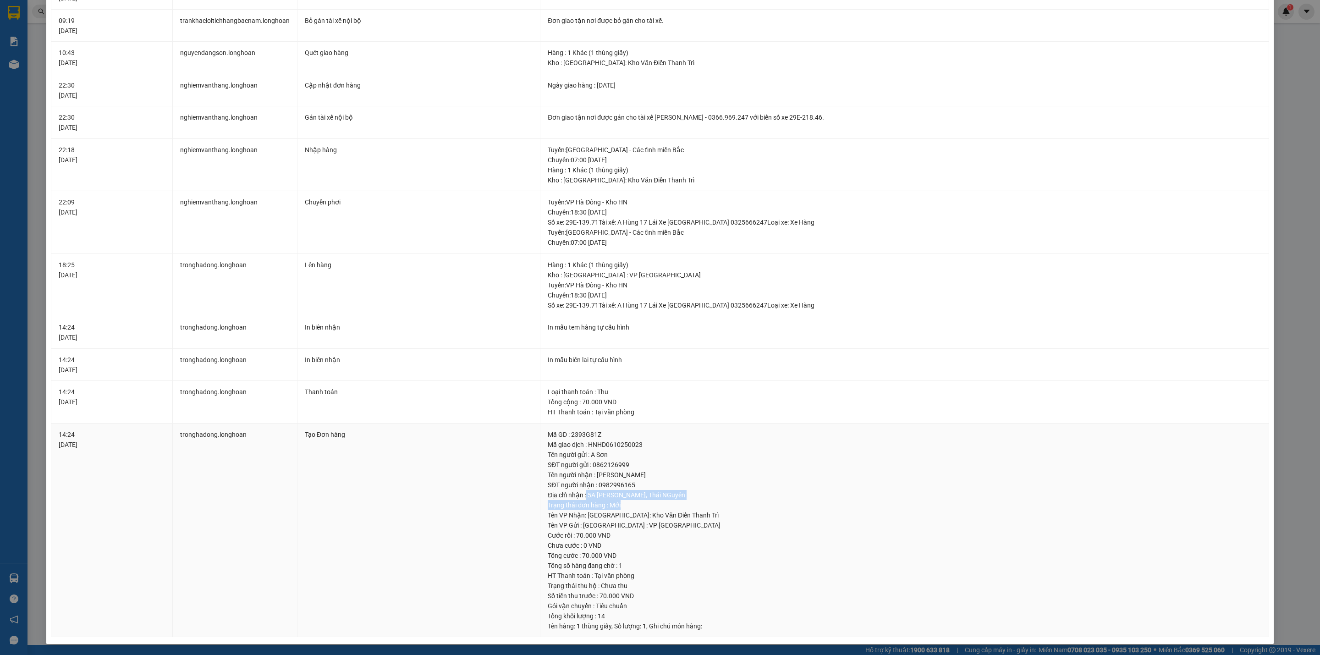
click at [582, 495] on div "Địa chỉ nhận : 5A [PERSON_NAME], Thái NGuyên" at bounding box center [905, 495] width 714 height 10
click at [580, 495] on div "Địa chỉ nhận : 5A [PERSON_NAME], Thái NGuyên" at bounding box center [905, 495] width 714 height 10
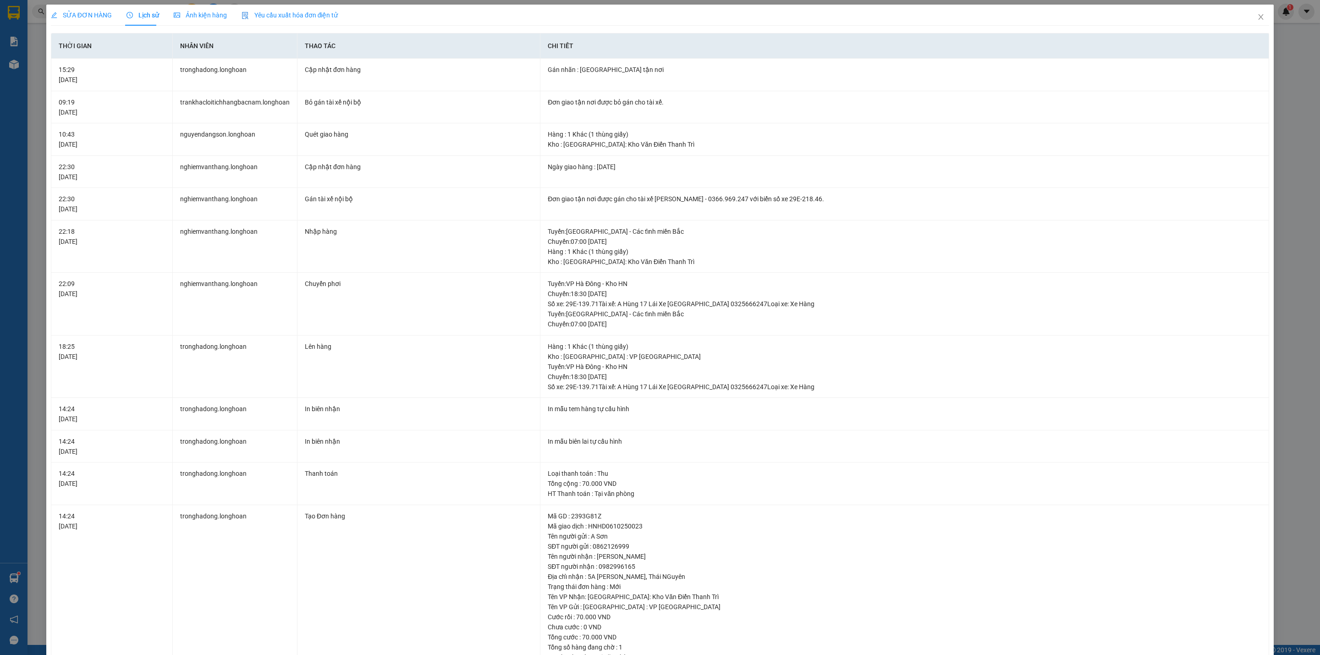
click at [82, 13] on span "SỬA ĐƠN HÀNG" at bounding box center [81, 14] width 61 height 7
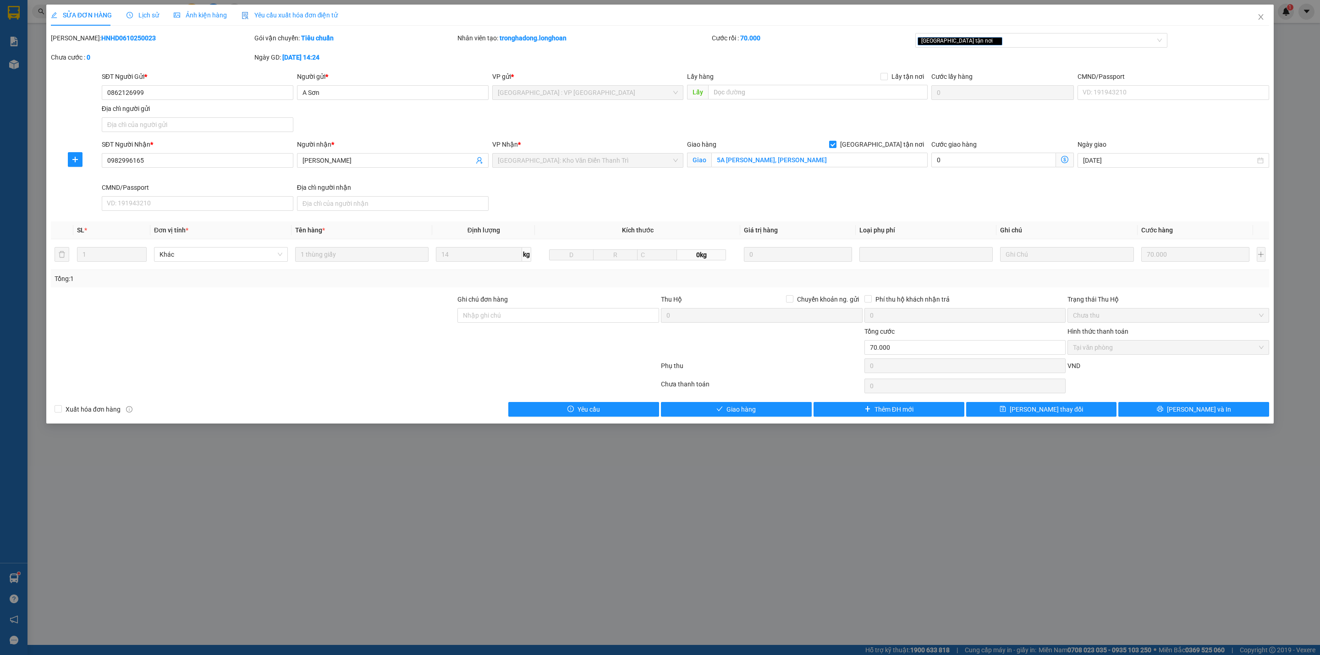
click at [354, 340] on div at bounding box center [253, 342] width 406 height 32
click at [768, 197] on div "SĐT Người Nhận * 0982996165 Người nhận * C Hương VP Nhận * [GEOGRAPHIC_DATA]: K…" at bounding box center [685, 176] width 1171 height 75
click at [1148, 389] on div "Chọn HT Thanh Toán" at bounding box center [1167, 386] width 203 height 18
drag, startPoint x: 1176, startPoint y: 412, endPoint x: 1142, endPoint y: 374, distance: 50.0
click at [1142, 374] on div "Total Paid Fee 70.000 Total UnPaid Fee 0 Cash Collection Total Fee Mã ĐH: HNHD0…" at bounding box center [660, 225] width 1218 height 384
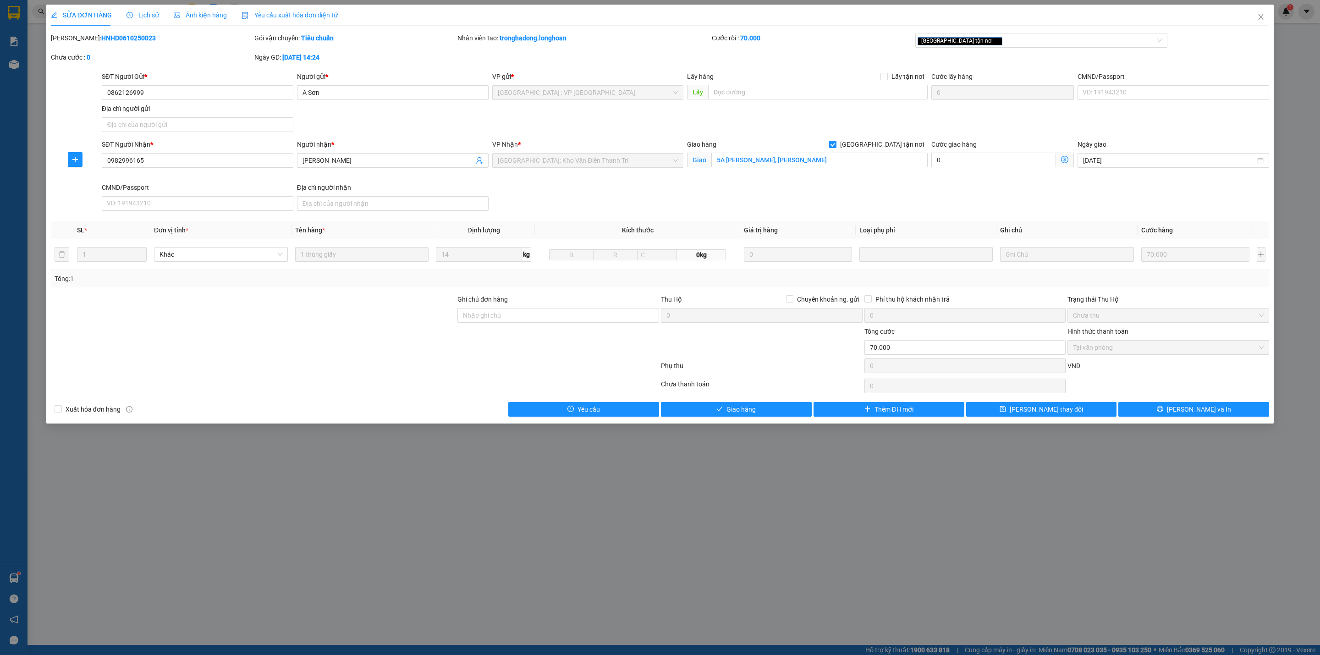
click at [523, 368] on div at bounding box center [355, 367] width 610 height 18
drag, startPoint x: 160, startPoint y: 92, endPoint x: 84, endPoint y: 91, distance: 75.6
click at [84, 91] on div "SĐT Người Gửi * 0862126999 0862126999 Người gửi * A Sơn VP gửi * [GEOGRAPHIC_DA…" at bounding box center [660, 103] width 1220 height 64
click at [1263, 14] on icon "close" at bounding box center [1260, 16] width 7 height 7
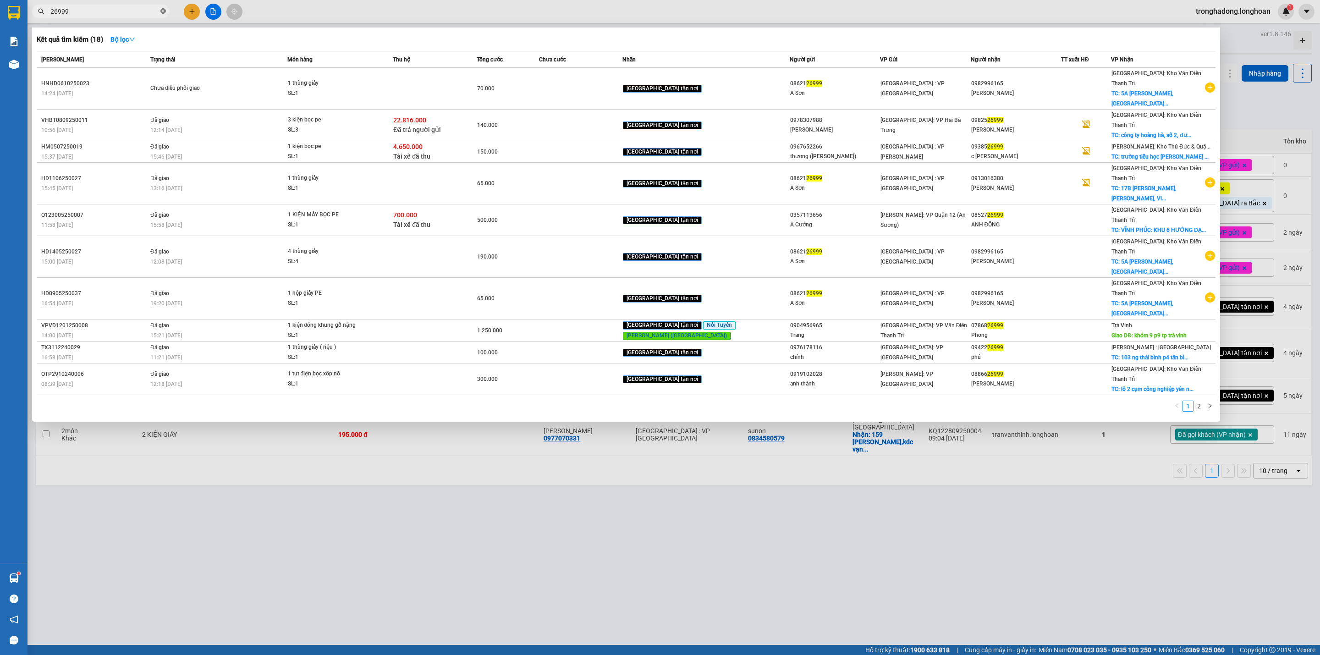
click at [161, 11] on icon "close-circle" at bounding box center [162, 10] width 5 height 5
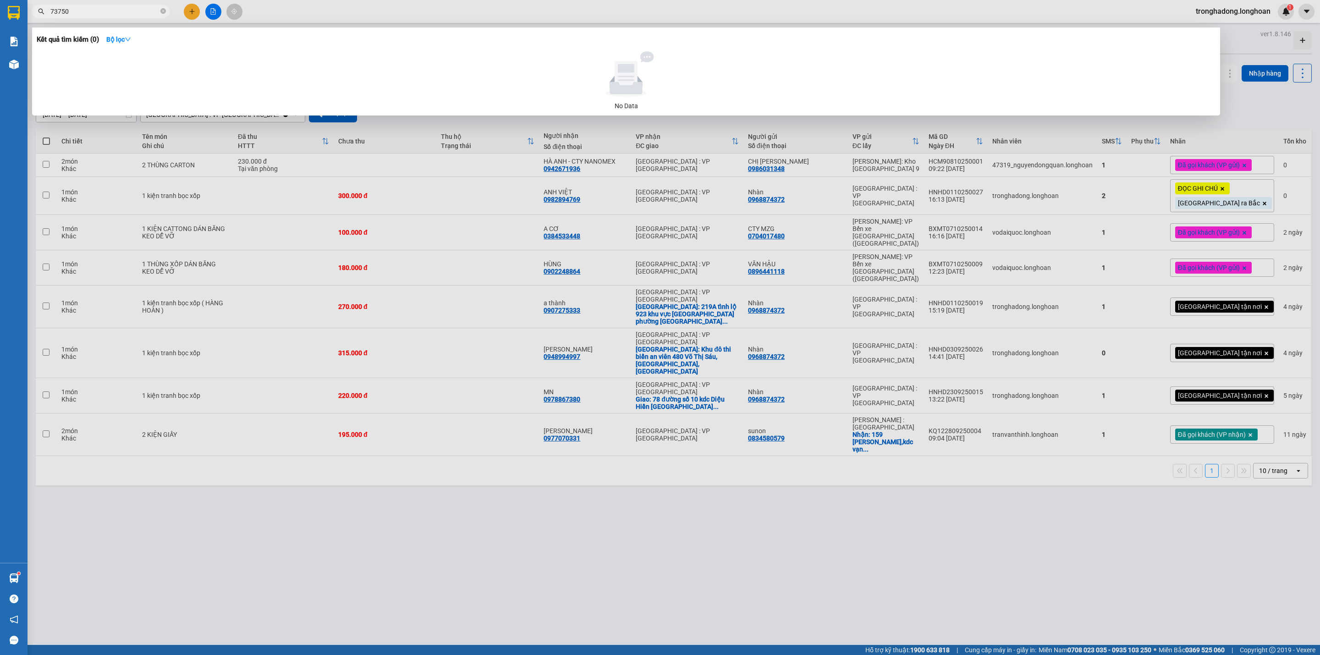
type input "73750"
click at [162, 11] on icon "close-circle" at bounding box center [162, 10] width 5 height 5
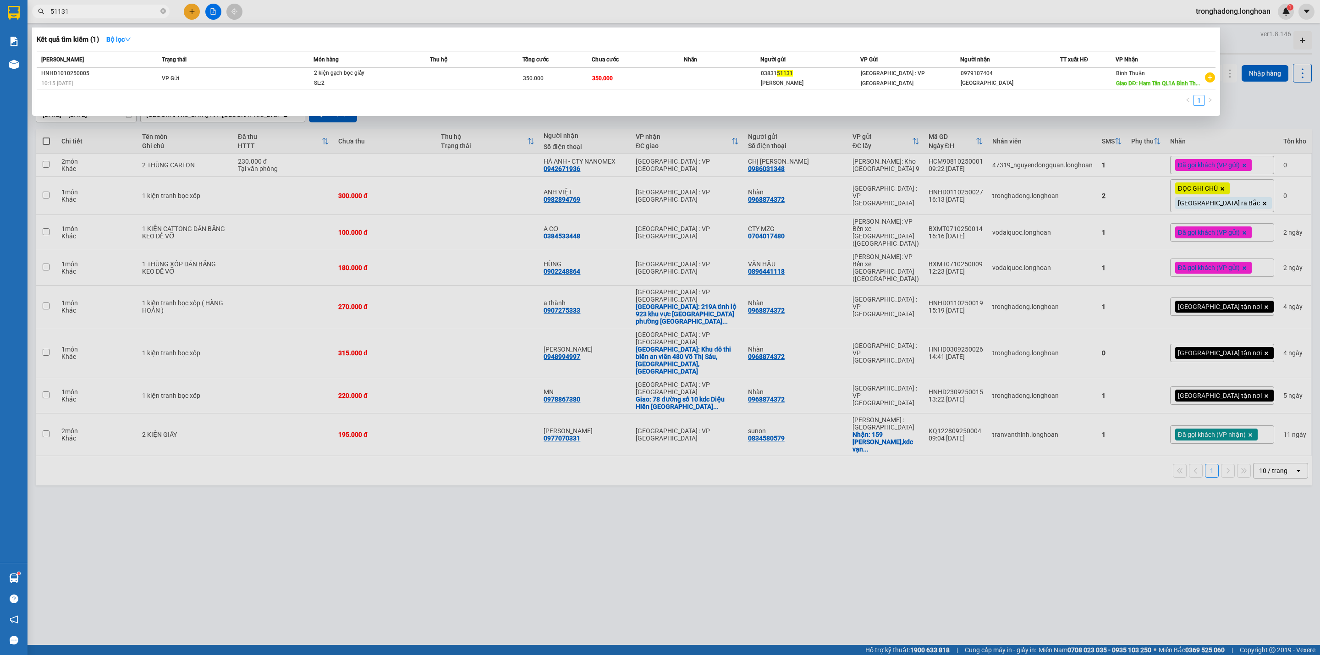
type input "51131"
click at [161, 11] on icon "close-circle" at bounding box center [162, 10] width 5 height 5
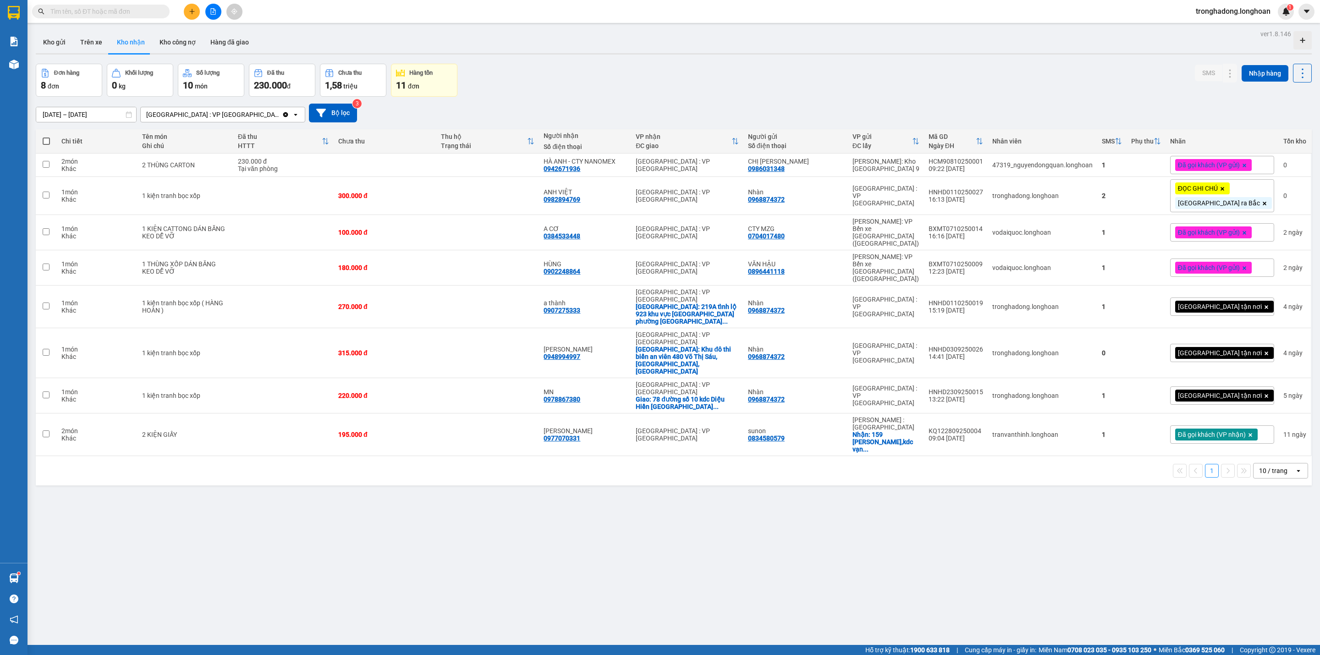
click at [146, 11] on input "text" at bounding box center [104, 11] width 108 height 10
drag, startPoint x: 456, startPoint y: 608, endPoint x: 452, endPoint y: 602, distance: 6.4
click at [454, 608] on div "ver 1.8.146 Kho gửi Trên xe Kho nhận Kho công nợ Hàng đã giao Đơn hàng 8 đơn Kh…" at bounding box center [673, 354] width 1283 height 655
click at [192, 10] on icon "plus" at bounding box center [192, 11] width 6 height 6
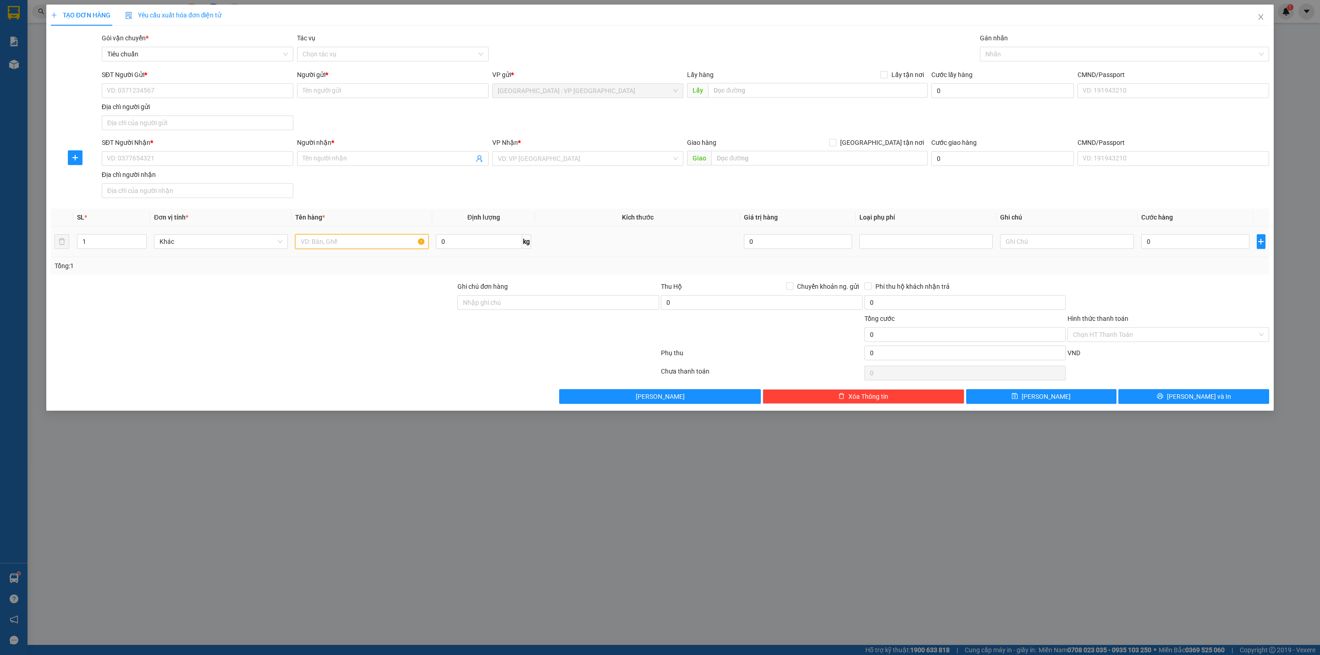
click at [330, 249] on input "text" at bounding box center [362, 241] width 134 height 15
type input "1 kiện giấyt mỏng"
click at [171, 92] on input "SĐT Người Gửi *" at bounding box center [198, 90] width 192 height 15
type input "0326122626"
type input "[PERSON_NAME]"
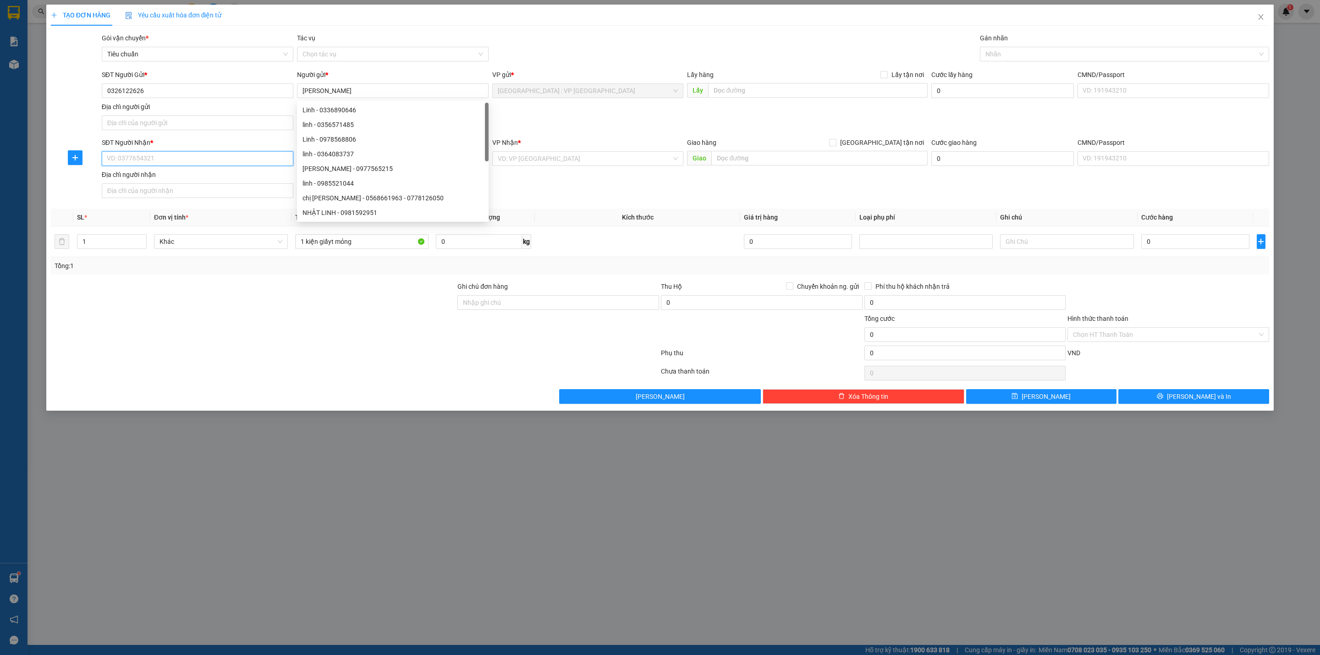
click at [180, 164] on input "SĐT Người Nhận *" at bounding box center [198, 158] width 192 height 15
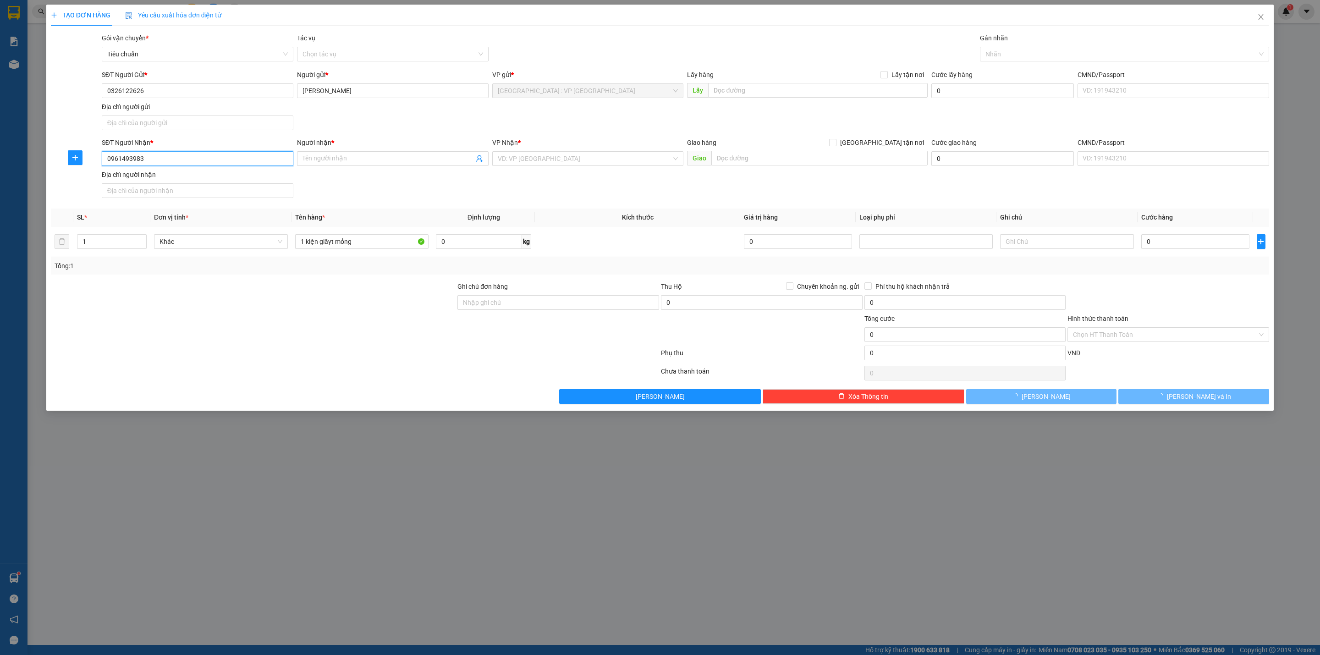
type input "0961493983"
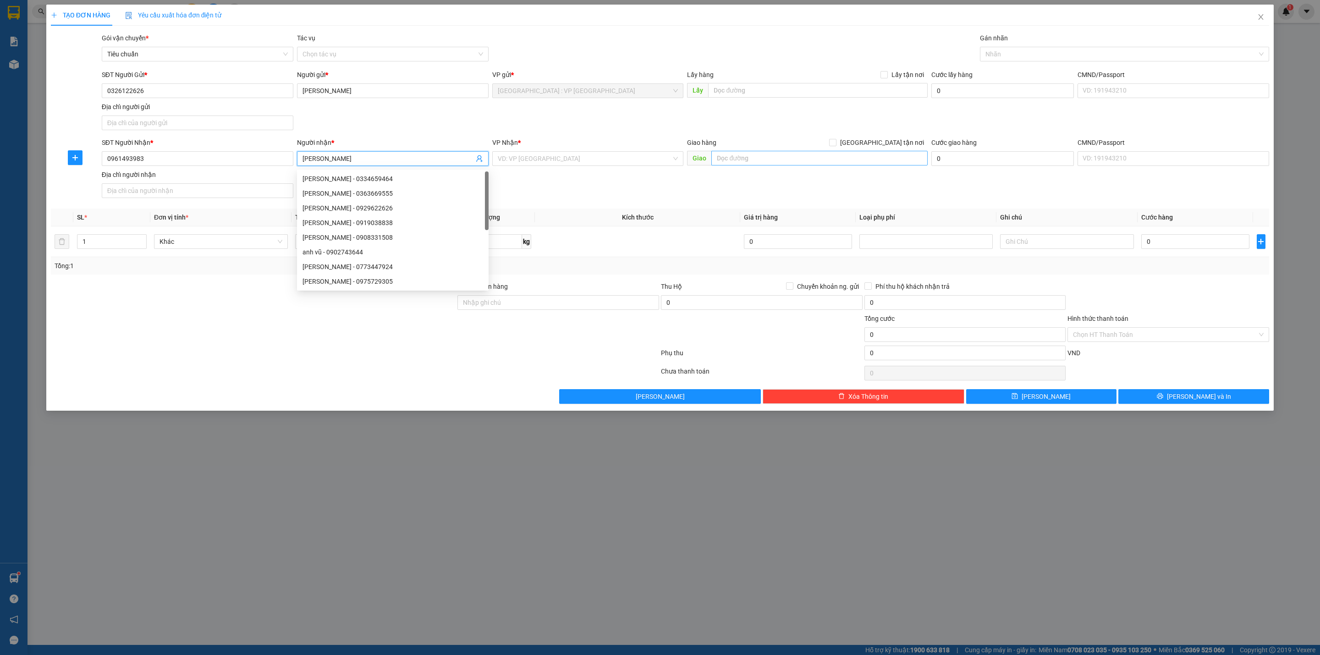
type input "[PERSON_NAME]"
click at [759, 159] on input "text" at bounding box center [819, 158] width 216 height 15
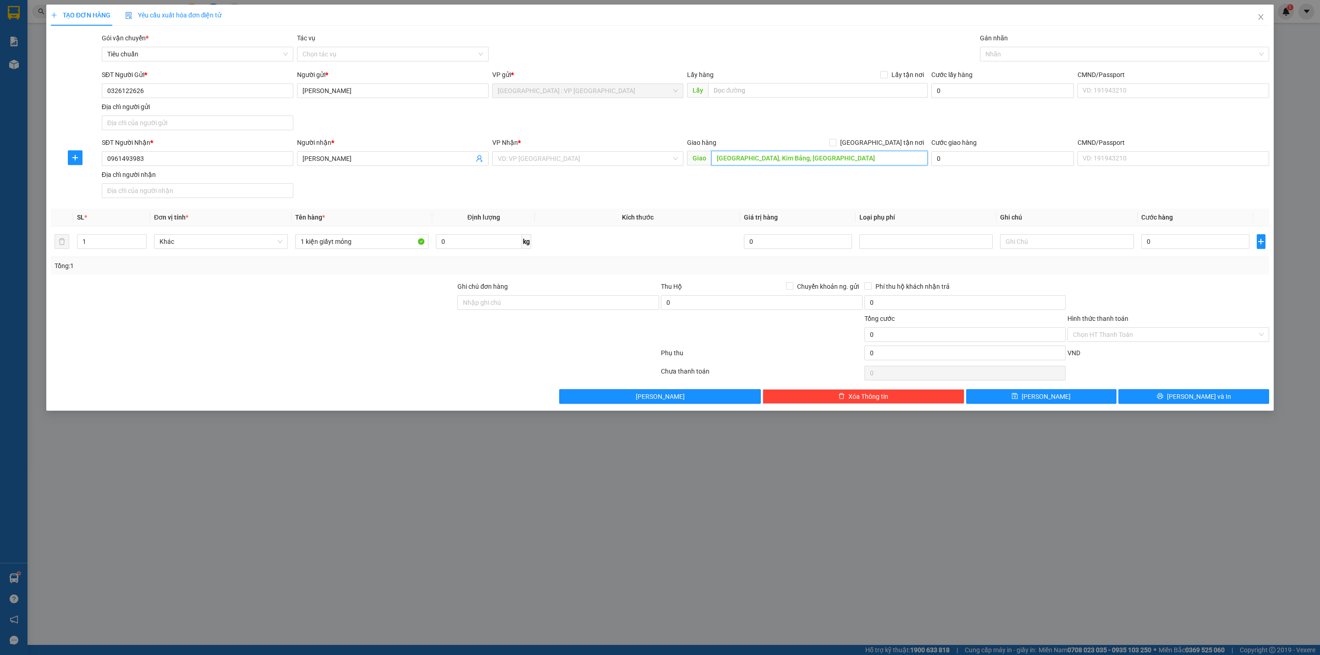
type input "[GEOGRAPHIC_DATA], Kim Bảng, [GEOGRAPHIC_DATA]"
click at [835, 143] on input "[GEOGRAPHIC_DATA] tận nơi" at bounding box center [832, 142] width 6 height 6
checkbox input "true"
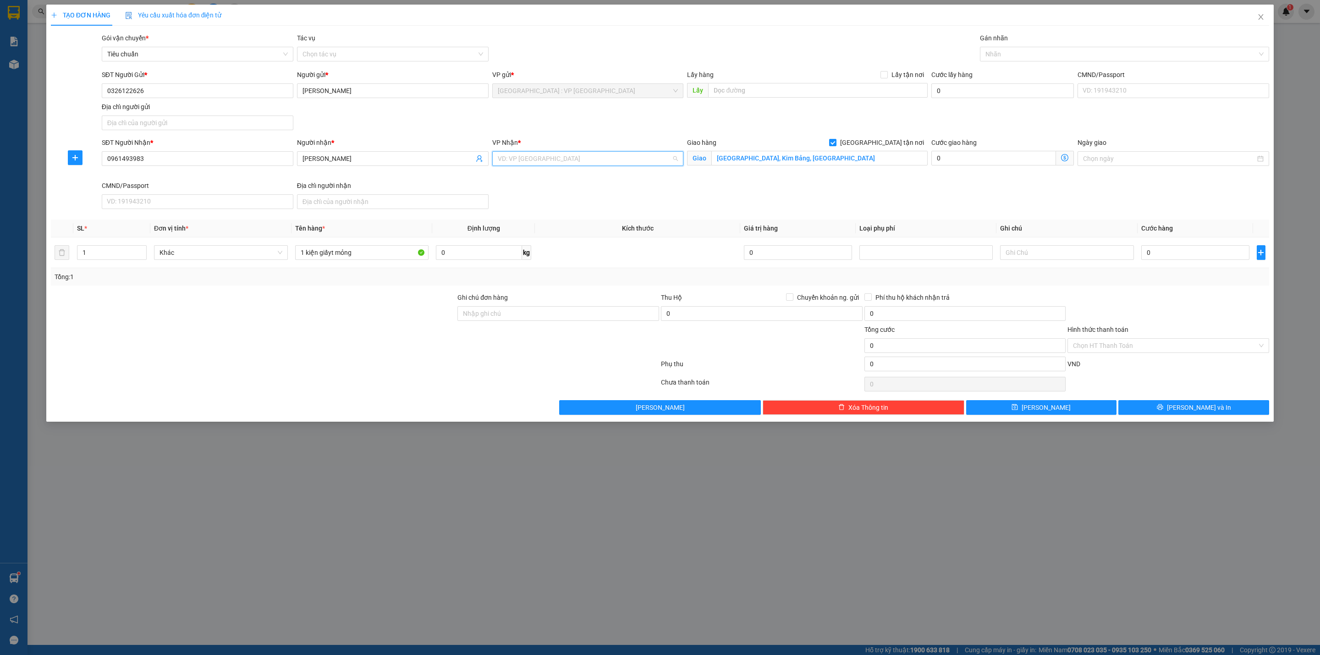
click at [539, 165] on input "search" at bounding box center [585, 159] width 174 height 14
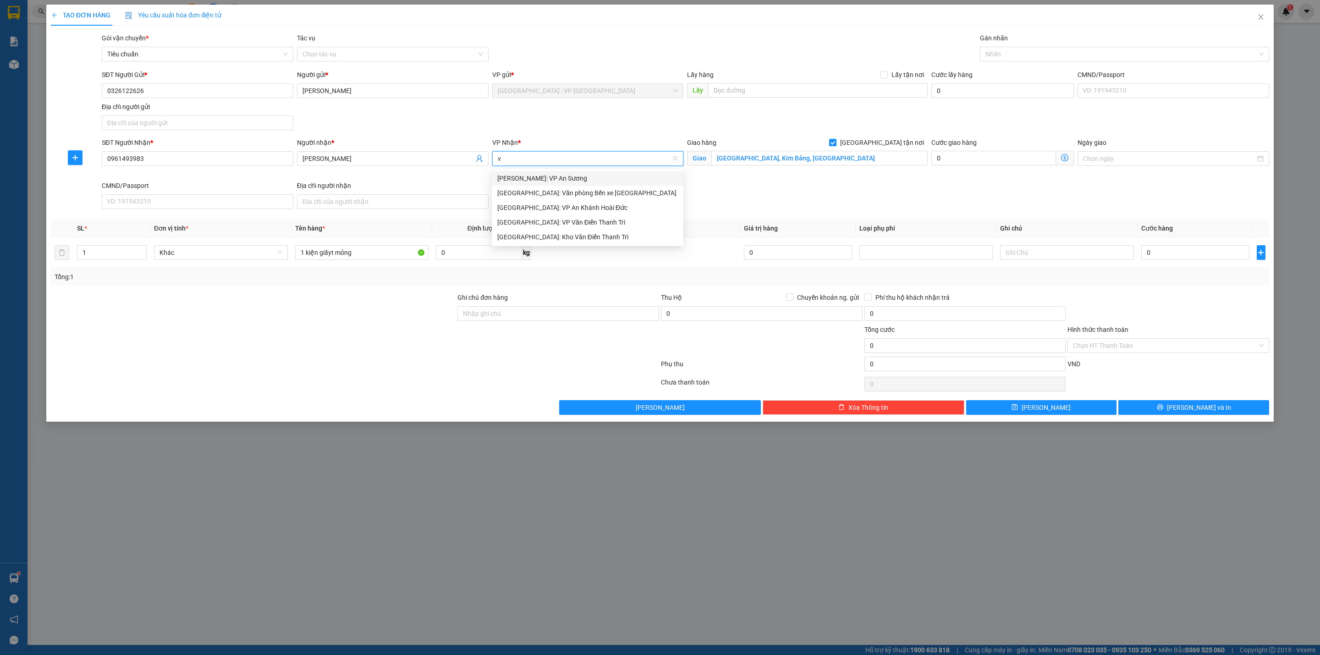
type input "vă"
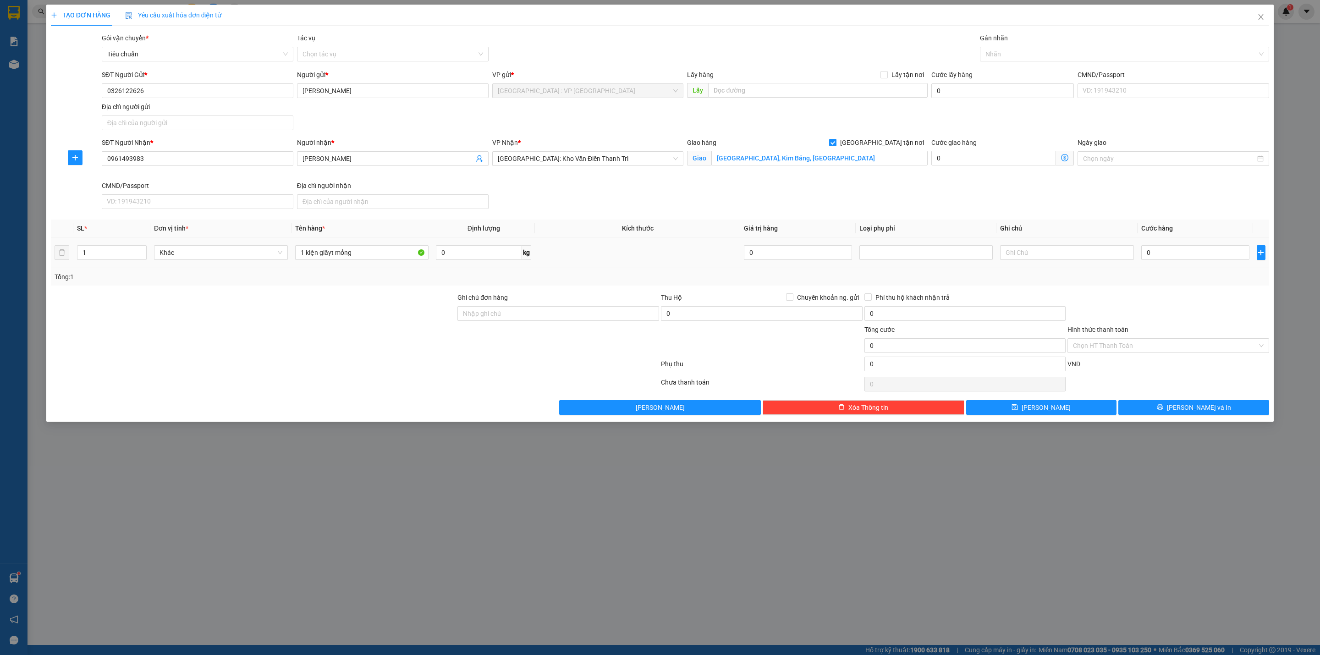
click at [1169, 262] on div "0" at bounding box center [1195, 252] width 108 height 18
click at [1167, 258] on input "0" at bounding box center [1195, 252] width 108 height 15
type input "1"
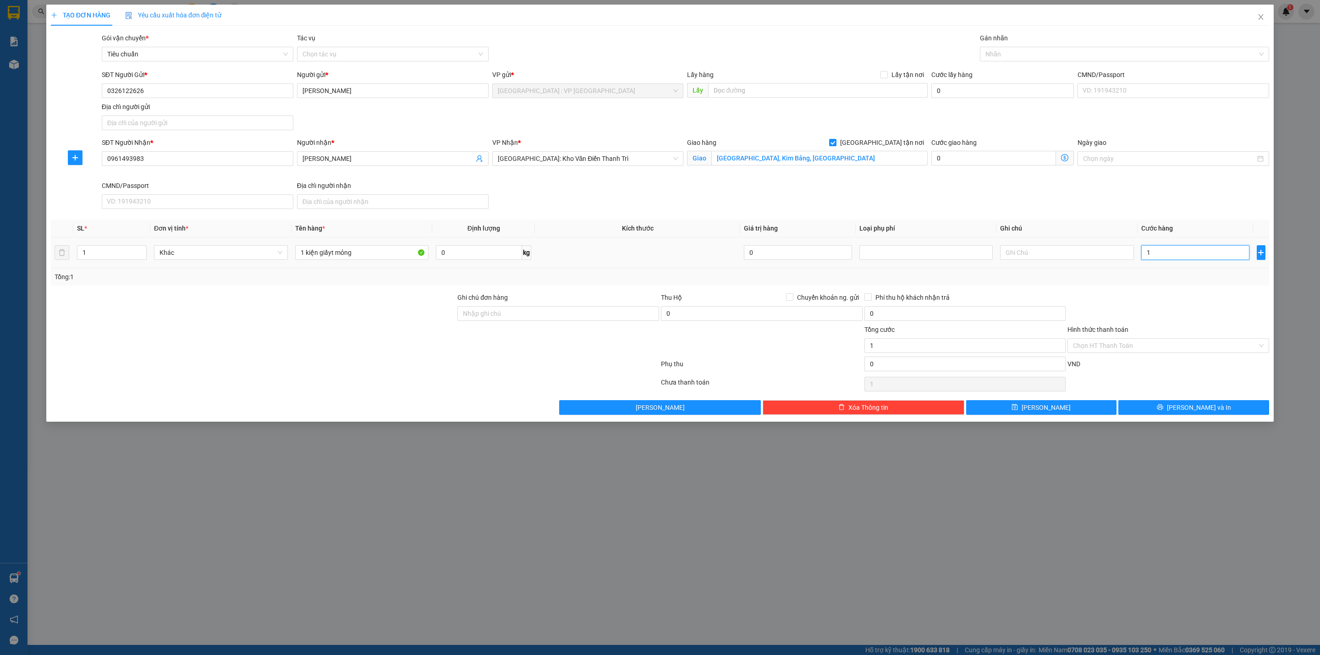
type input "17"
type input "170"
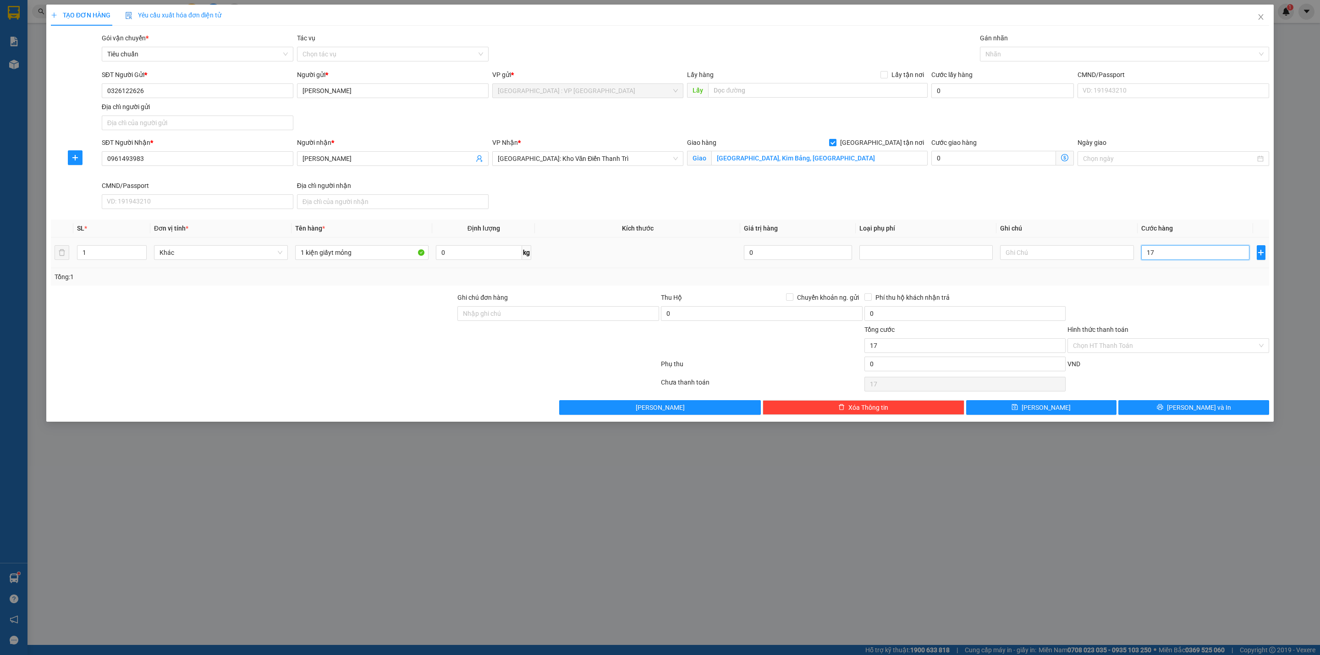
type input "170"
type input "1.700"
type input "17.000"
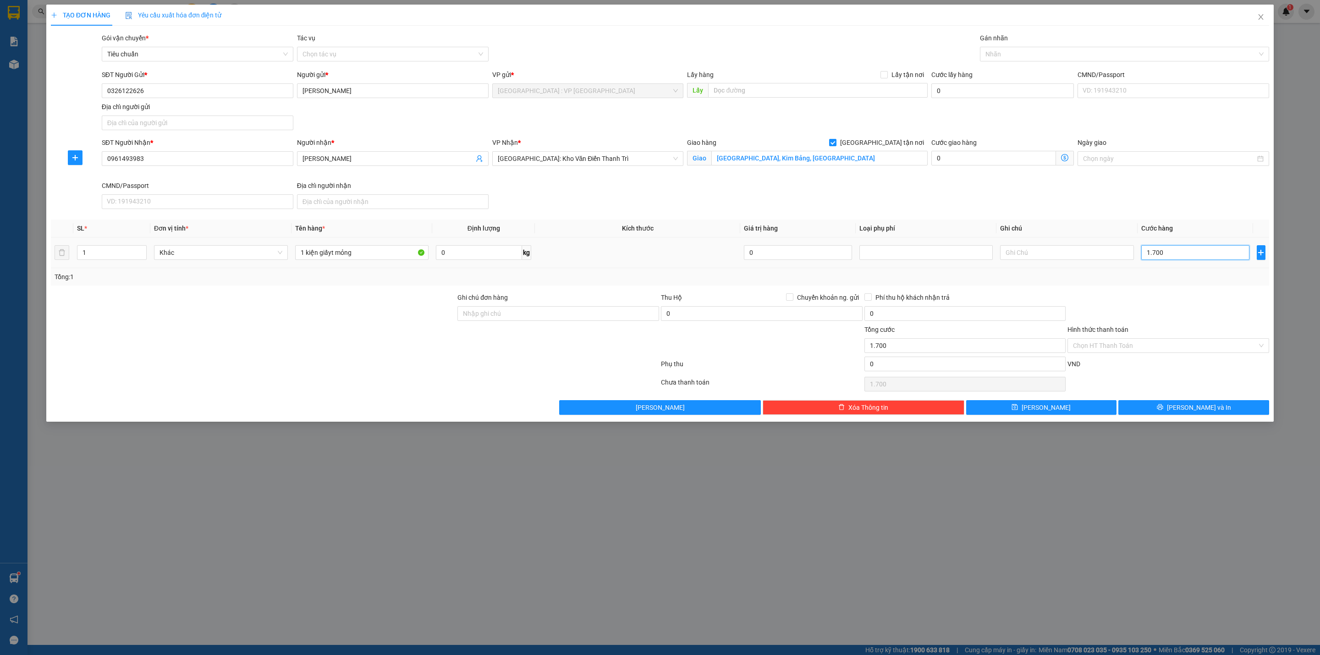
type input "17.000"
type input "170.000"
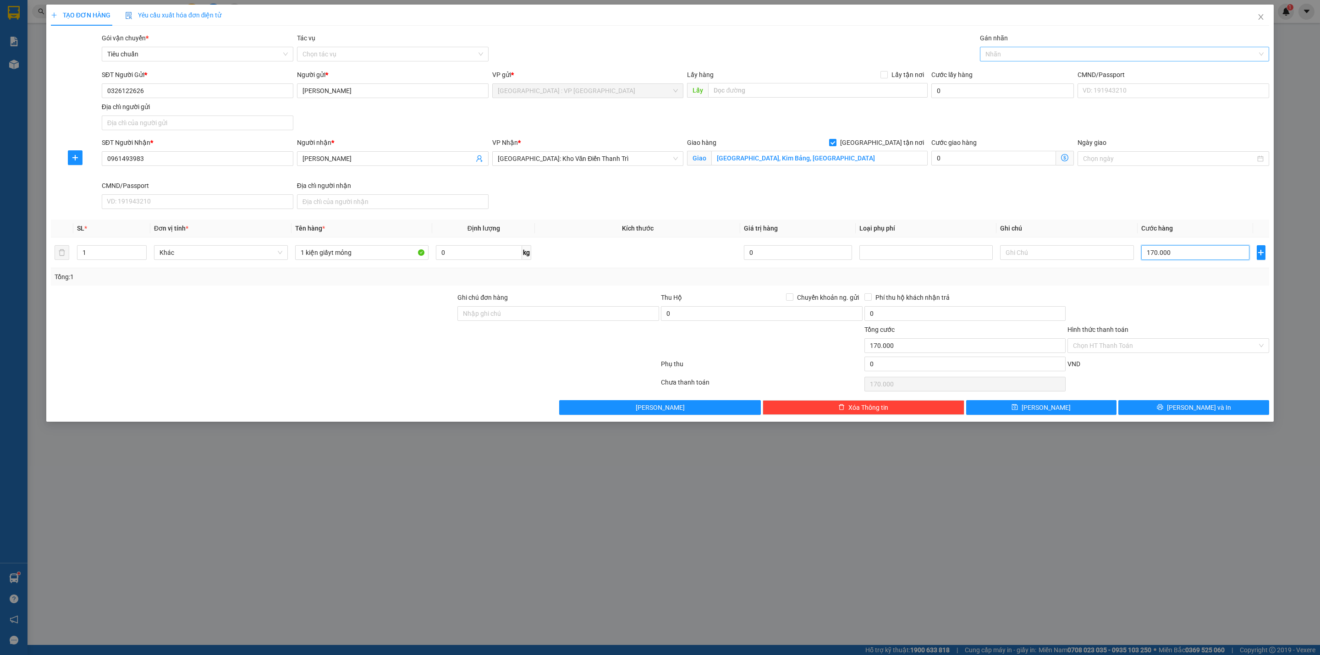
click at [1023, 49] on div at bounding box center [1119, 54] width 275 height 11
type input "170.000"
type input "gia"
click at [556, 285] on div "Tổng: 1" at bounding box center [660, 276] width 1218 height 17
drag, startPoint x: 566, startPoint y: 318, endPoint x: 581, endPoint y: 324, distance: 16.3
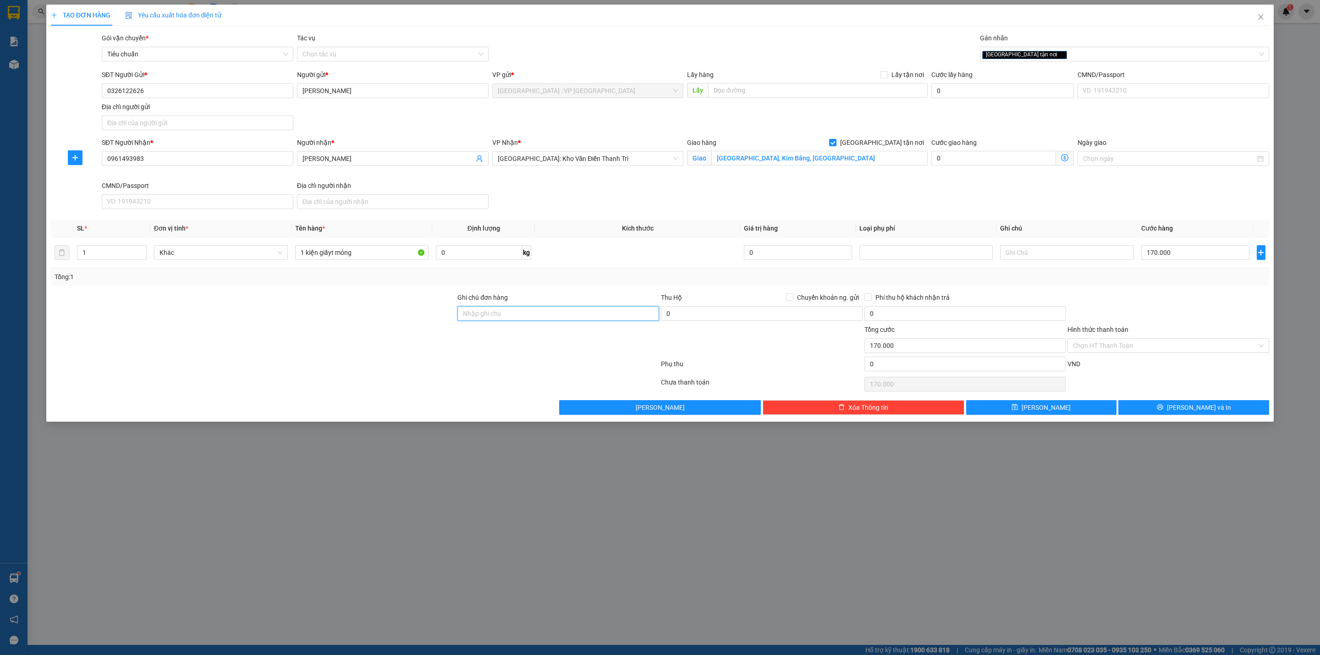
click at [566, 318] on input "Ghi chú đơn hàng" at bounding box center [558, 313] width 202 height 15
click at [550, 305] on div "Ghi chú đơn hàng" at bounding box center [558, 299] width 202 height 14
click at [554, 308] on input "Giao nguyên kiện" at bounding box center [558, 313] width 202 height 15
type input "Giao nguyên kiện - hư vỡ không đền"
click at [625, 264] on td at bounding box center [637, 252] width 205 height 31
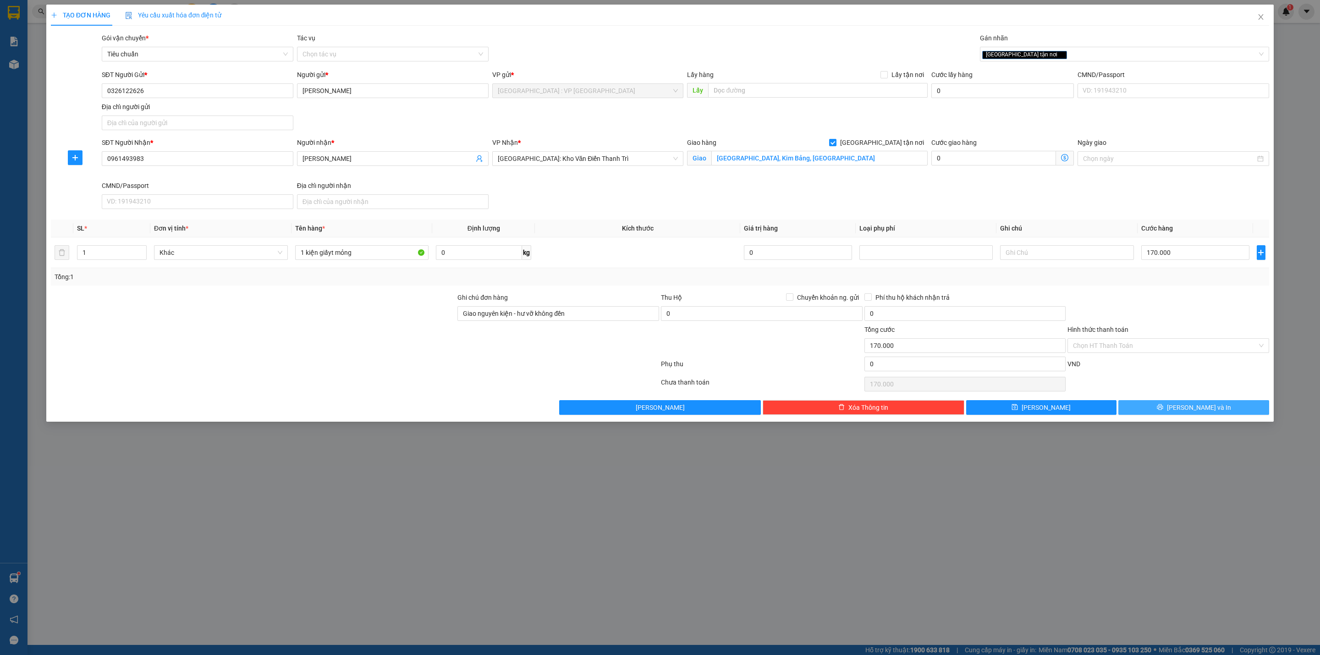
click at [1188, 407] on span "[PERSON_NAME] và In" at bounding box center [1199, 407] width 64 height 10
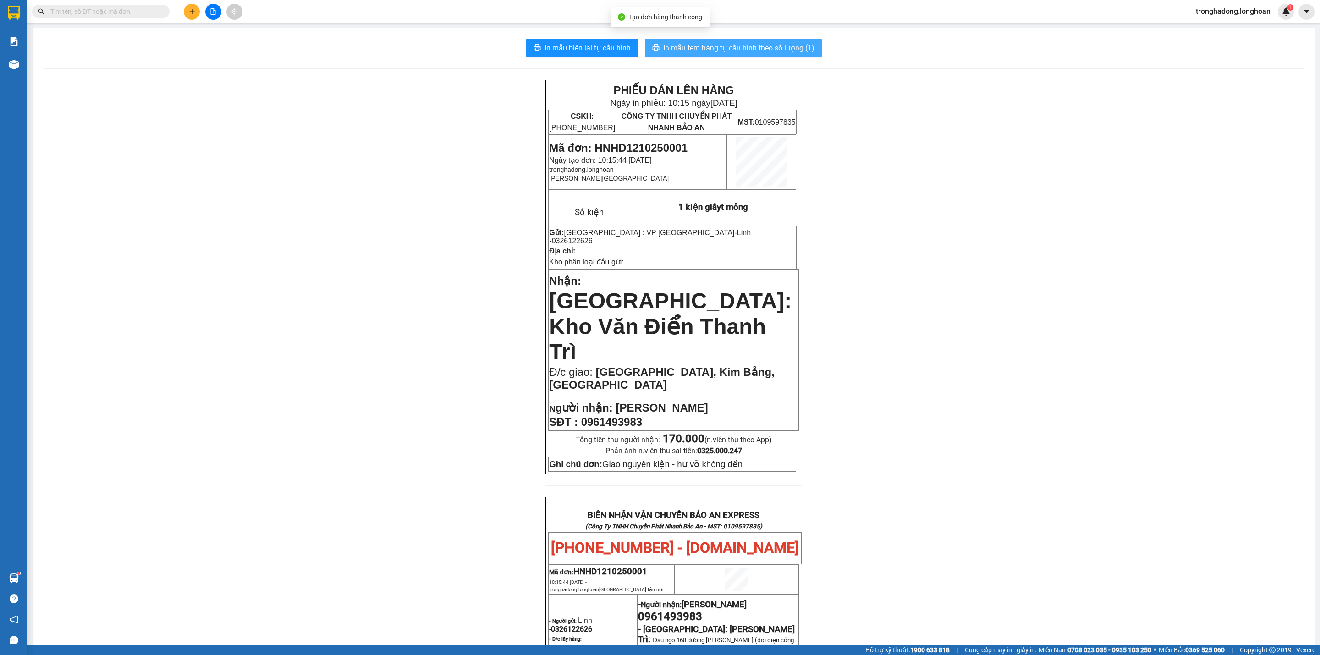
click at [645, 51] on button "In mẫu tem hàng tự cấu hình theo số lượng (1)" at bounding box center [733, 48] width 177 height 18
click at [586, 38] on div "In mẫu biên lai tự cấu hình In mẫu tem hàng tự cấu hình theo số lượng (1) PHIẾU…" at bounding box center [674, 525] width 1282 height 995
click at [584, 52] on span "In mẫu biên lai tự cấu hình" at bounding box center [587, 47] width 86 height 11
click at [784, 42] on button "In mẫu tem hàng tự cấu hình theo số lượng (1)" at bounding box center [733, 48] width 177 height 18
click at [571, 44] on span "In mẫu biên lai tự cấu hình" at bounding box center [587, 47] width 86 height 11
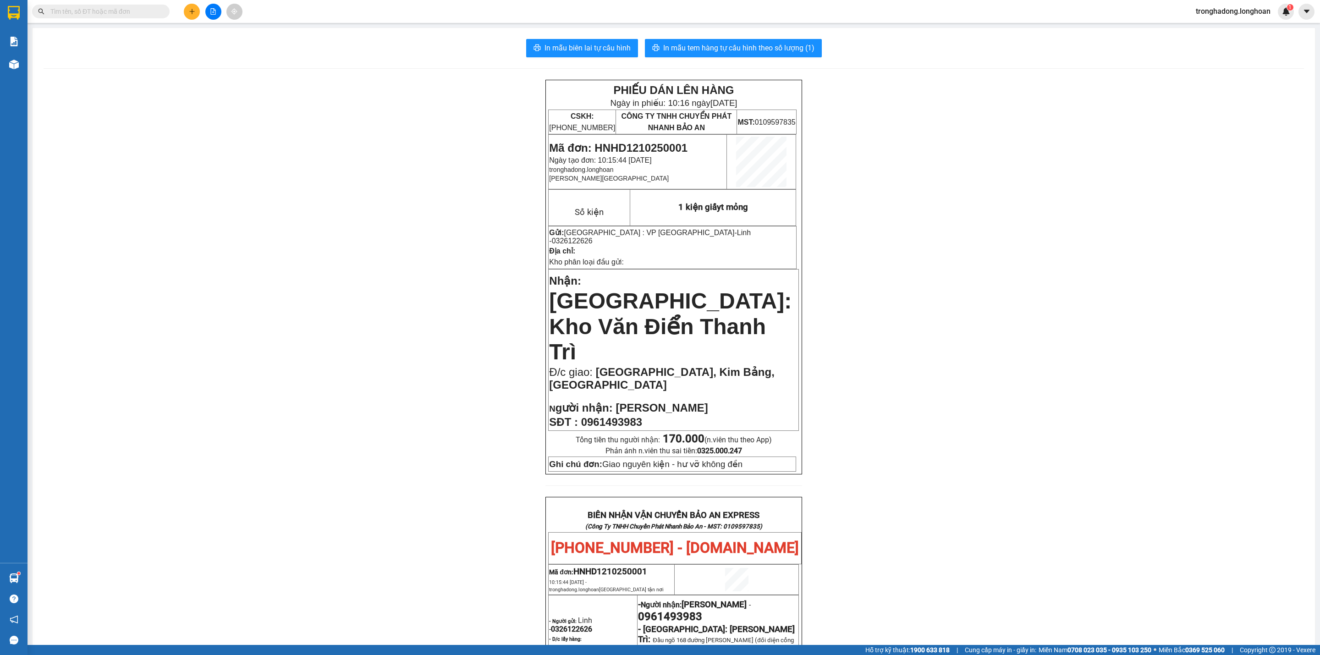
drag, startPoint x: 1141, startPoint y: 419, endPoint x: 1045, endPoint y: 274, distance: 174.3
click at [1140, 415] on div "PHIẾU DÁN LÊN HÀNG Ngày in phiếu: 10:16 [DATE] CSKH: [PHONE_NUMBER] CÔNG TY TNH…" at bounding box center [674, 546] width 1260 height 932
click at [711, 51] on span "In mẫu tem hàng tự cấu hình theo số lượng (1)" at bounding box center [738, 47] width 151 height 11
click at [192, 5] on button at bounding box center [192, 12] width 16 height 16
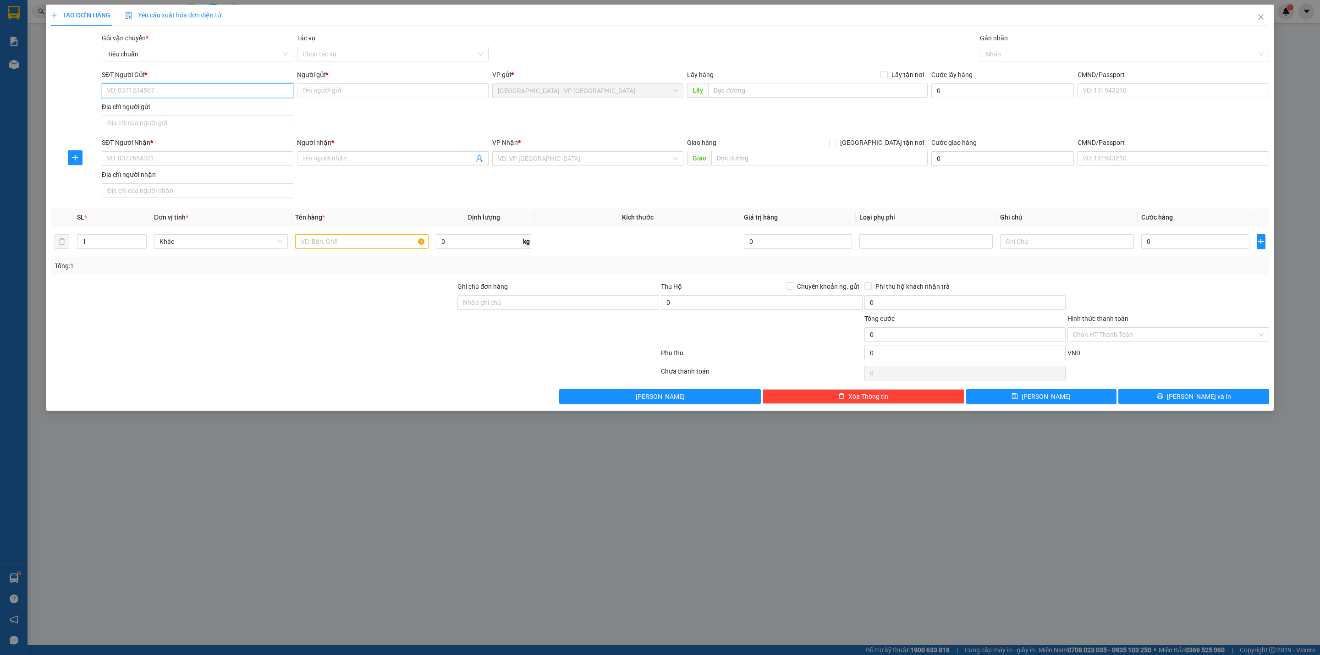
click at [162, 92] on input "SĐT Người Gửi *" at bounding box center [198, 90] width 192 height 15
type input "0365152686"
click at [165, 105] on div "0365152686 - Nhân PPR" at bounding box center [197, 110] width 181 height 10
type input "Nhân PPR"
type input "0365152686"
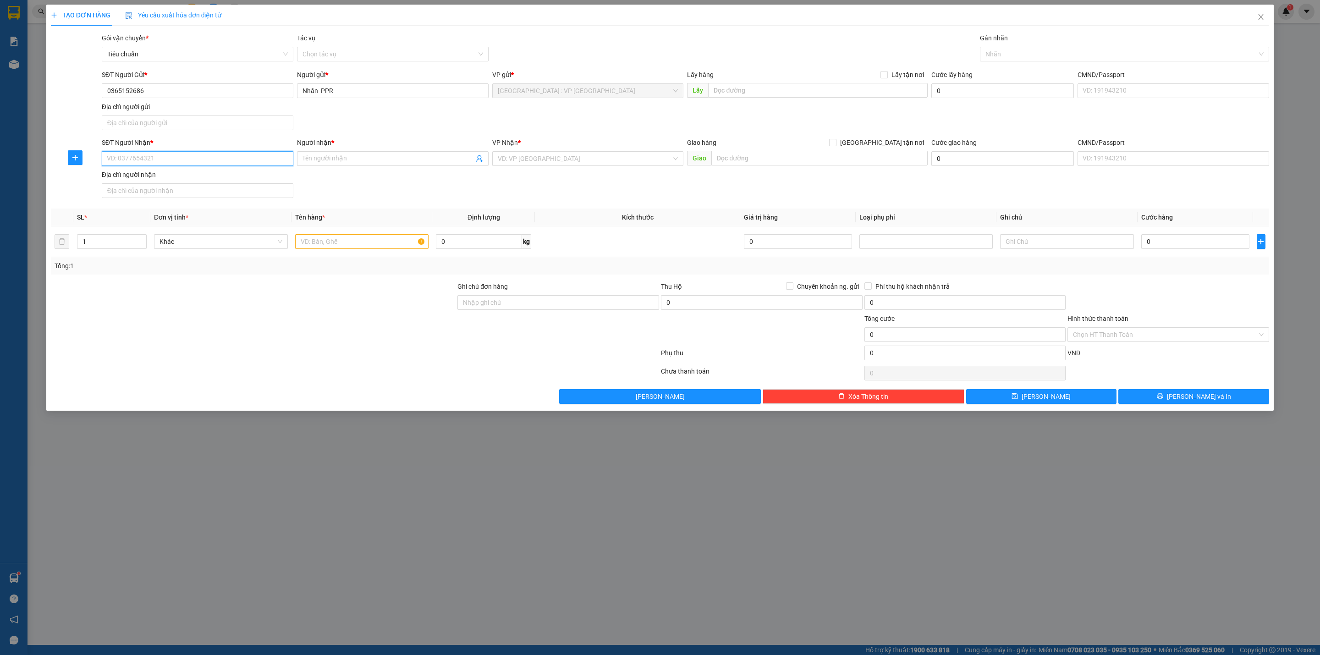
click at [176, 156] on input "SĐT Người Nhận *" at bounding box center [198, 158] width 192 height 15
type input "0347011178"
click at [227, 161] on input "0347011178" at bounding box center [198, 158] width 192 height 15
click at [340, 161] on input "Người nhận *" at bounding box center [387, 159] width 171 height 10
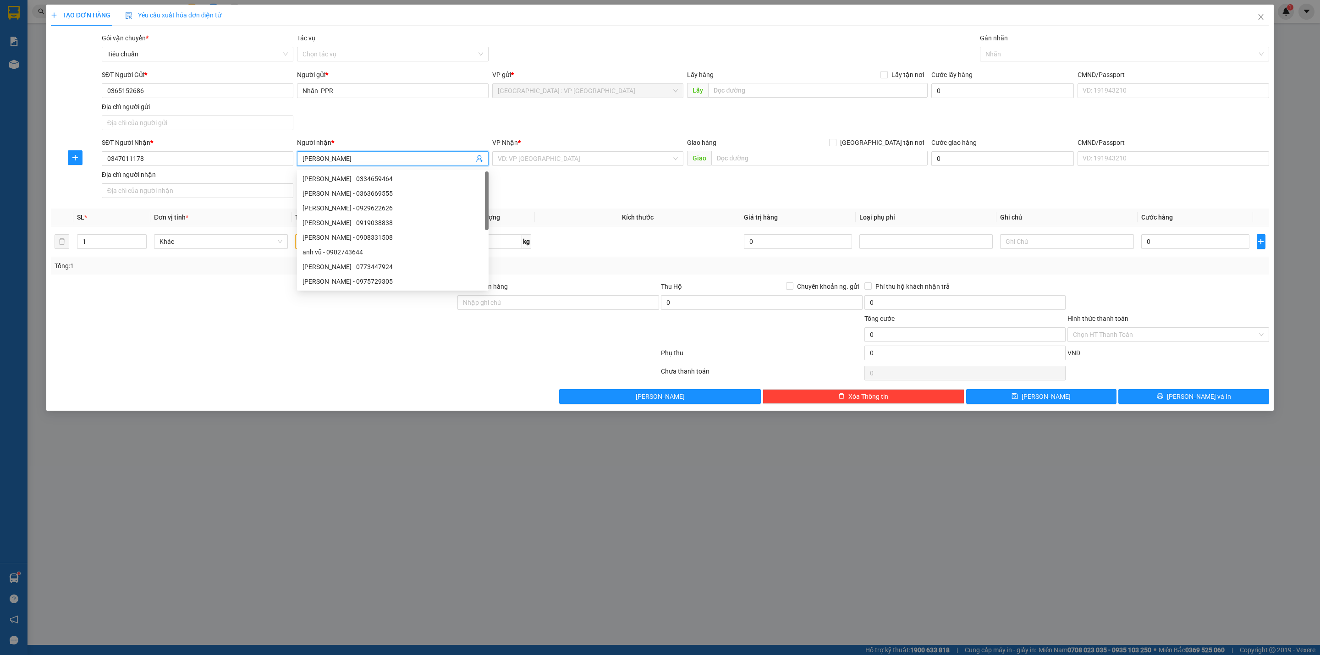
type input "[PERSON_NAME]"
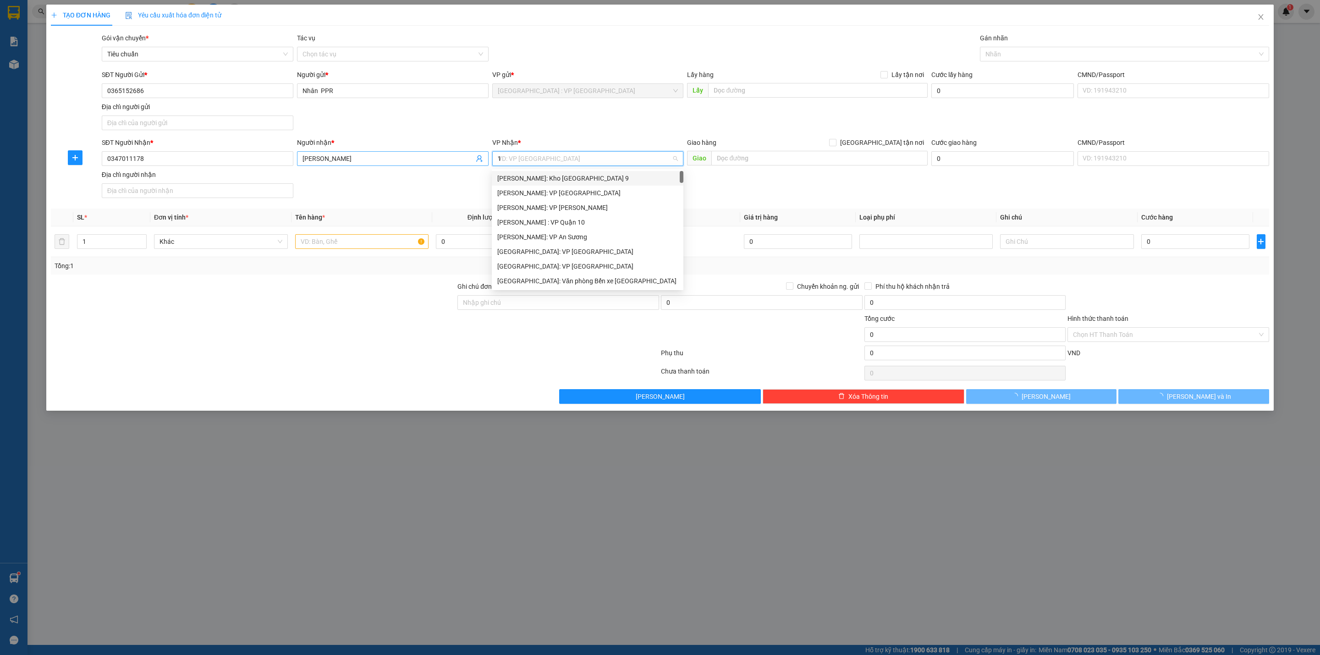
type input "12"
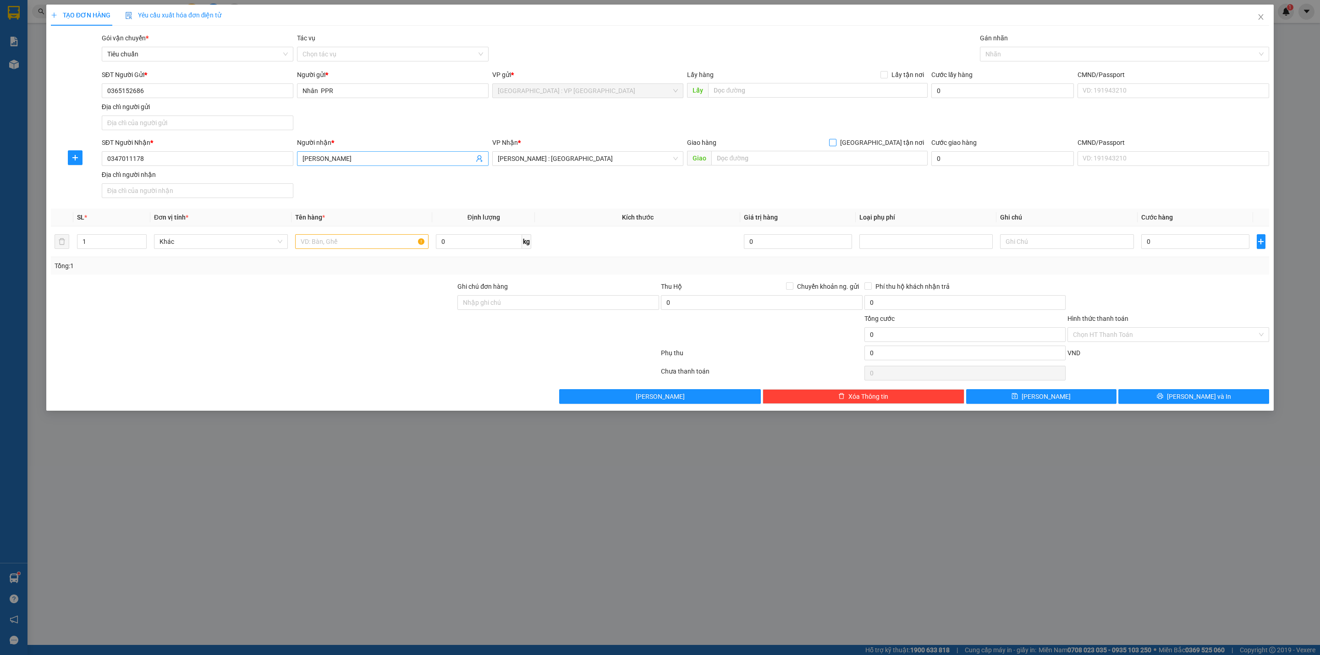
click at [829, 139] on input "[GEOGRAPHIC_DATA] tận nơi" at bounding box center [832, 142] width 6 height 6
checkbox input "true"
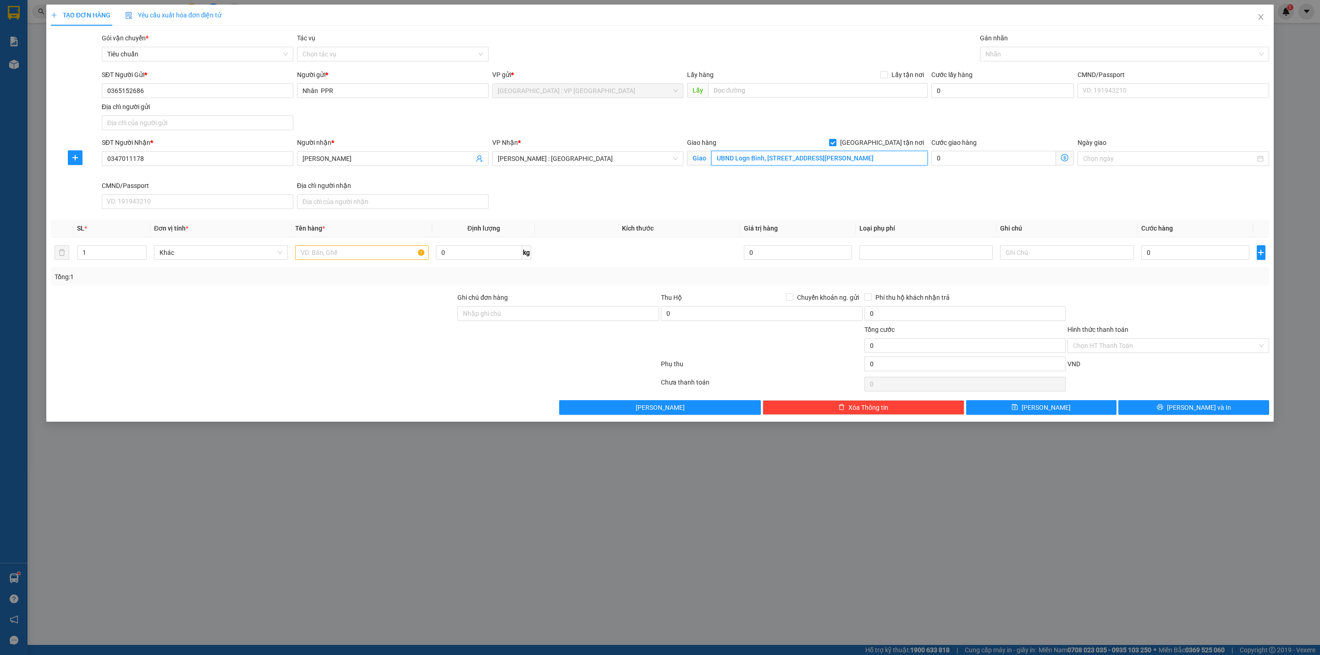
type input "UBND Logn Bình, [STREET_ADDRESS][PERSON_NAME]"
drag, startPoint x: 660, startPoint y: 213, endPoint x: 871, endPoint y: 157, distance: 217.7
click at [662, 213] on div "SĐT Người Nhận * 0347011178 Người nhận * [PERSON_NAME] VP Nhận * [GEOGRAPHIC_DA…" at bounding box center [685, 174] width 1171 height 75
click at [648, 200] on div "SĐT Người Nhận * 0347011178 Người nhận * [PERSON_NAME] VP Nhận * [GEOGRAPHIC_DA…" at bounding box center [685, 174] width 1171 height 75
click at [1014, 58] on div at bounding box center [1119, 54] width 275 height 11
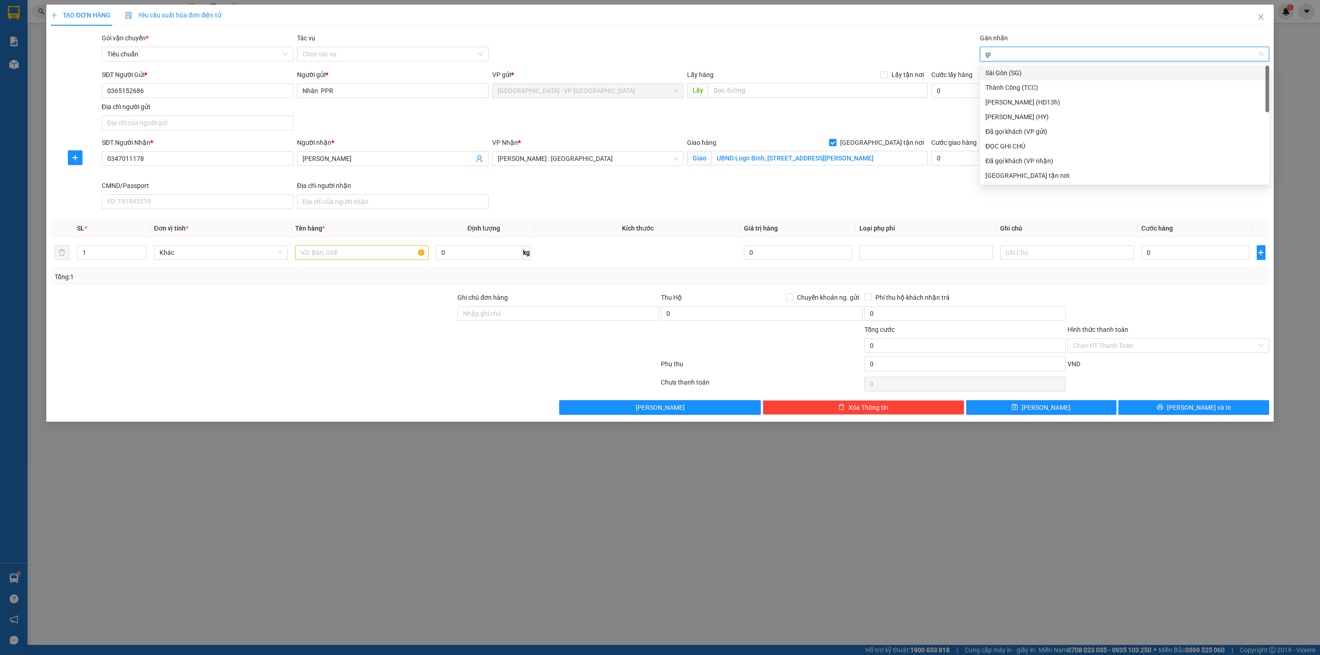
type input "gia"
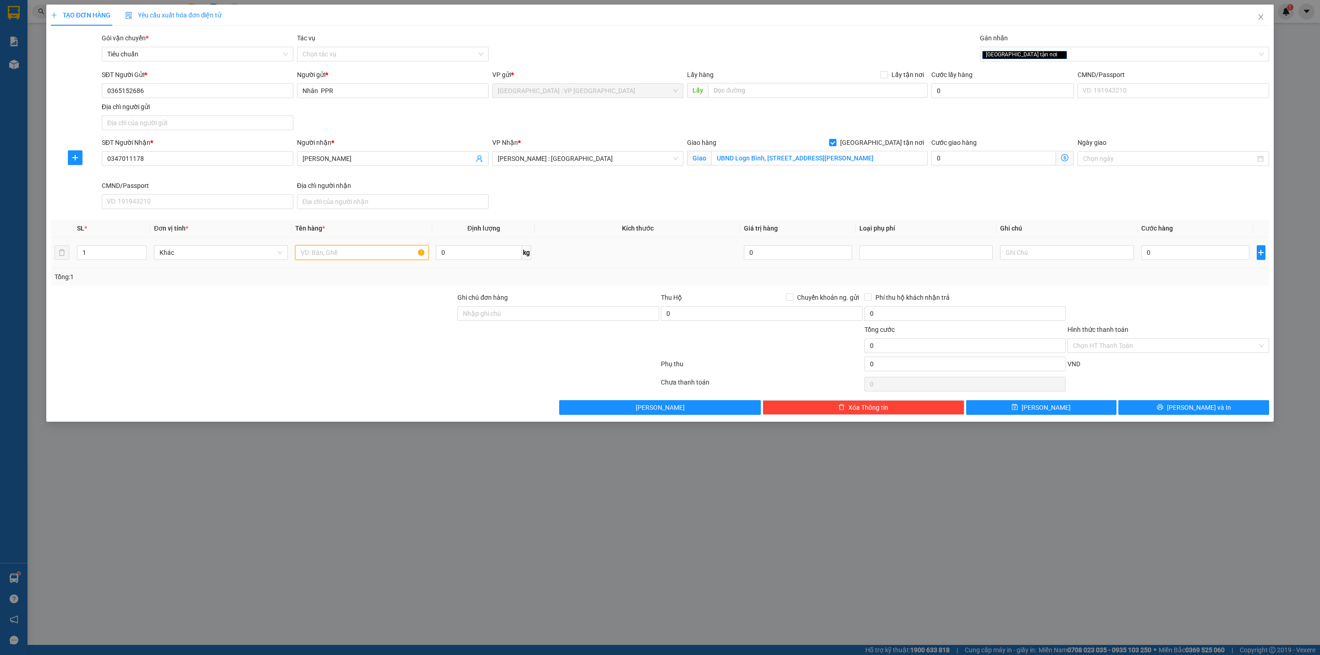
click at [316, 249] on input "text" at bounding box center [362, 252] width 134 height 15
type input "2 thùng bọc xốp"
type input "2"
click at [138, 249] on span "Increase Value" at bounding box center [141, 250] width 10 height 8
drag, startPoint x: 176, startPoint y: 313, endPoint x: 384, endPoint y: 274, distance: 211.3
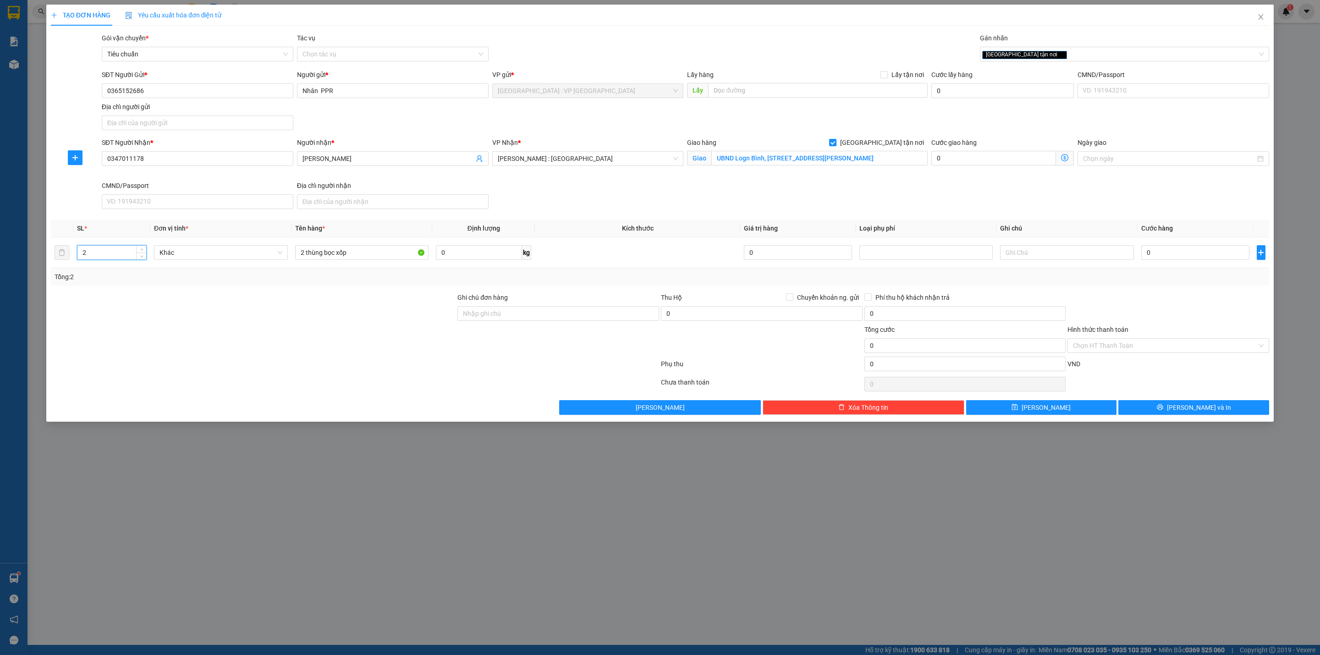
click at [178, 313] on div at bounding box center [253, 308] width 406 height 32
click at [1172, 262] on div "0" at bounding box center [1195, 252] width 108 height 18
click at [1173, 260] on input "0" at bounding box center [1195, 252] width 108 height 15
type input "1"
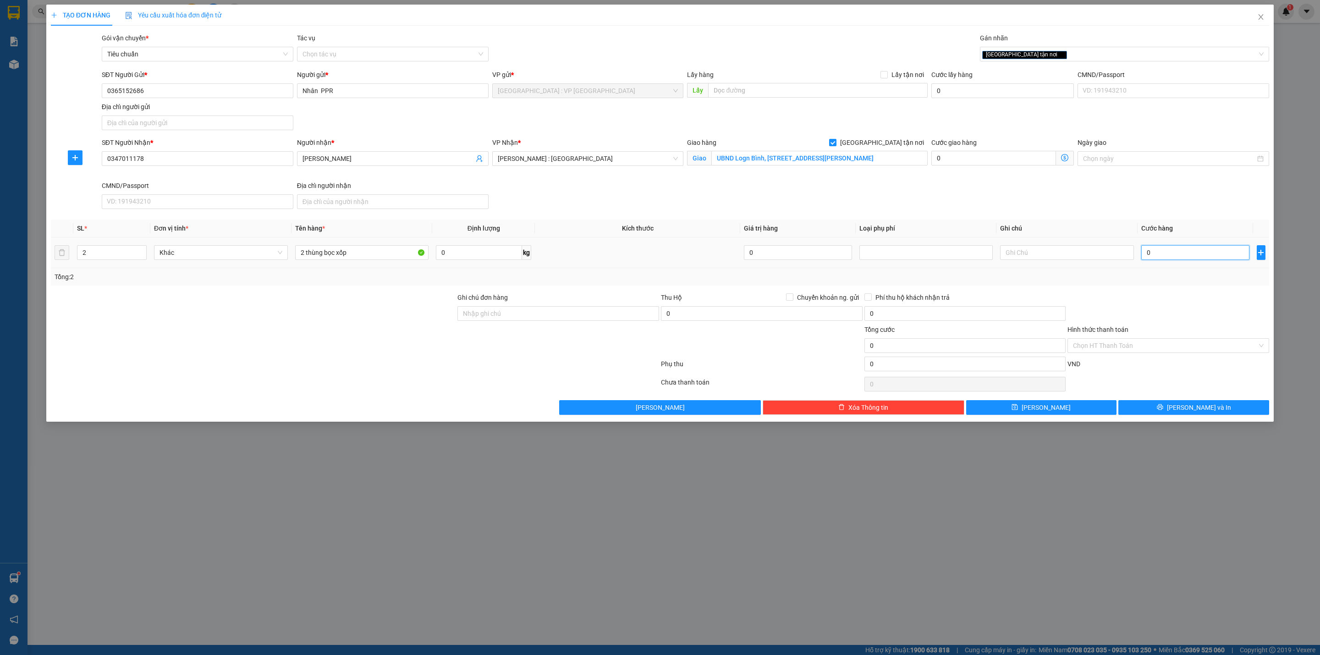
type input "1"
type input "17"
type input "1"
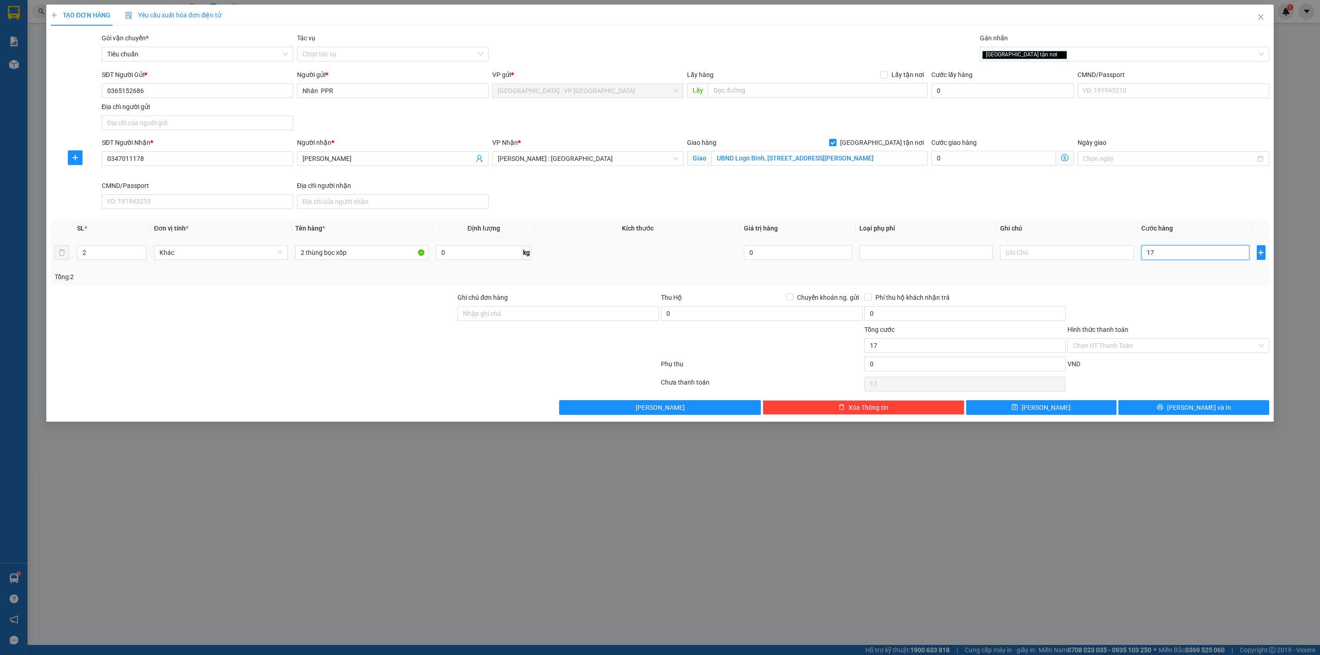
type input "1"
type input "18"
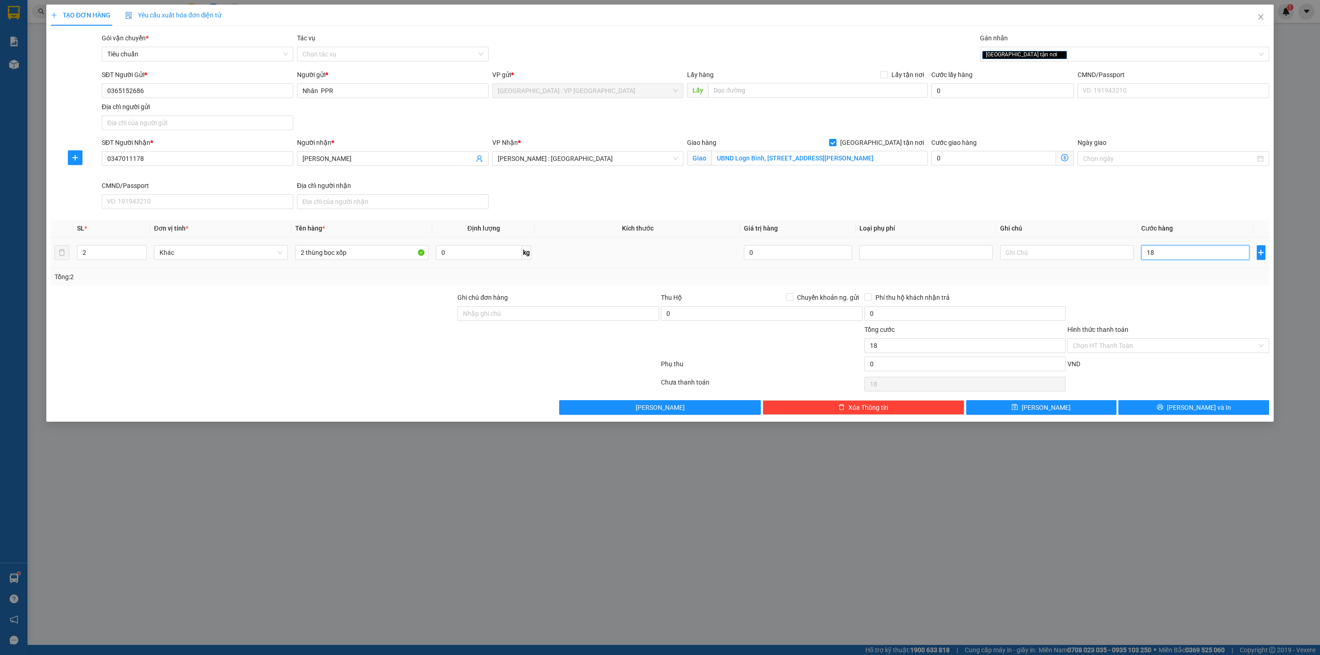
type input "180"
type input "1.800"
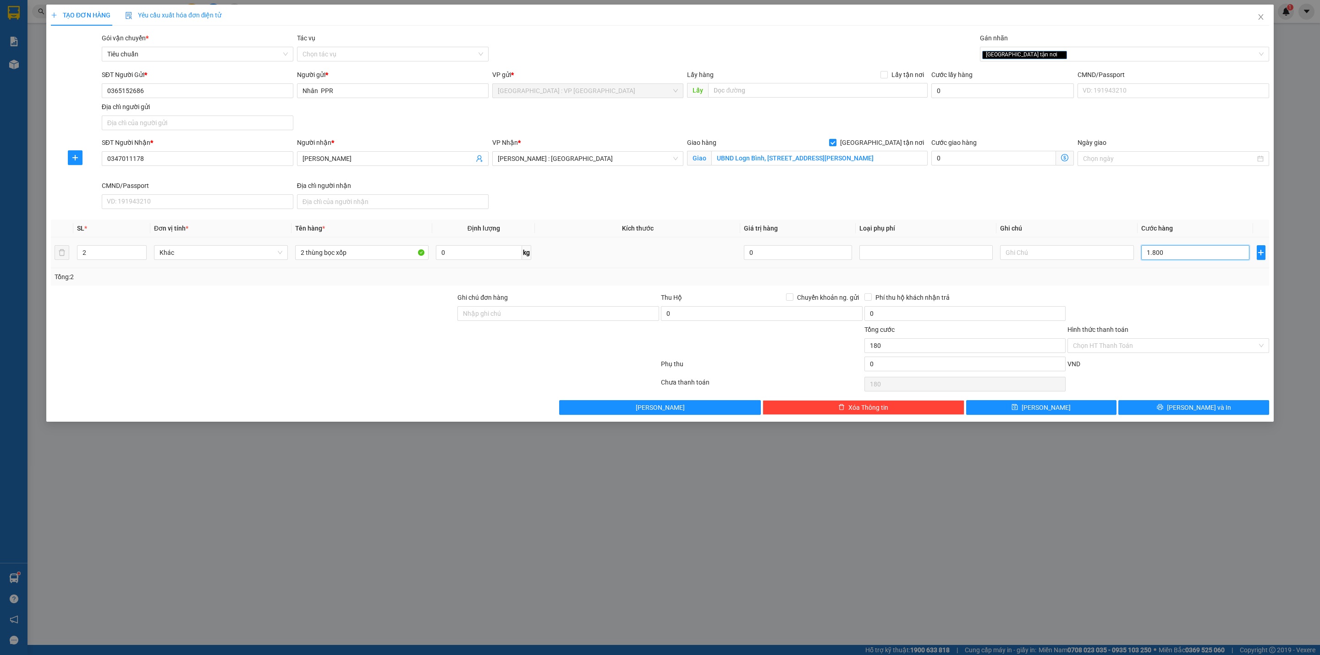
type input "1.800"
type input "18.000"
type input "180.000"
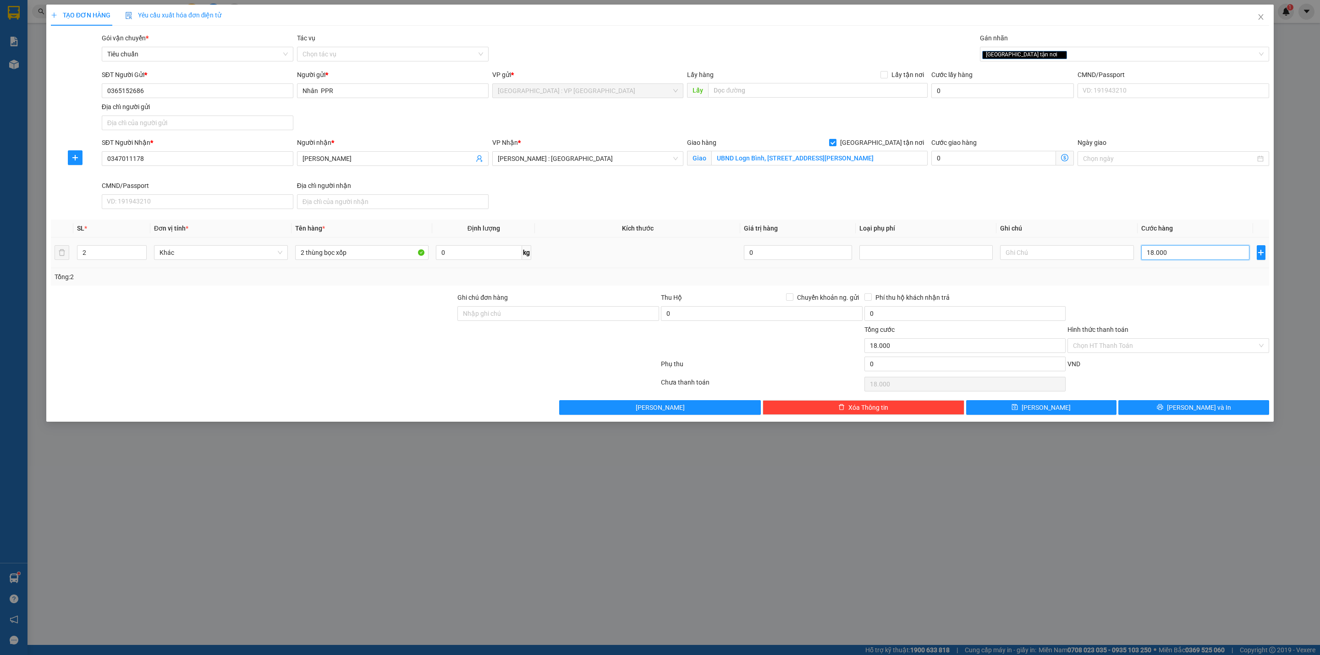
type input "180.000"
drag, startPoint x: 1180, startPoint y: 410, endPoint x: 1137, endPoint y: 407, distance: 43.2
click at [1163, 410] on icon "printer" at bounding box center [1160, 407] width 6 height 6
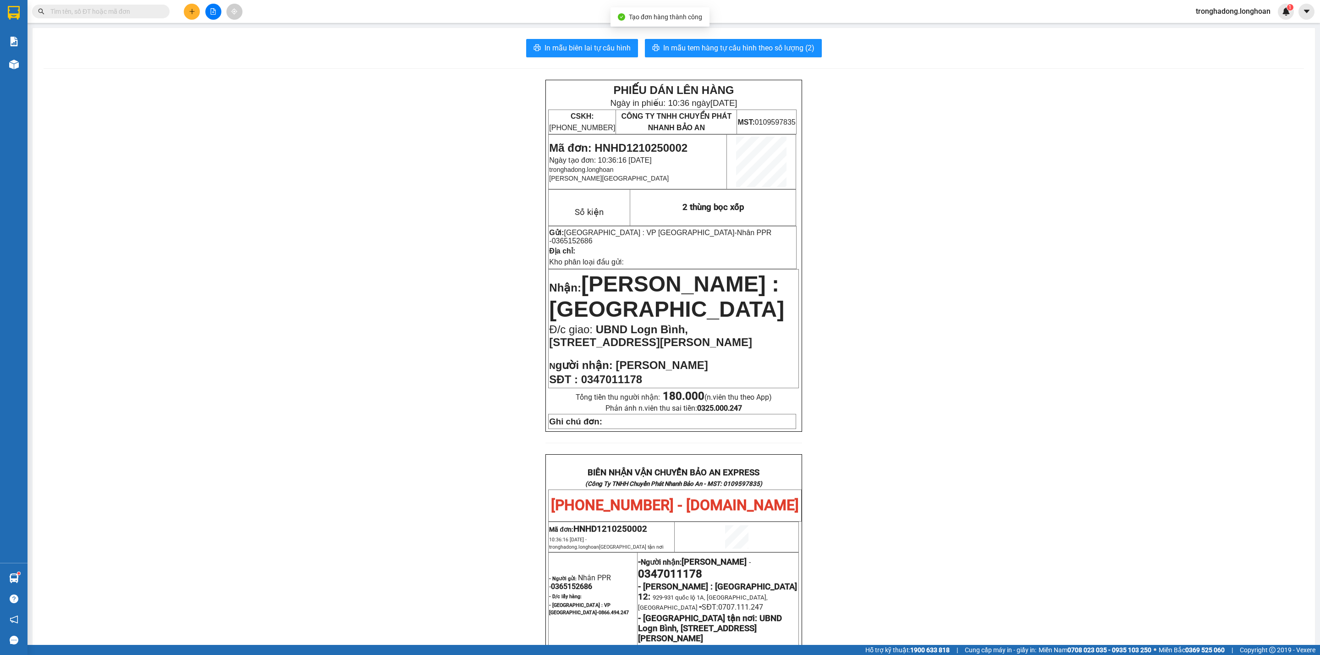
click at [751, 35] on div "In mẫu biên lai tự cấu hình In mẫu tem hàng tự cấu hình theo số lượng (2) PHIẾU…" at bounding box center [674, 504] width 1282 height 952
click at [751, 47] on span "In mẫu tem hàng tự cấu hình theo số lượng (2)" at bounding box center [738, 47] width 151 height 11
drag, startPoint x: 425, startPoint y: 85, endPoint x: 215, endPoint y: 36, distance: 215.6
click at [422, 84] on div "PHIẾU DÁN LÊN HÀNG Ngày in phiếu: 10:36 [DATE] CSKH: [PHONE_NUMBER] CÔNG TY TNH…" at bounding box center [674, 525] width 1260 height 890
click at [192, 17] on button at bounding box center [192, 12] width 16 height 16
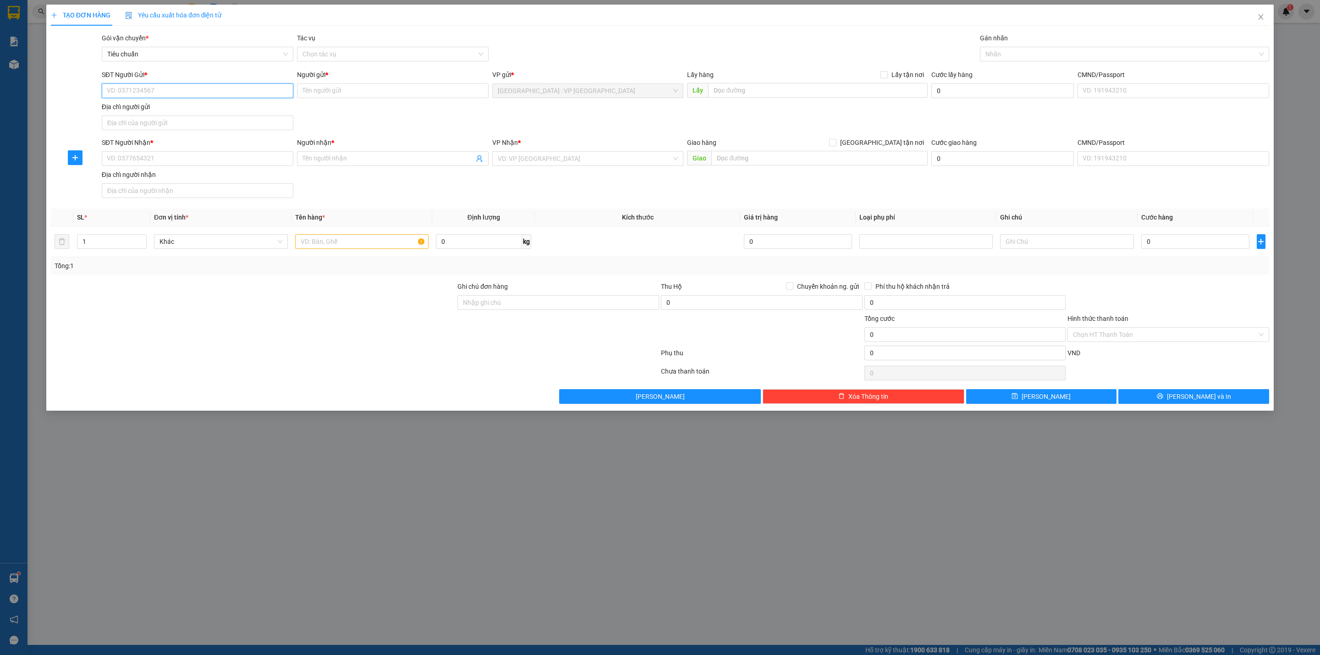
click at [192, 89] on input "SĐT Người Gửi *" at bounding box center [198, 90] width 192 height 15
type input "0979034018"
type input "anh NGọc"
type input "0979034018"
click at [202, 164] on input "SĐT Người Nhận *" at bounding box center [198, 158] width 192 height 15
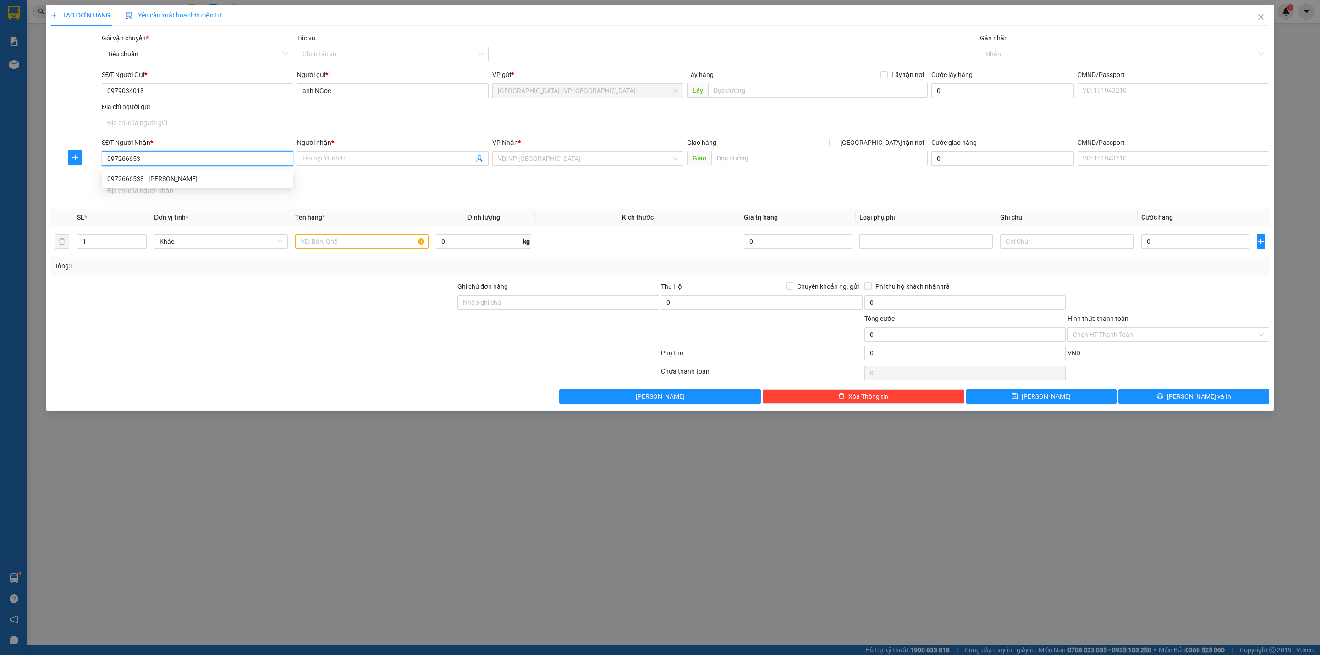
type input "0972666538"
type input "C Hoa"
checkbox input "true"
type input "Lô E5-5 KCN [GEOGRAPHIC_DATA], [GEOGRAPHIC_DATA], [GEOGRAPHIC_DATA], [GEOGRAPHI…"
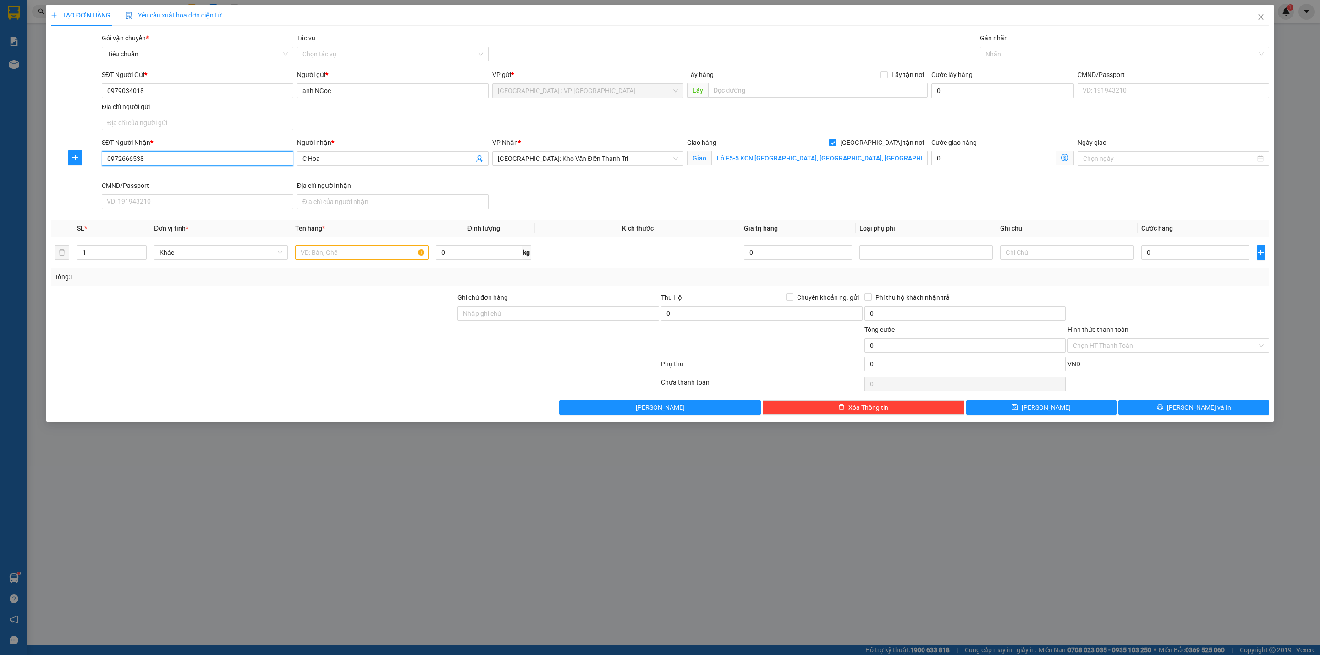
type input "0972666538"
click at [372, 335] on div at bounding box center [253, 340] width 406 height 32
click at [349, 330] on div at bounding box center [253, 340] width 406 height 32
click at [333, 340] on div at bounding box center [253, 340] width 406 height 32
click at [333, 252] on input "text" at bounding box center [362, 252] width 134 height 15
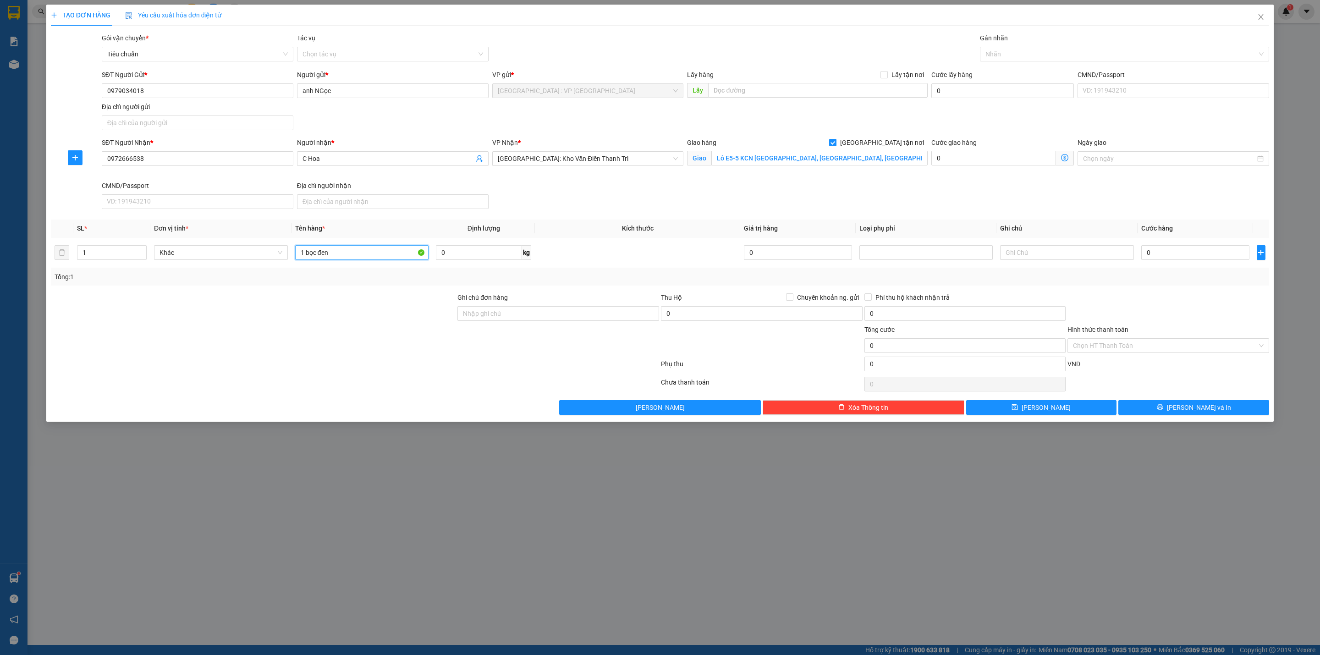
type input "1 bọc đen"
click at [1146, 260] on input "0" at bounding box center [1195, 252] width 108 height 15
type input "8"
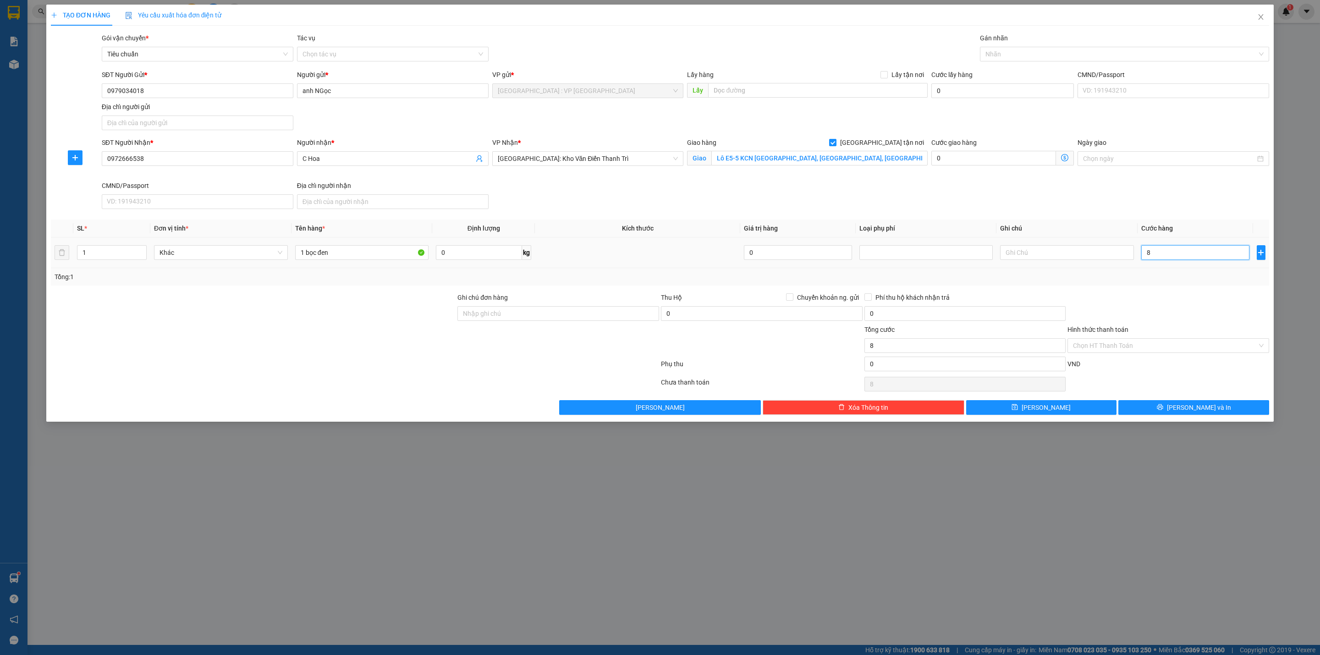
type input "85"
type input "850"
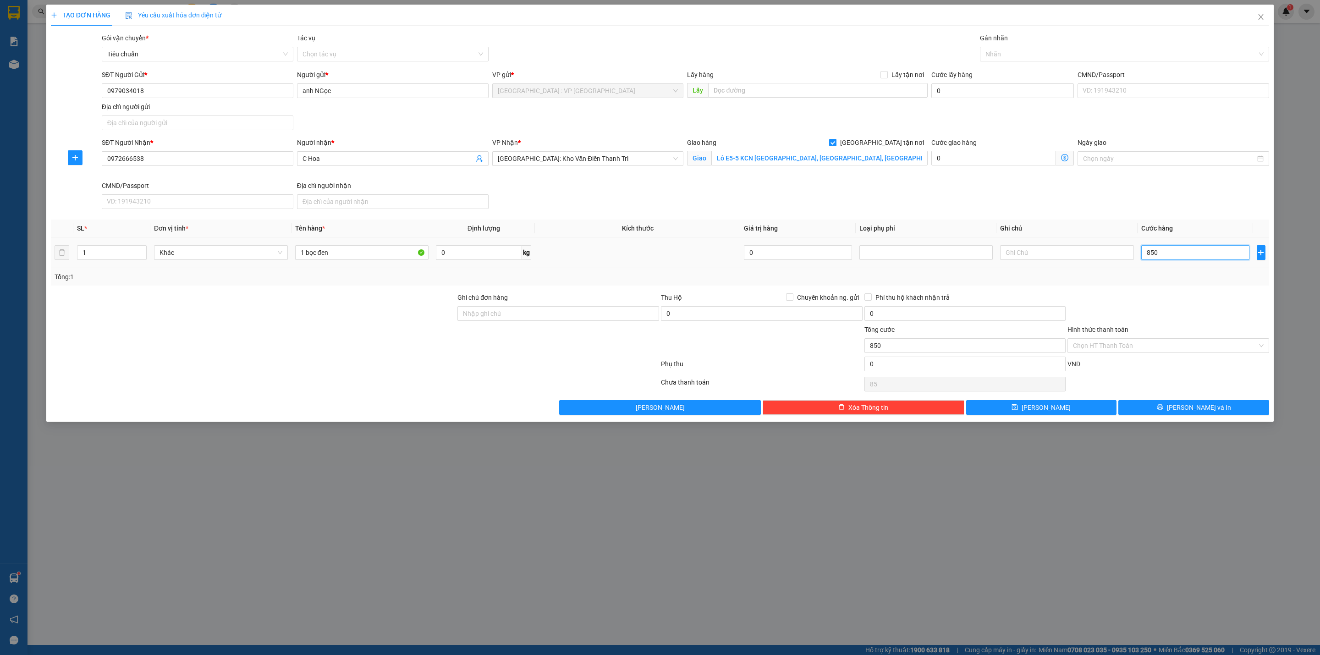
type input "850"
type input "8.500"
type input "85.000"
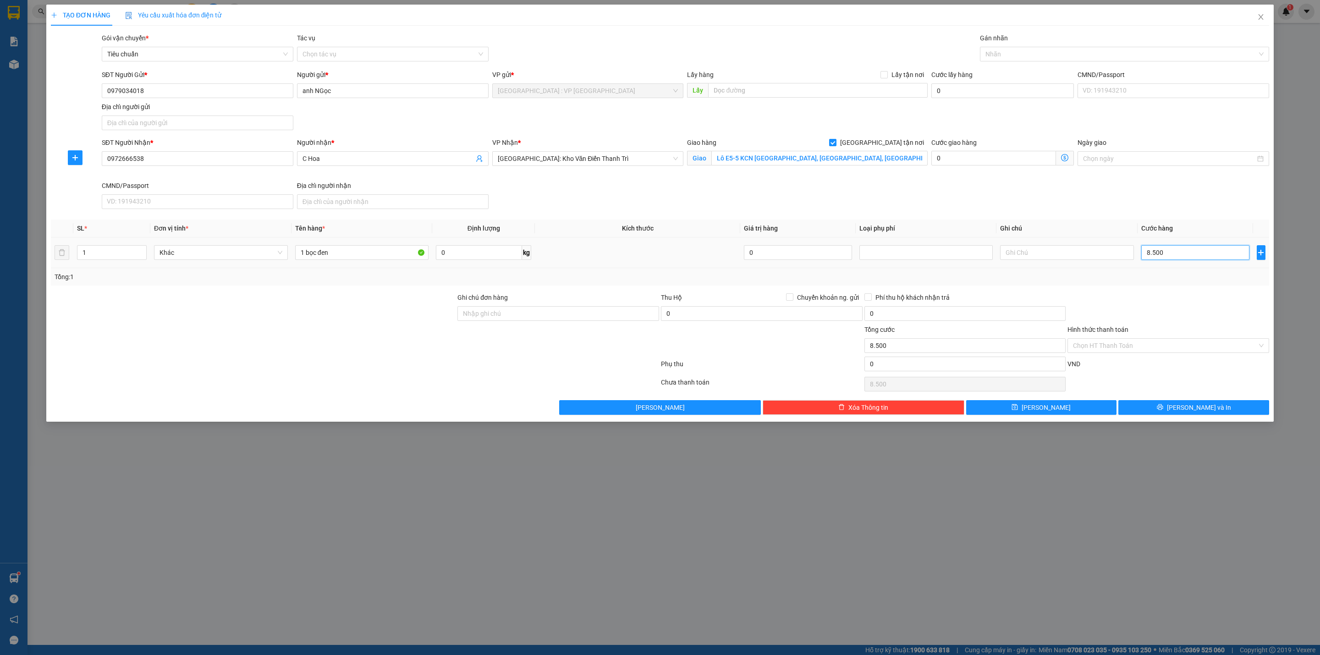
type input "85.000"
type input "850.000"
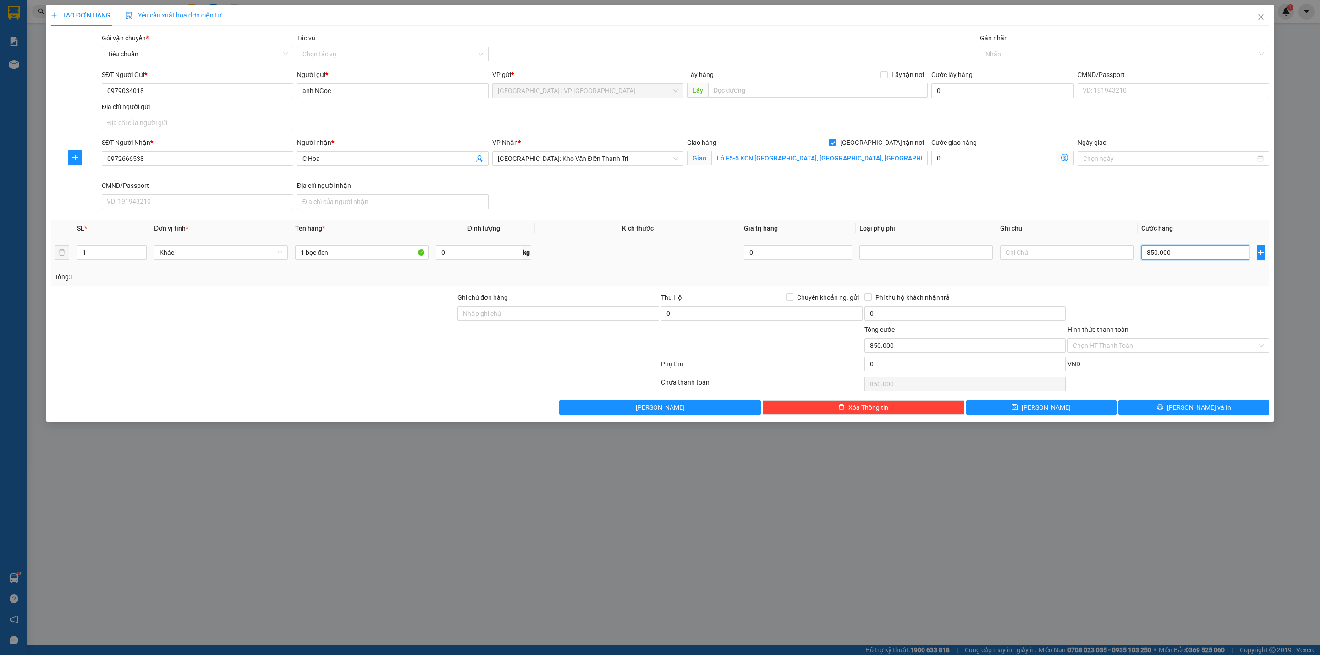
type input "85.000"
click at [1030, 55] on div at bounding box center [1119, 54] width 275 height 11
type input "85.000"
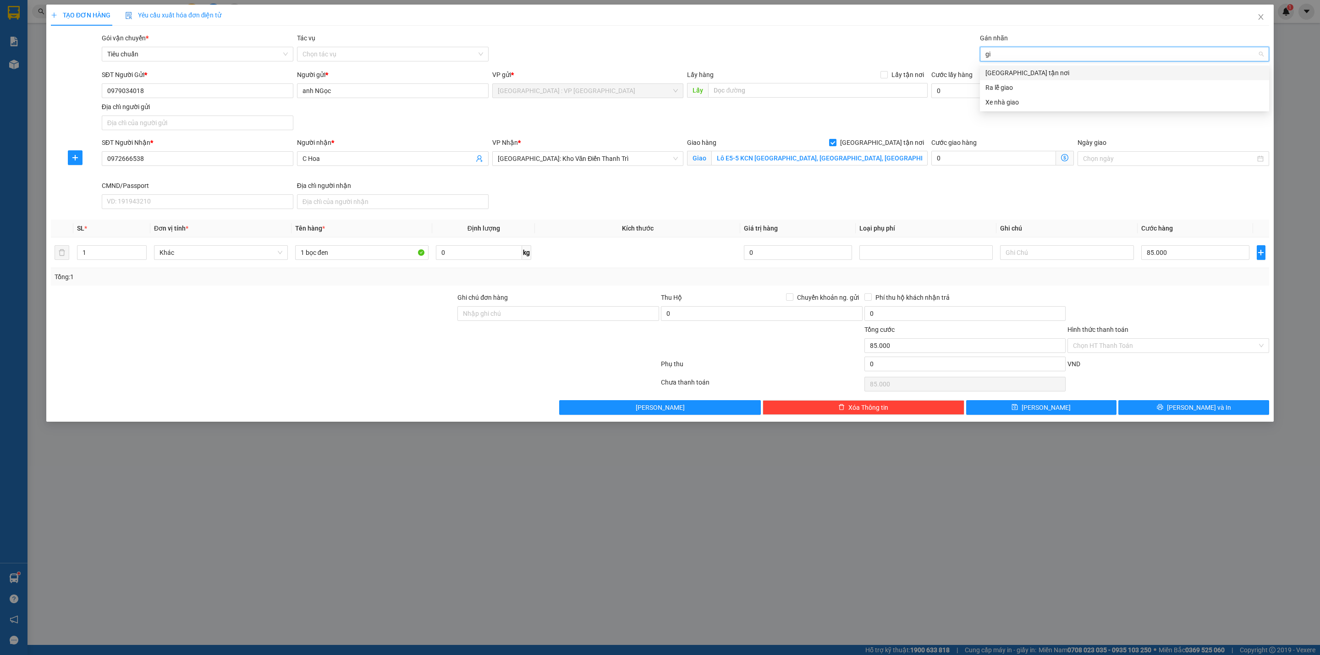
type input "gia"
click at [675, 278] on div "Tổng: 1" at bounding box center [660, 277] width 1211 height 10
click at [660, 282] on div "Tổng: 1" at bounding box center [660, 277] width 1211 height 10
click at [658, 275] on div "Tổng: 1" at bounding box center [660, 277] width 1211 height 10
click at [1126, 313] on div at bounding box center [1167, 308] width 203 height 32
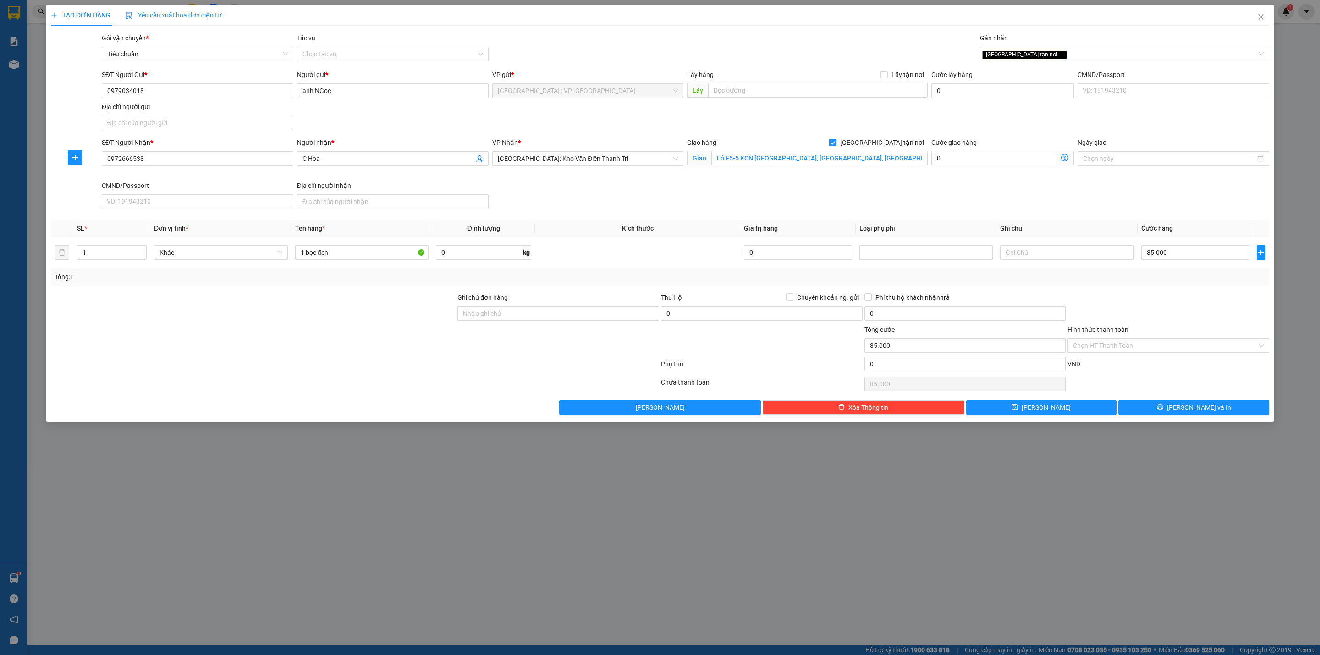
click at [593, 205] on div "SĐT Người Nhận * 0972666538 Người nhận * C Hoa VP Nhận * [GEOGRAPHIC_DATA]: Kho…" at bounding box center [685, 174] width 1171 height 75
click at [1110, 344] on input "Hình thức thanh toán" at bounding box center [1165, 346] width 184 height 14
click at [1115, 362] on div "Tại văn phòng" at bounding box center [1168, 367] width 191 height 10
type input "0"
click at [1114, 302] on div at bounding box center [1167, 308] width 203 height 32
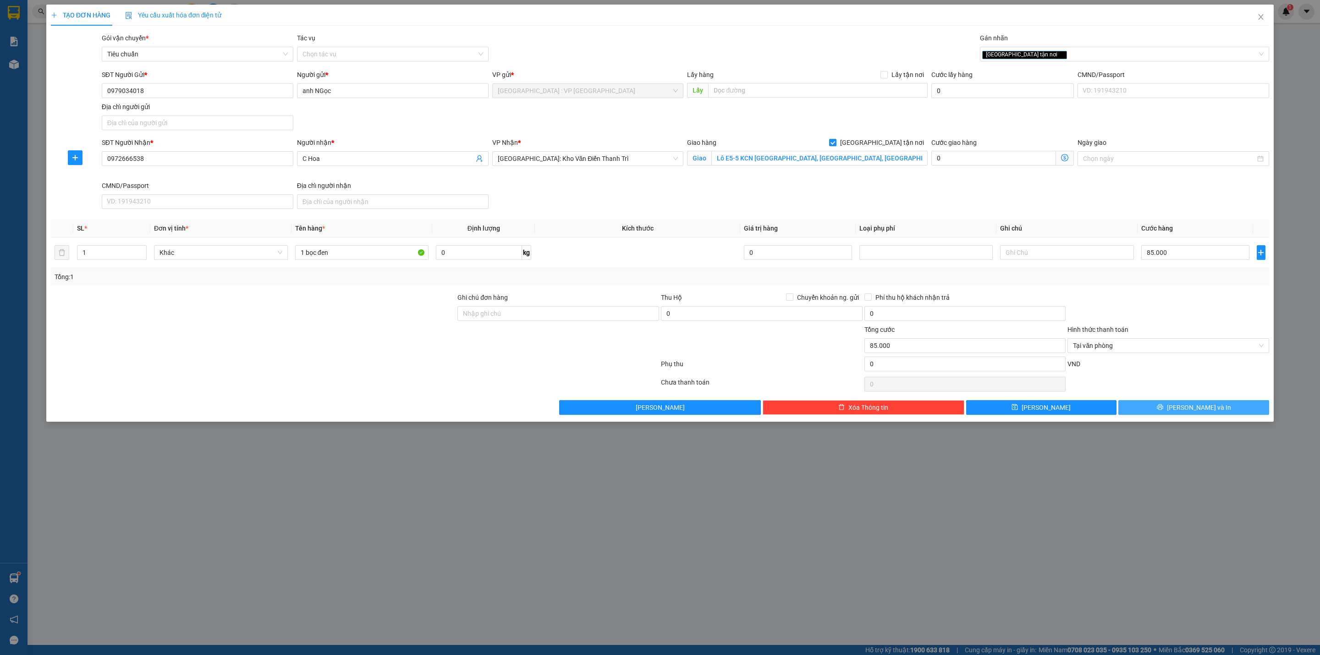
click at [1163, 410] on icon "printer" at bounding box center [1160, 407] width 6 height 6
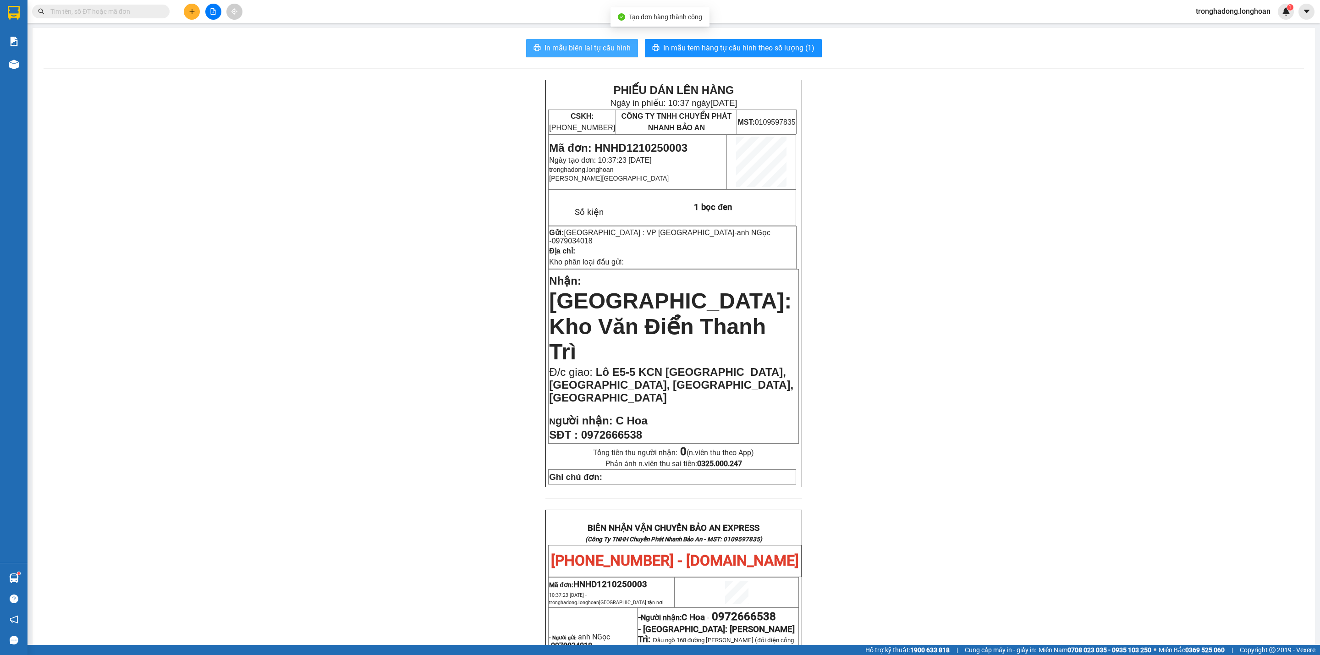
click at [571, 45] on span "In mẫu biên lai tự cấu hình" at bounding box center [587, 47] width 86 height 11
drag, startPoint x: 690, startPoint y: 146, endPoint x: 590, endPoint y: 146, distance: 100.4
click at [590, 146] on p "Mã đơn: HNHD1210250003" at bounding box center [637, 148] width 177 height 13
copy span "HNHD1210250003"
click at [969, 162] on div "PHIẾU DÁN LÊN HÀNG Ngày in phiếu: 10:37 [DATE] CSKH: [PHONE_NUMBER] CÔNG TY TNH…" at bounding box center [674, 556] width 1260 height 952
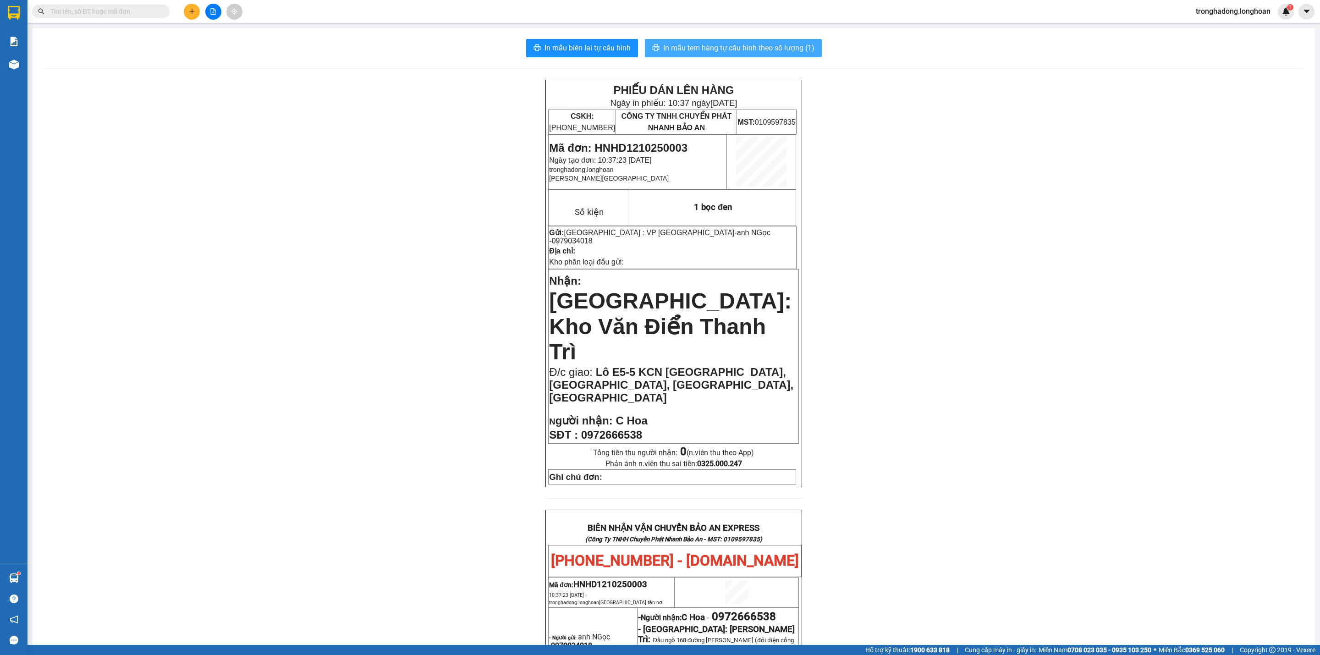
click at [777, 49] on span "In mẫu tem hàng tự cấu hình theo số lượng (1)" at bounding box center [738, 47] width 151 height 11
click at [193, 8] on icon "plus" at bounding box center [192, 11] width 6 height 6
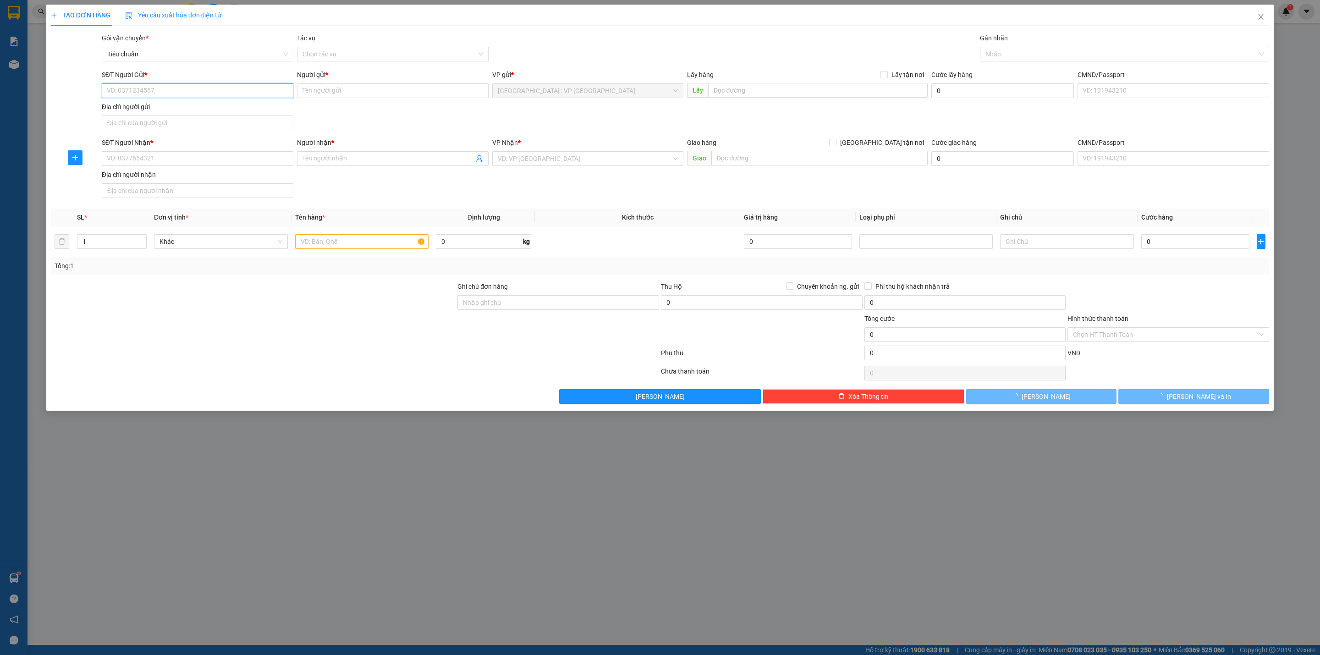
click at [197, 91] on input "SĐT Người Gửi *" at bounding box center [198, 90] width 192 height 15
type input "0943770555"
click at [197, 91] on input "0943770555" at bounding box center [198, 90] width 192 height 15
click at [181, 108] on div "0943770555 - Mr [PERSON_NAME]" at bounding box center [197, 110] width 181 height 10
type input "Mr [PERSON_NAME]"
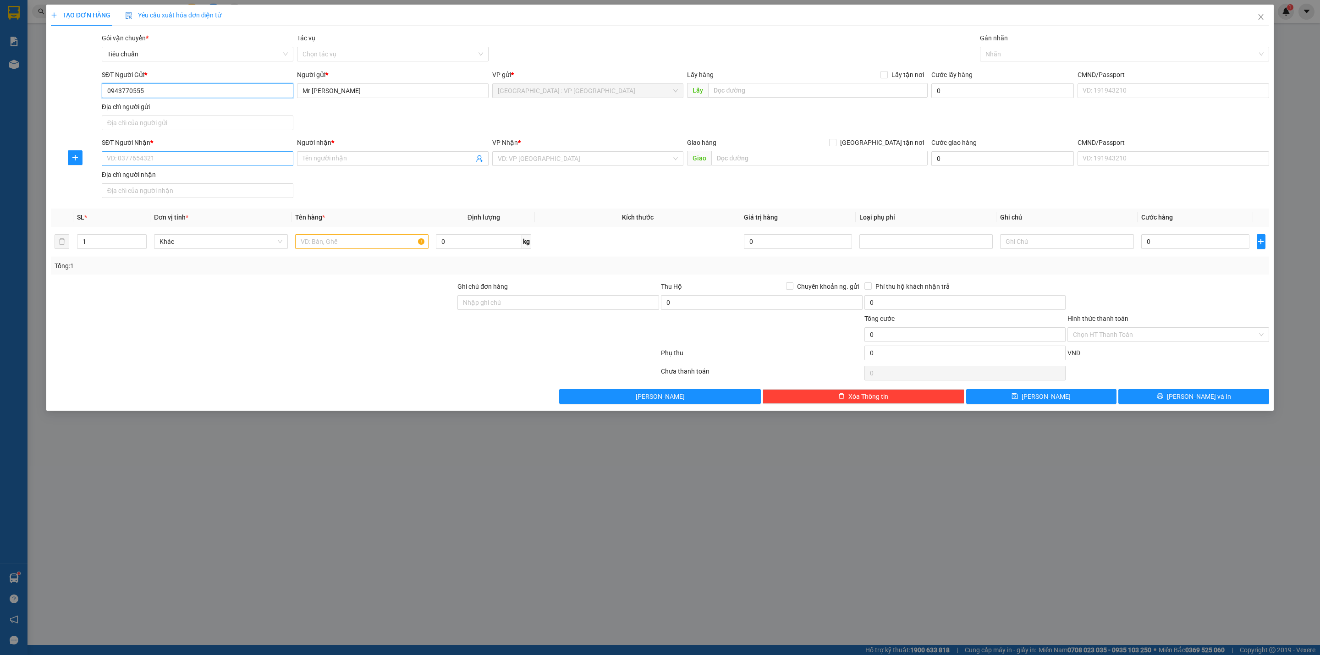
type input "0943770555"
click at [172, 158] on input "SĐT Người Nhận *" at bounding box center [198, 158] width 192 height 15
click at [189, 181] on div "0942668444 - MR. TUỆ - CTY ZALAA" at bounding box center [197, 179] width 181 height 10
type input "0942668444"
type input "MR. TUỆ - CTY ZALAA"
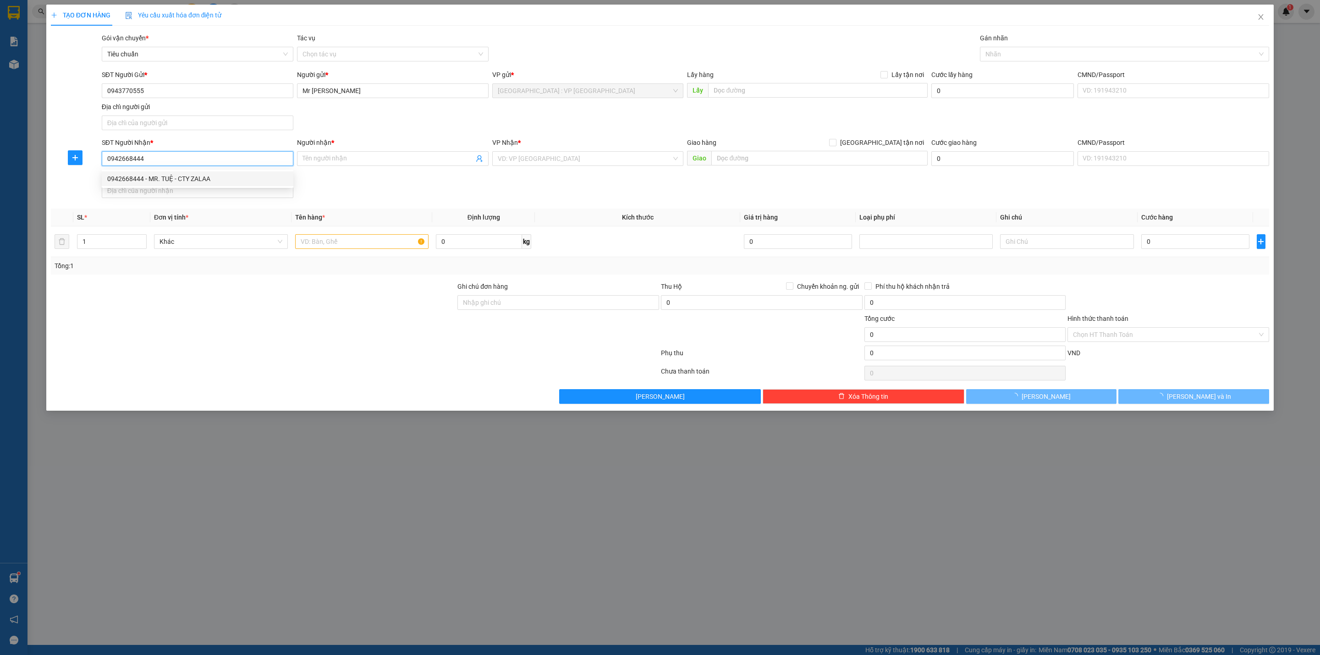
checkbox input "true"
type input "1C ĐS12, KDC Lovera Park, [GEOGRAPHIC_DATA], [GEOGRAPHIC_DATA]"
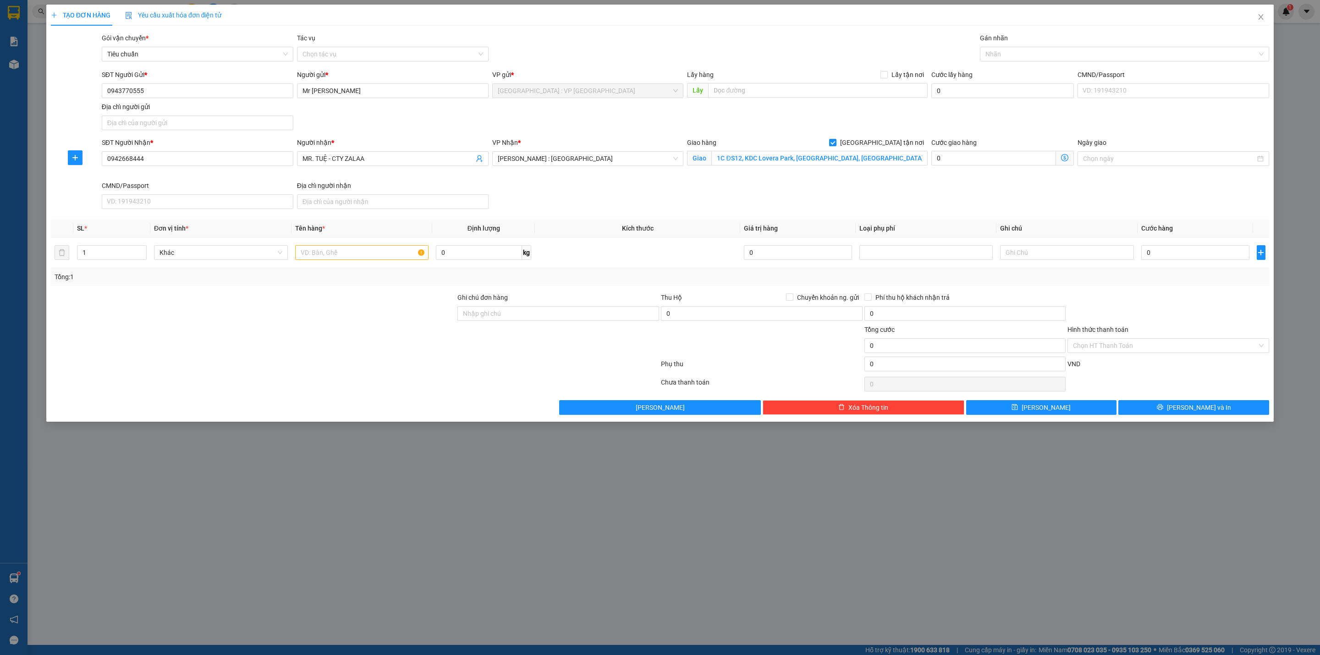
click at [660, 200] on div "SĐT Người Nhận * 0942668444 Người nhận * MR. TUỆ - CTY ZALAA VP Nhận * [GEOGRAP…" at bounding box center [685, 174] width 1171 height 75
click at [372, 260] on input "text" at bounding box center [362, 252] width 134 height 15
type input "3 thùng giấy"
click at [120, 256] on input "1" at bounding box center [111, 253] width 69 height 14
type input "3"
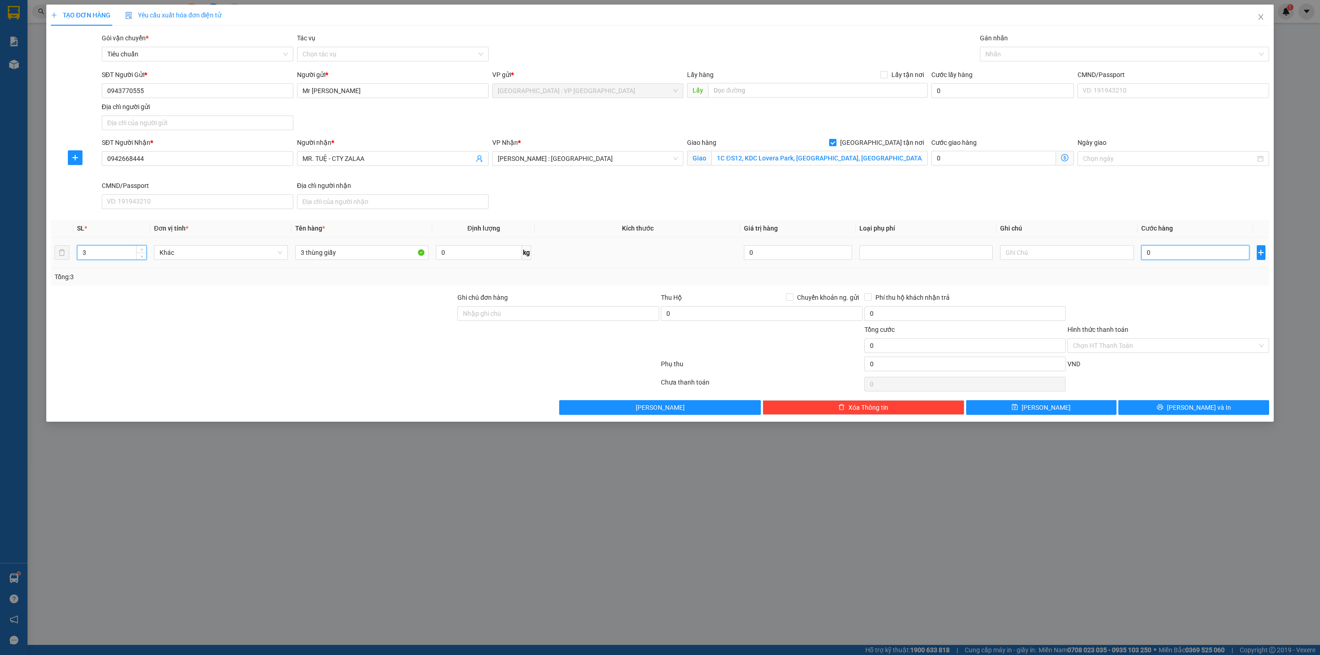
click at [1164, 253] on input "0" at bounding box center [1195, 252] width 108 height 15
type input "6"
type input "66"
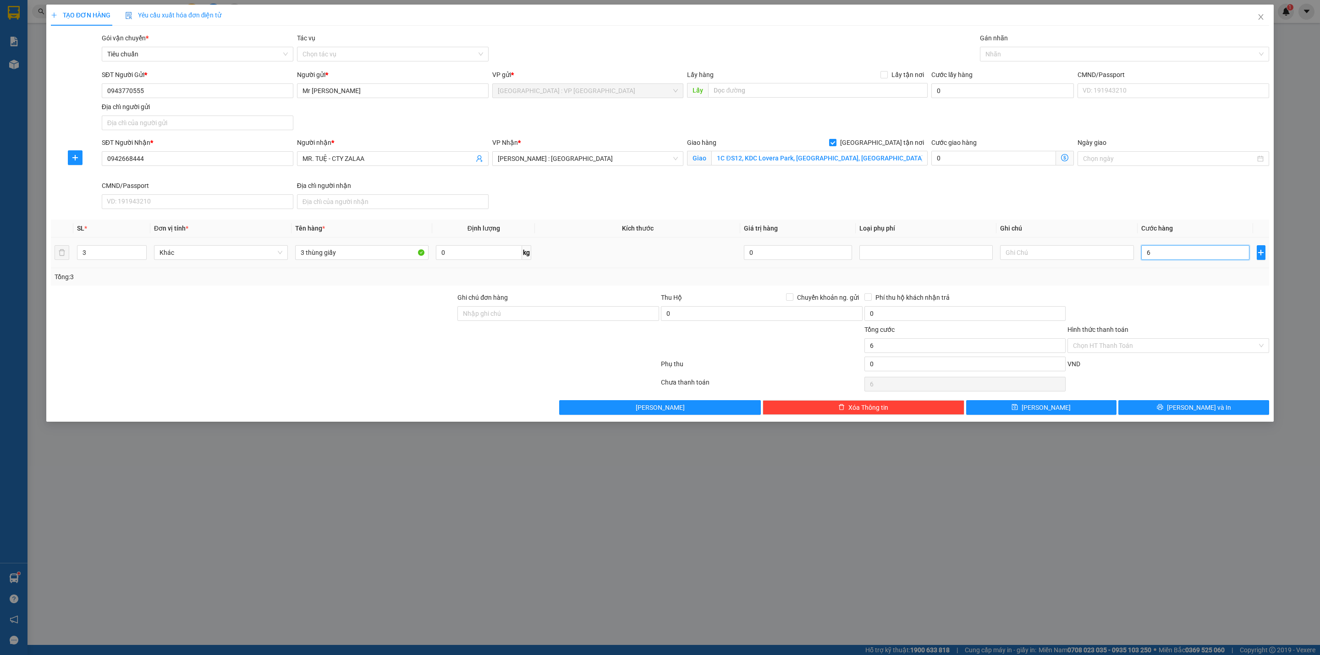
type input "66"
type input "660"
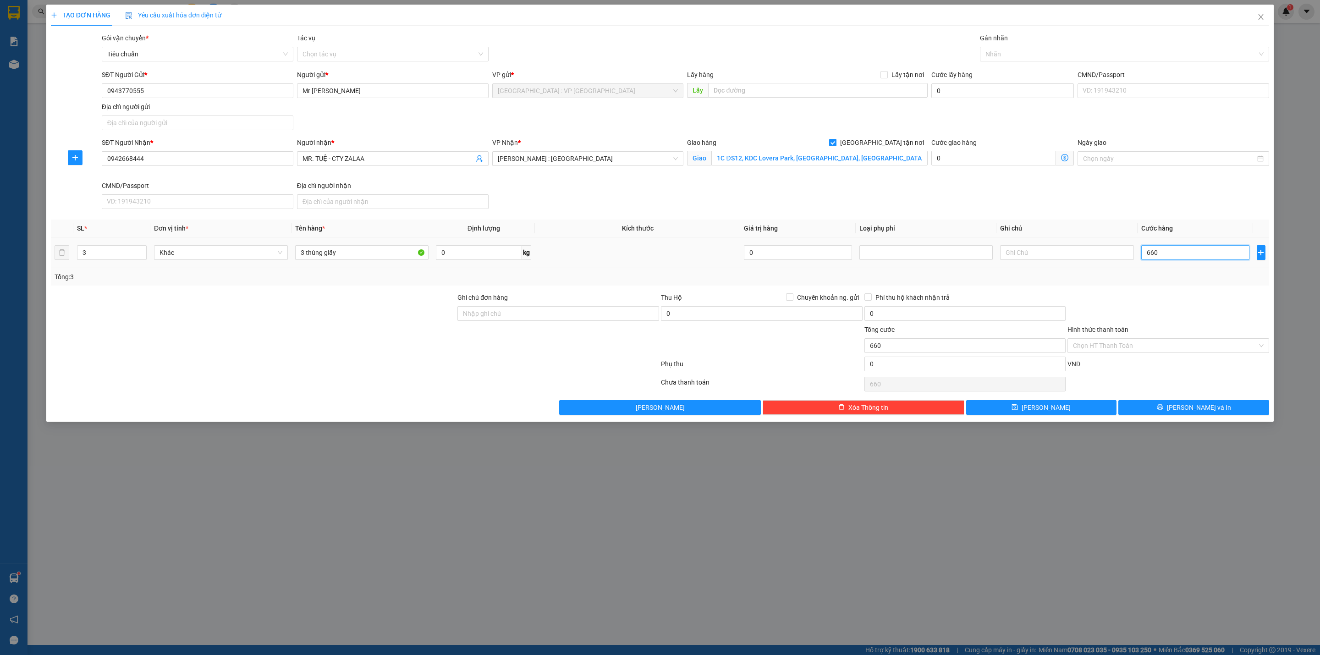
type input "6.600"
type input "66.000"
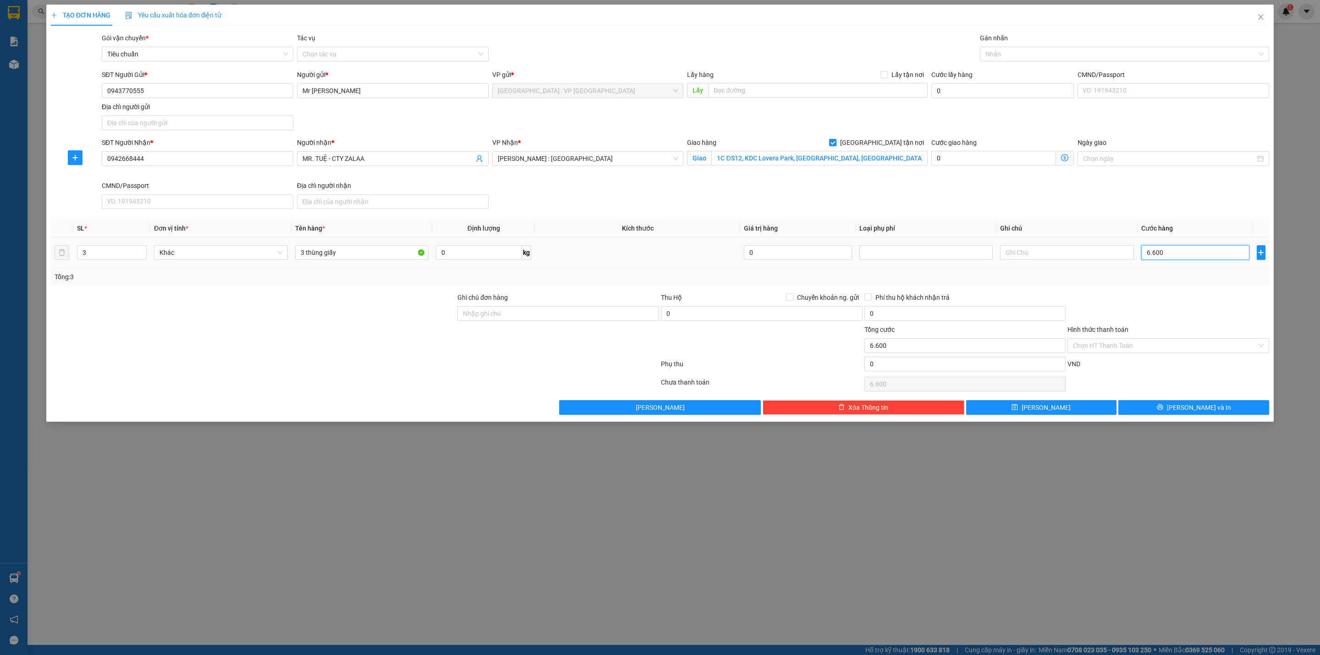
type input "66.000"
type input "660.000"
click at [1056, 54] on div at bounding box center [1119, 54] width 275 height 11
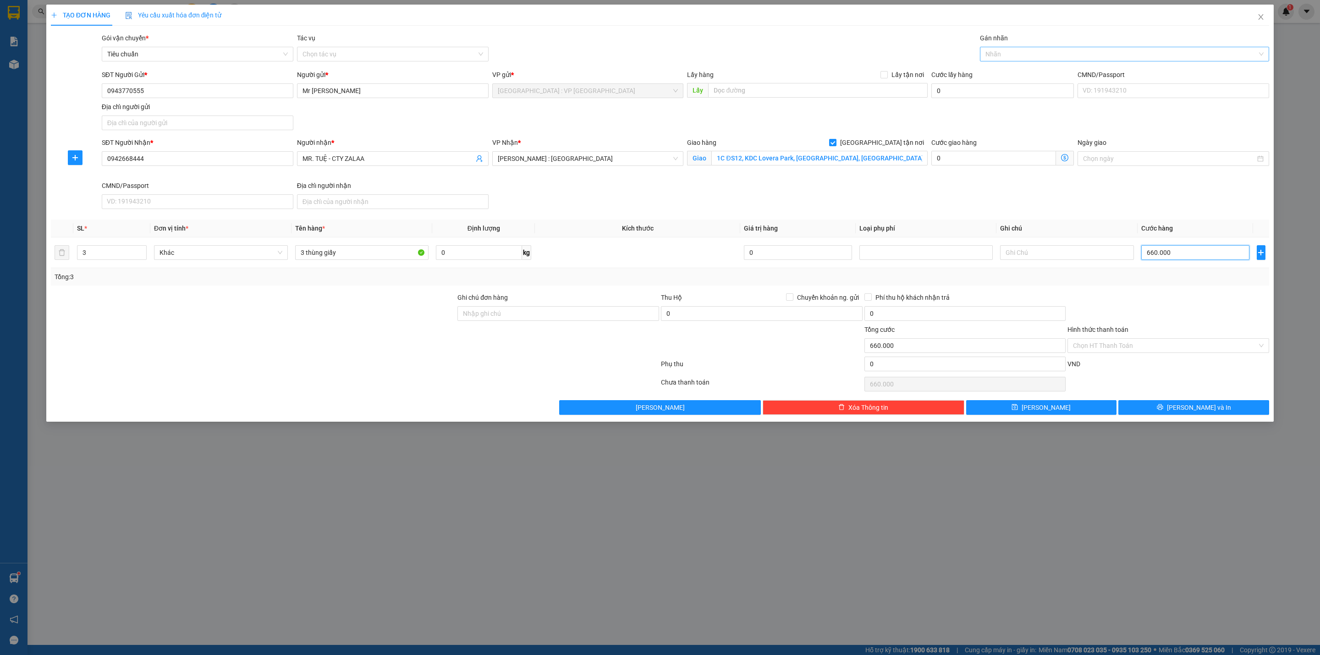
type input "660.000"
type input "gia"
click at [532, 331] on div at bounding box center [557, 340] width 203 height 32
click at [533, 328] on div at bounding box center [557, 340] width 203 height 32
click at [533, 321] on input "Ghi chú đơn hàng" at bounding box center [558, 313] width 202 height 15
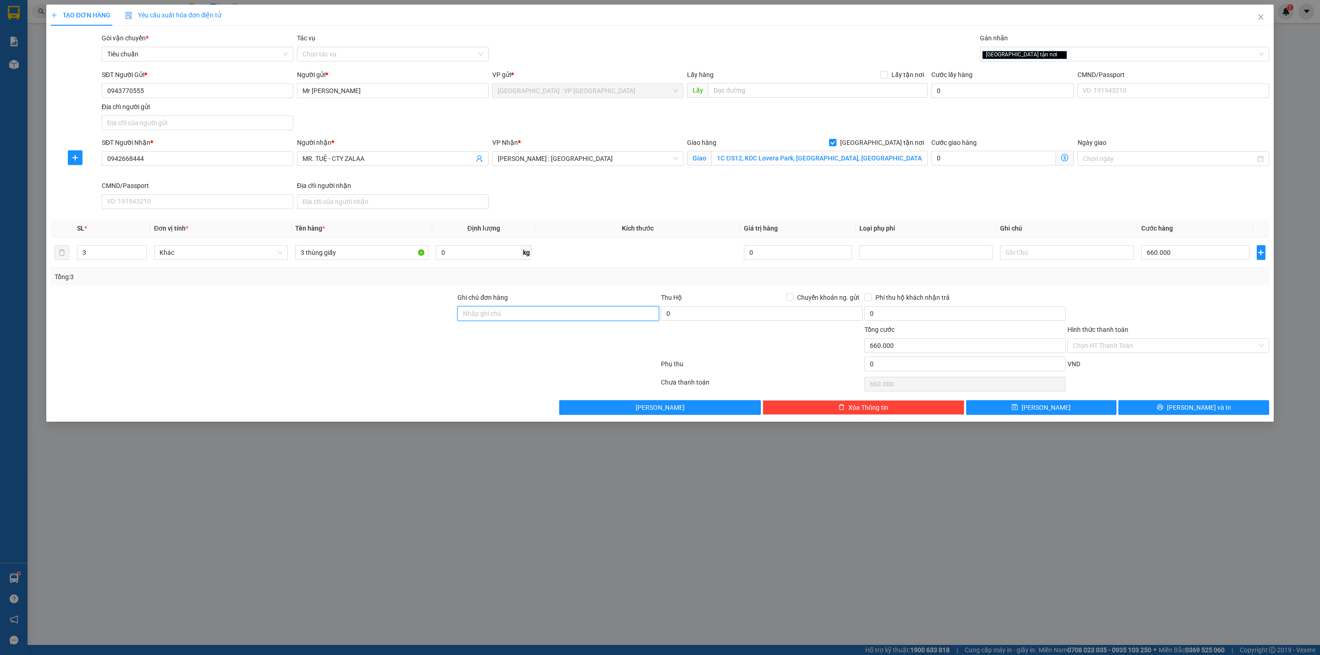
type input "HÀNG DỄ VỠ CHÚ Ý BỐC XẾP NHẸ TAY KHÔNG ĐÈ HÀNG ( HƯ VỠ KHÔNG ĐỀN GIÁ TRỊ HÀNG )"
click at [701, 271] on div "Tổng: 3" at bounding box center [660, 276] width 1218 height 17
click at [1185, 414] on button "[PERSON_NAME] và In" at bounding box center [1193, 407] width 151 height 15
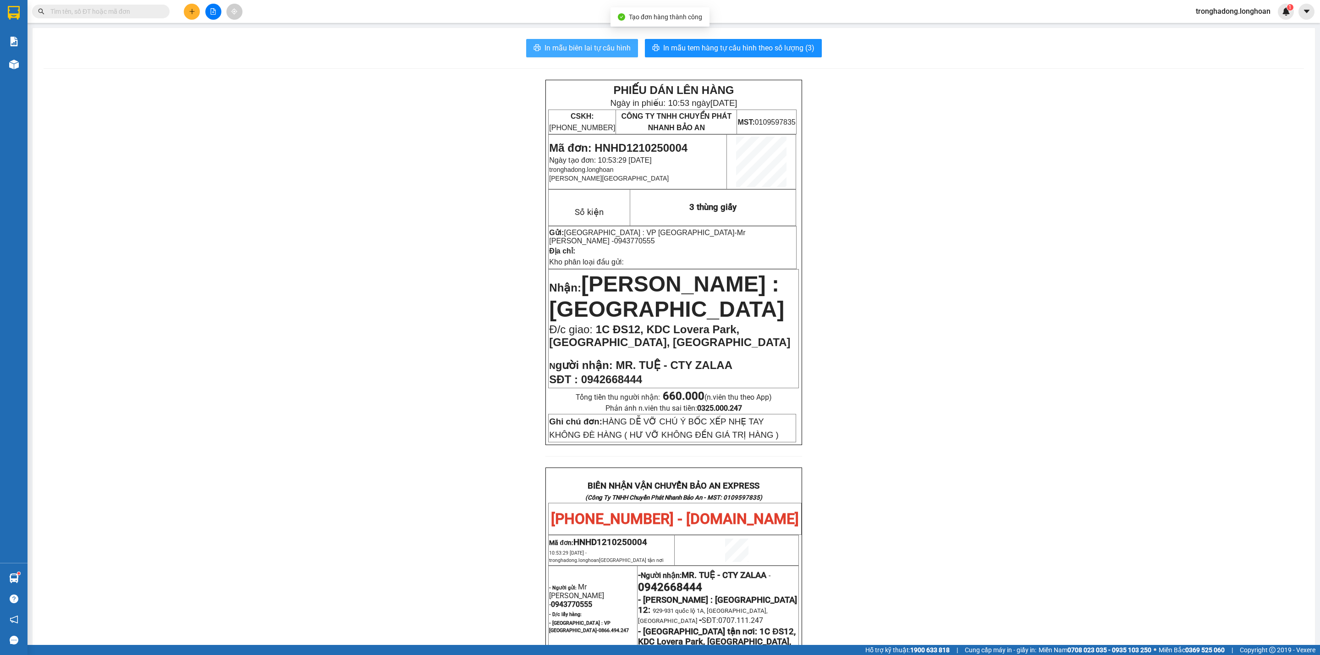
click at [564, 47] on span "In mẫu biên lai tự cấu hình" at bounding box center [587, 47] width 86 height 11
click at [730, 48] on span "In mẫu tem hàng tự cấu hình theo số lượng (3)" at bounding box center [738, 47] width 151 height 11
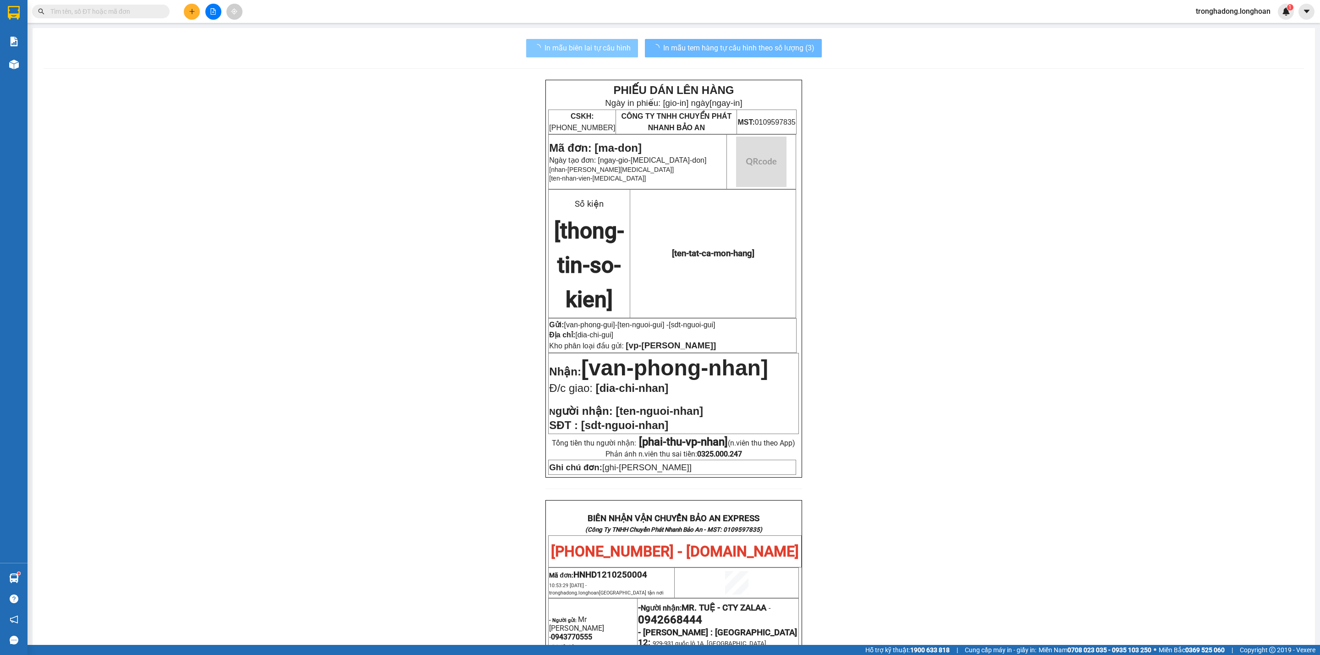
click at [555, 47] on span "In mẫu biên lai tự cấu hình" at bounding box center [587, 47] width 86 height 11
